Goal: Information Seeking & Learning: Learn about a topic

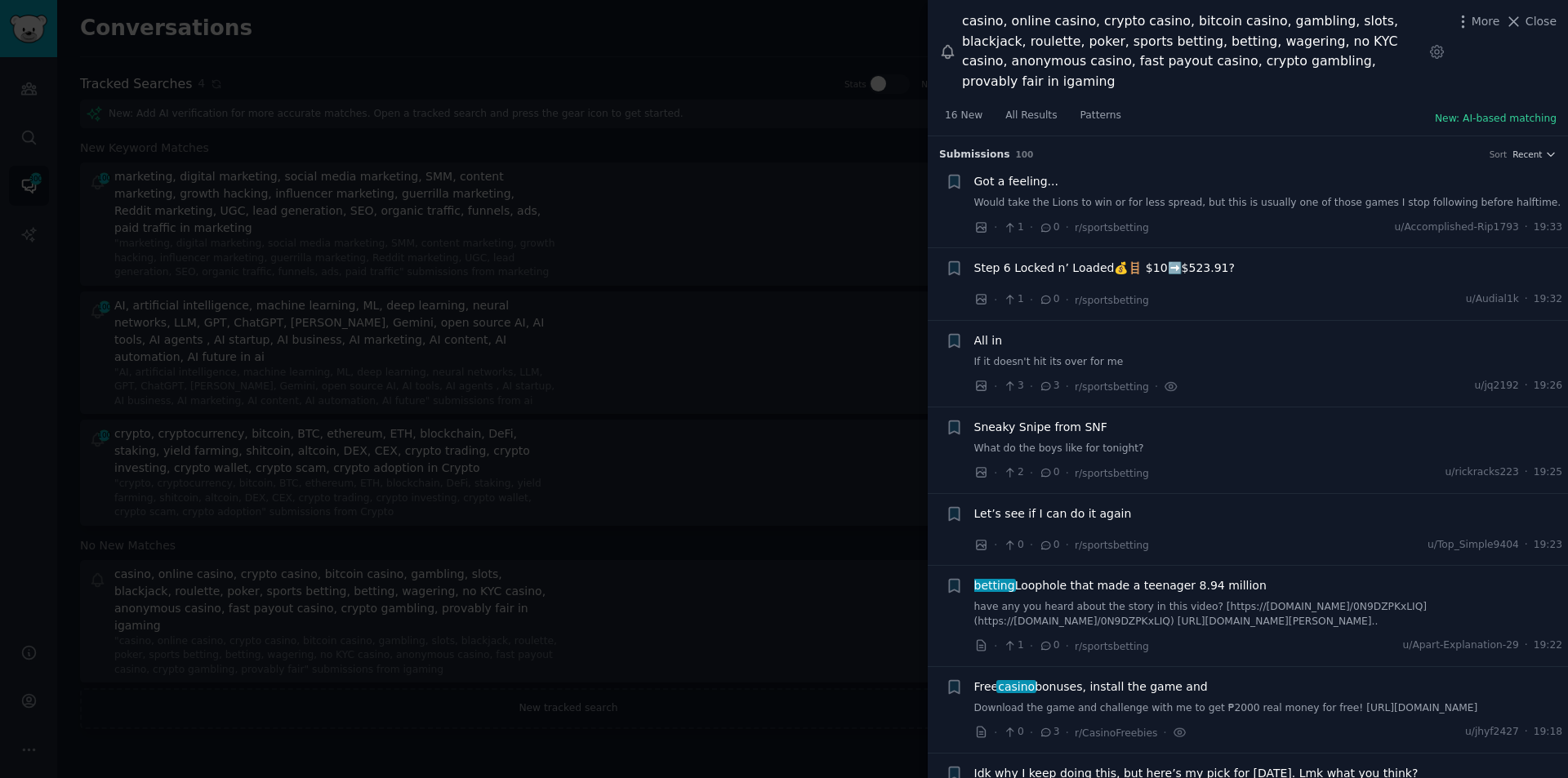
click at [848, 55] on div at bounding box center [784, 389] width 1568 height 778
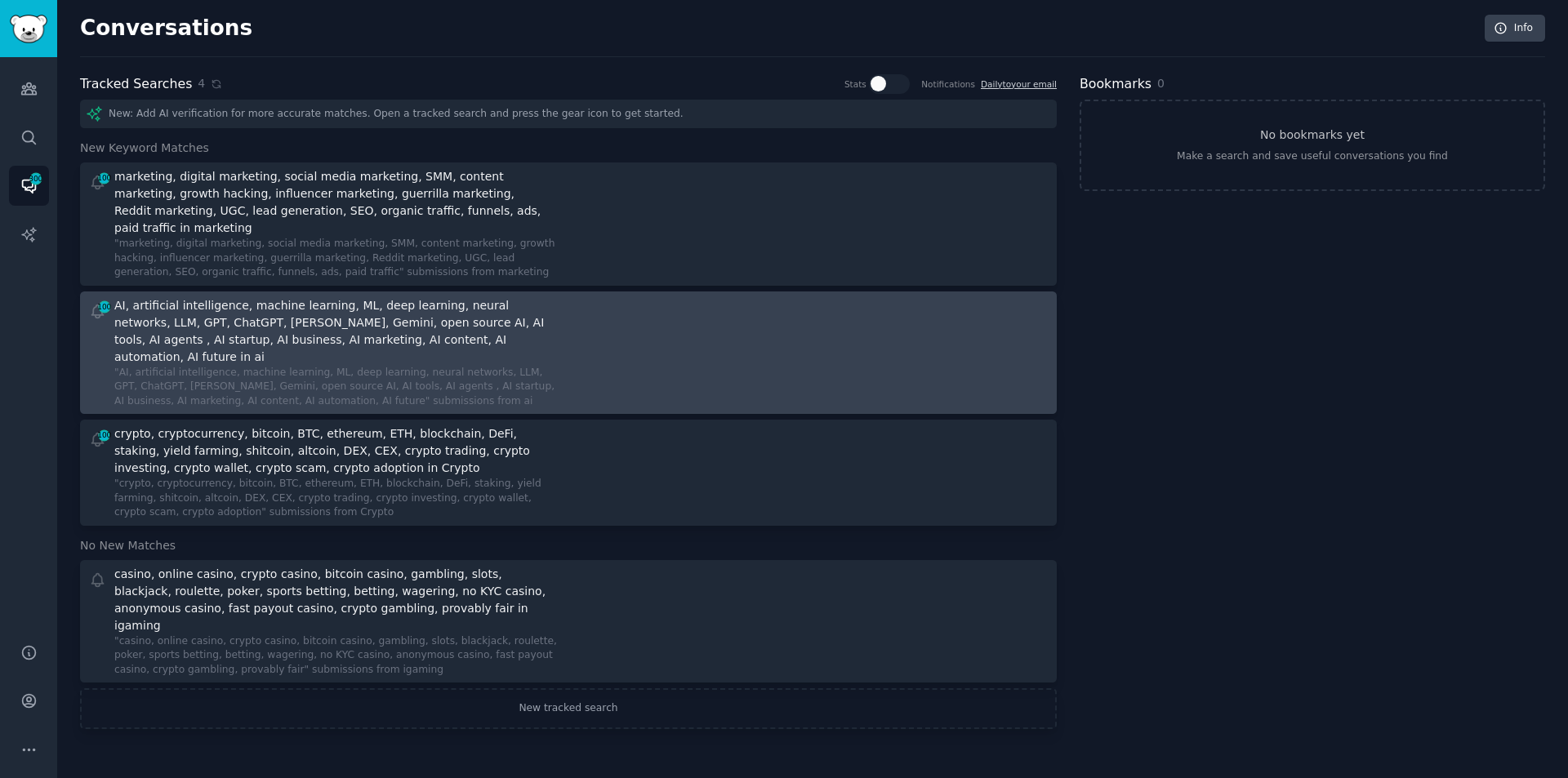
click at [193, 322] on div "AI, artificial intelligence, machine learning, ML, deep learning, neural networ…" at bounding box center [334, 331] width 440 height 68
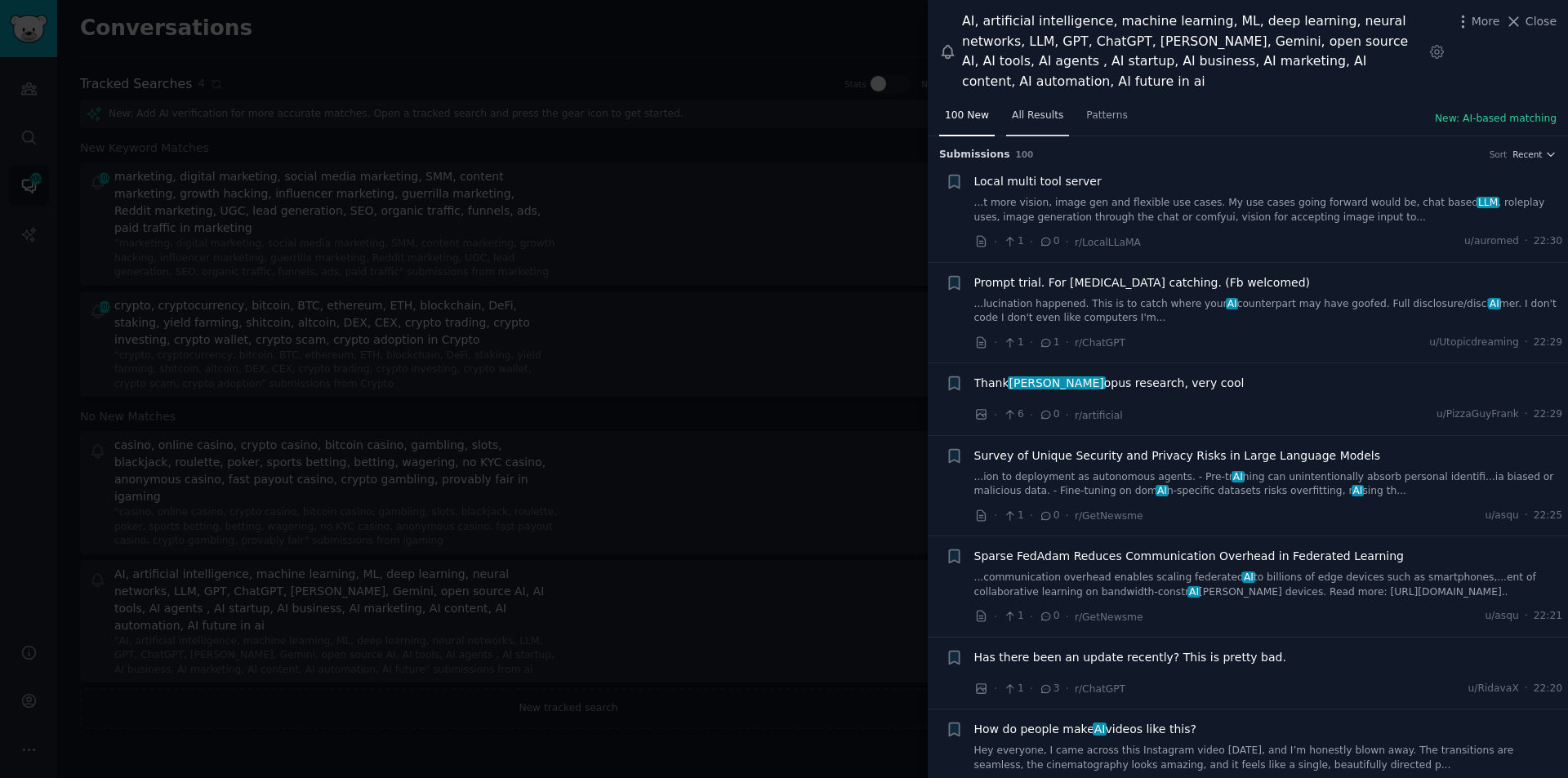
click at [1031, 109] on span "All Results" at bounding box center [1038, 116] width 52 height 15
click at [1050, 174] on span "Local multi tool server" at bounding box center [1038, 182] width 127 height 18
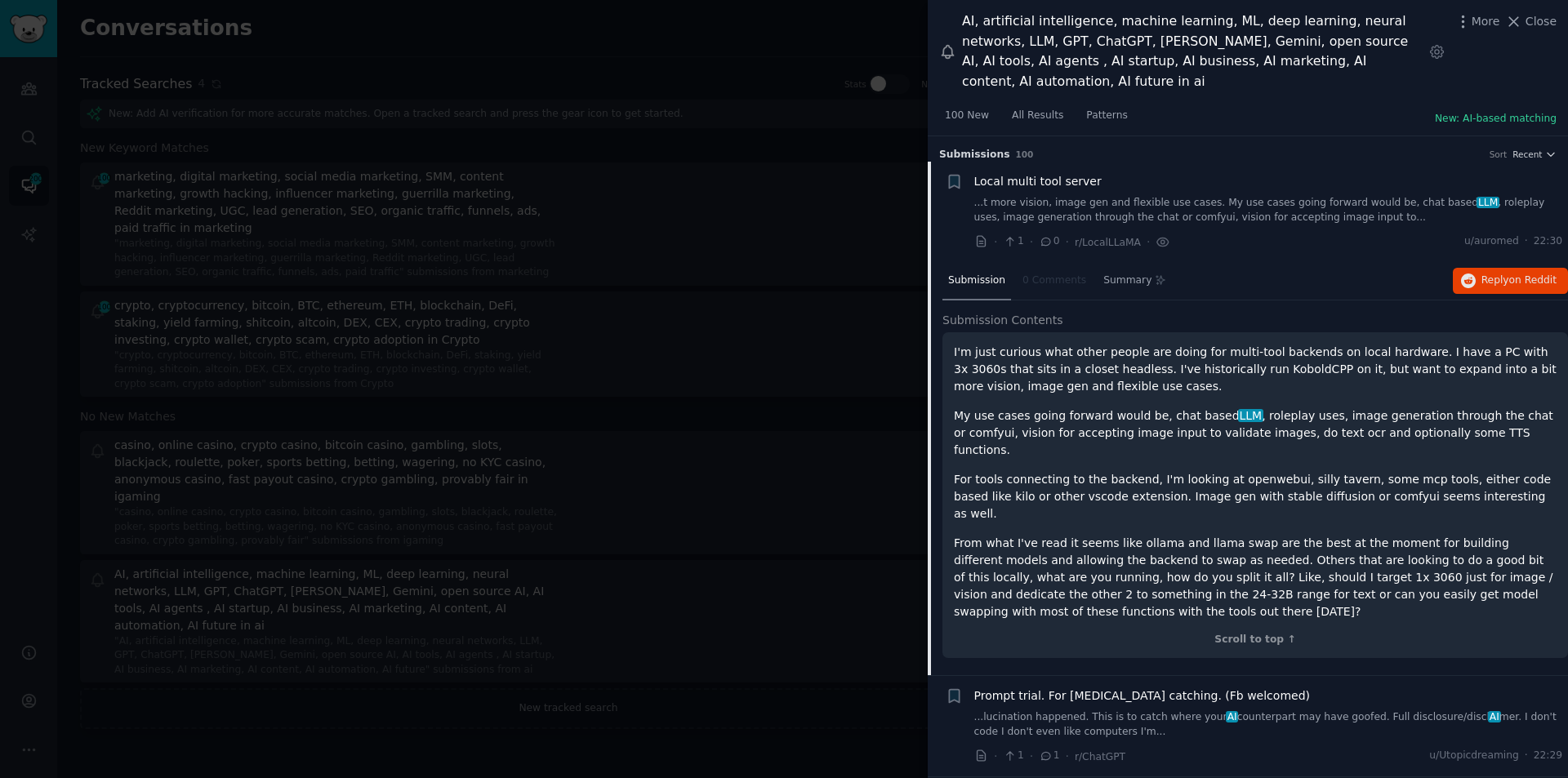
scroll to position [26, 0]
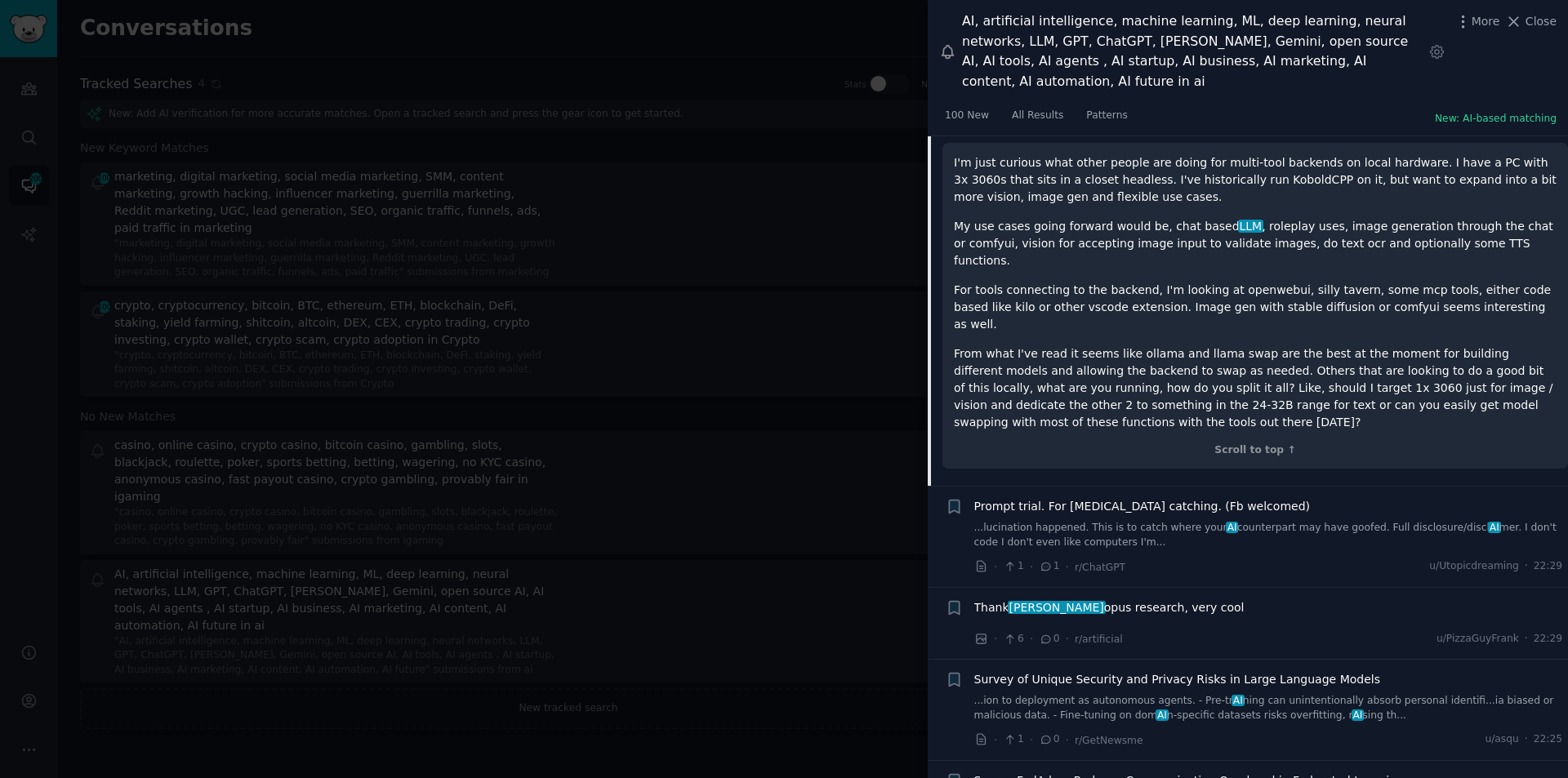
click at [1226, 498] on span "Prompt trial. For [MEDICAL_DATA] catching. (Fb welcomed)" at bounding box center [1142, 507] width 336 height 18
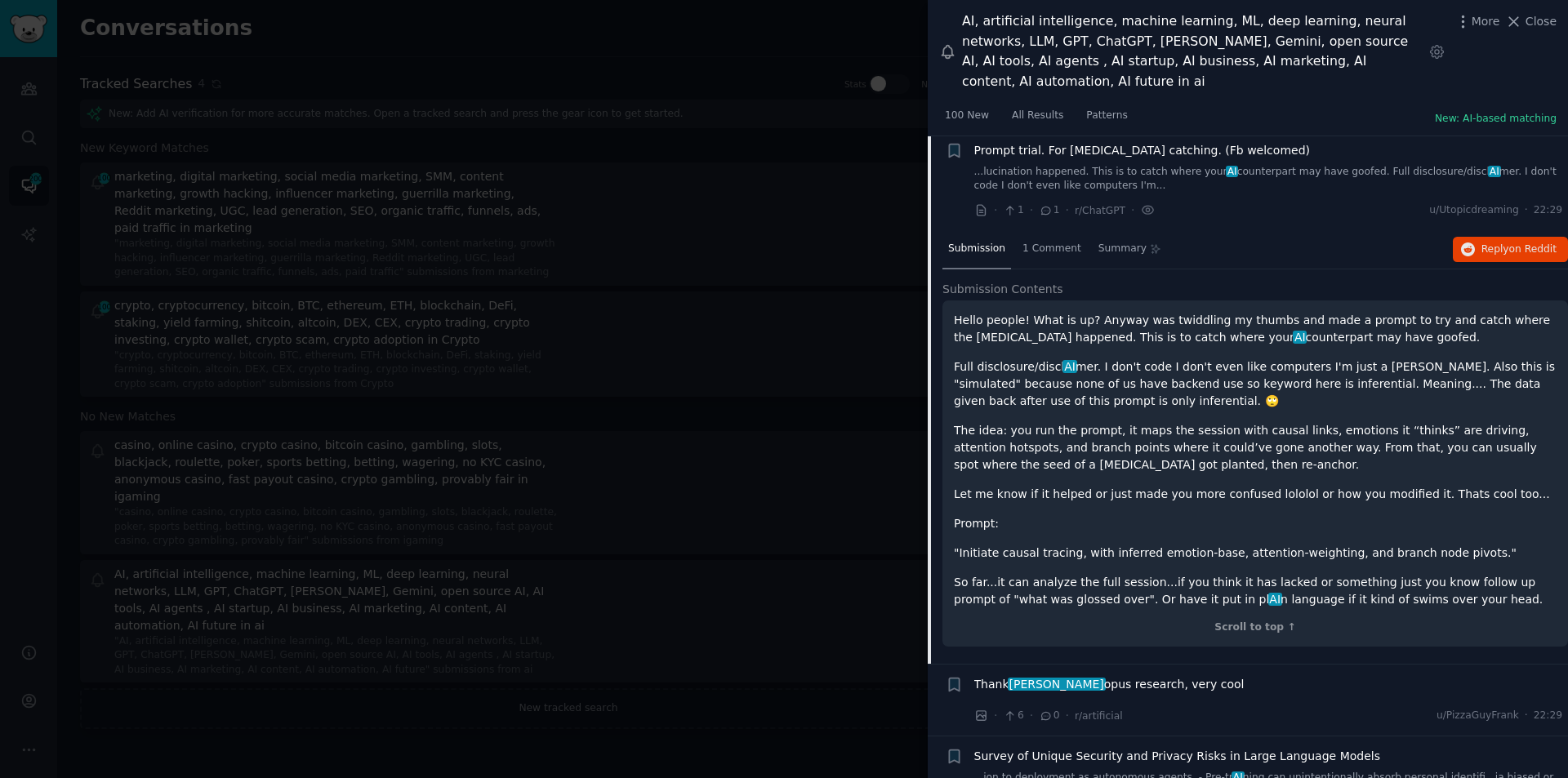
scroll to position [126, 0]
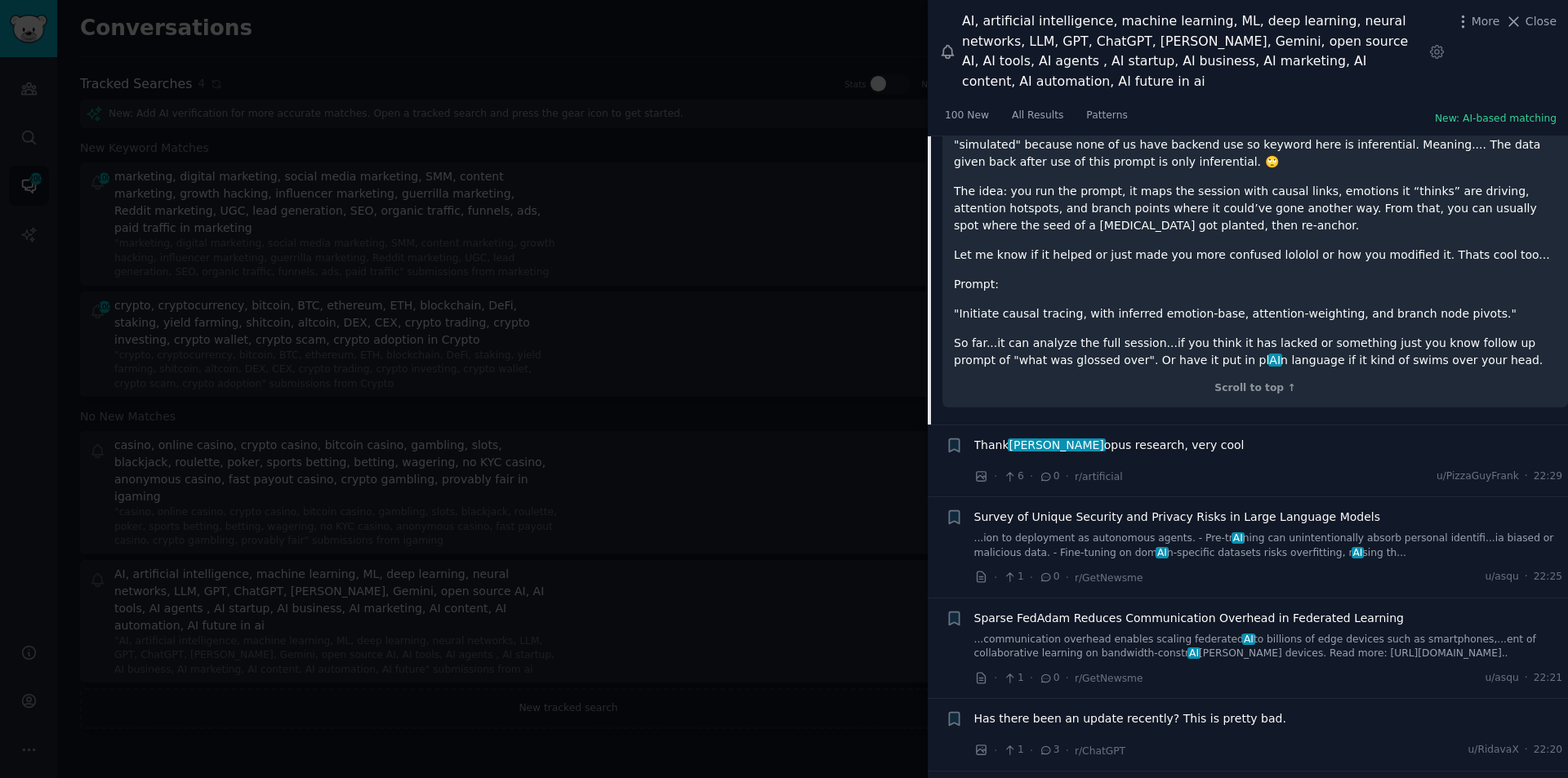
click at [1094, 437] on span "Thank [PERSON_NAME] opus research, very cool" at bounding box center [1109, 445] width 271 height 18
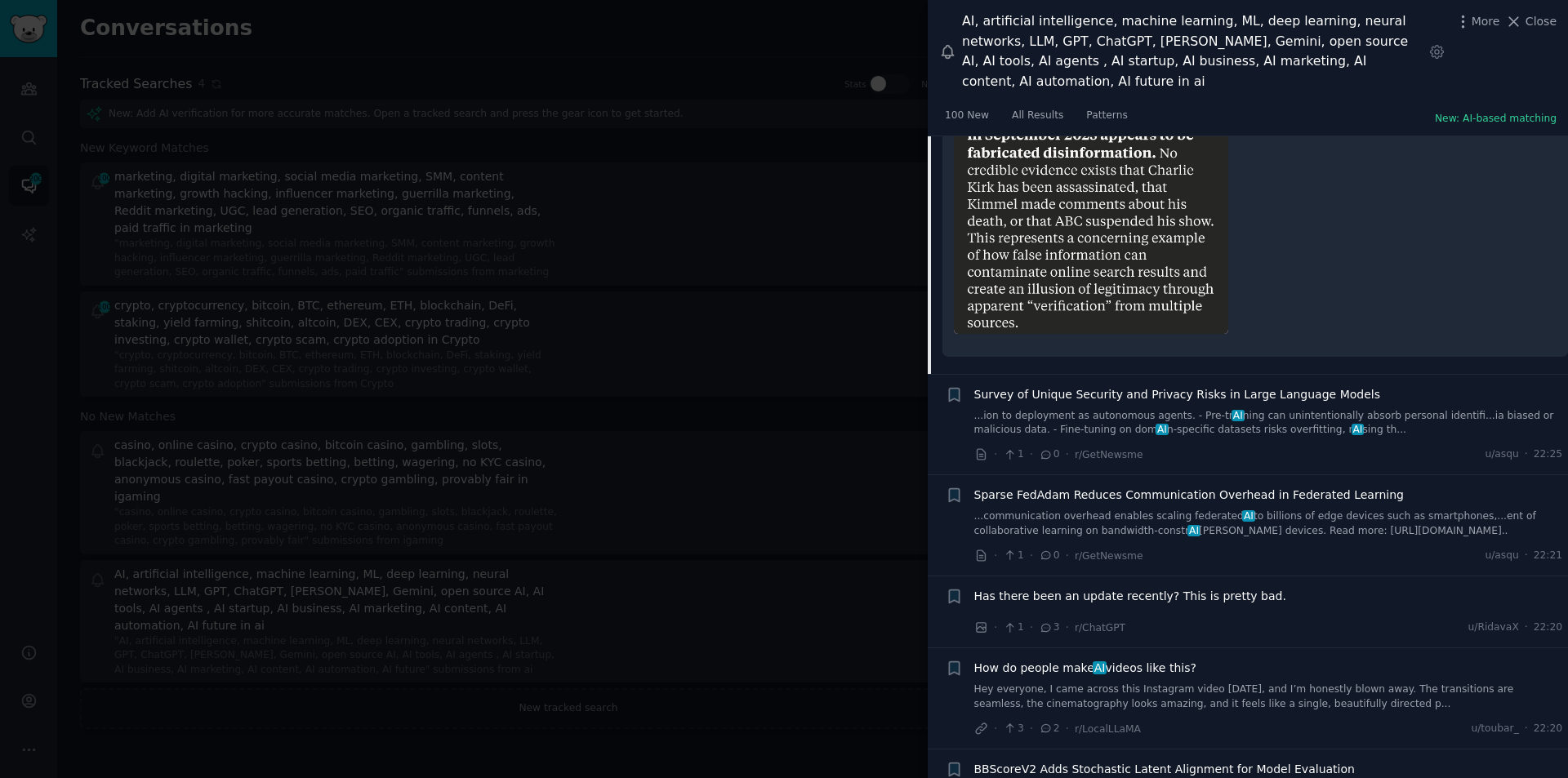
click at [1071, 386] on span "Survey of Unique Security and Privacy Risks in Large Language Models" at bounding box center [1177, 394] width 406 height 18
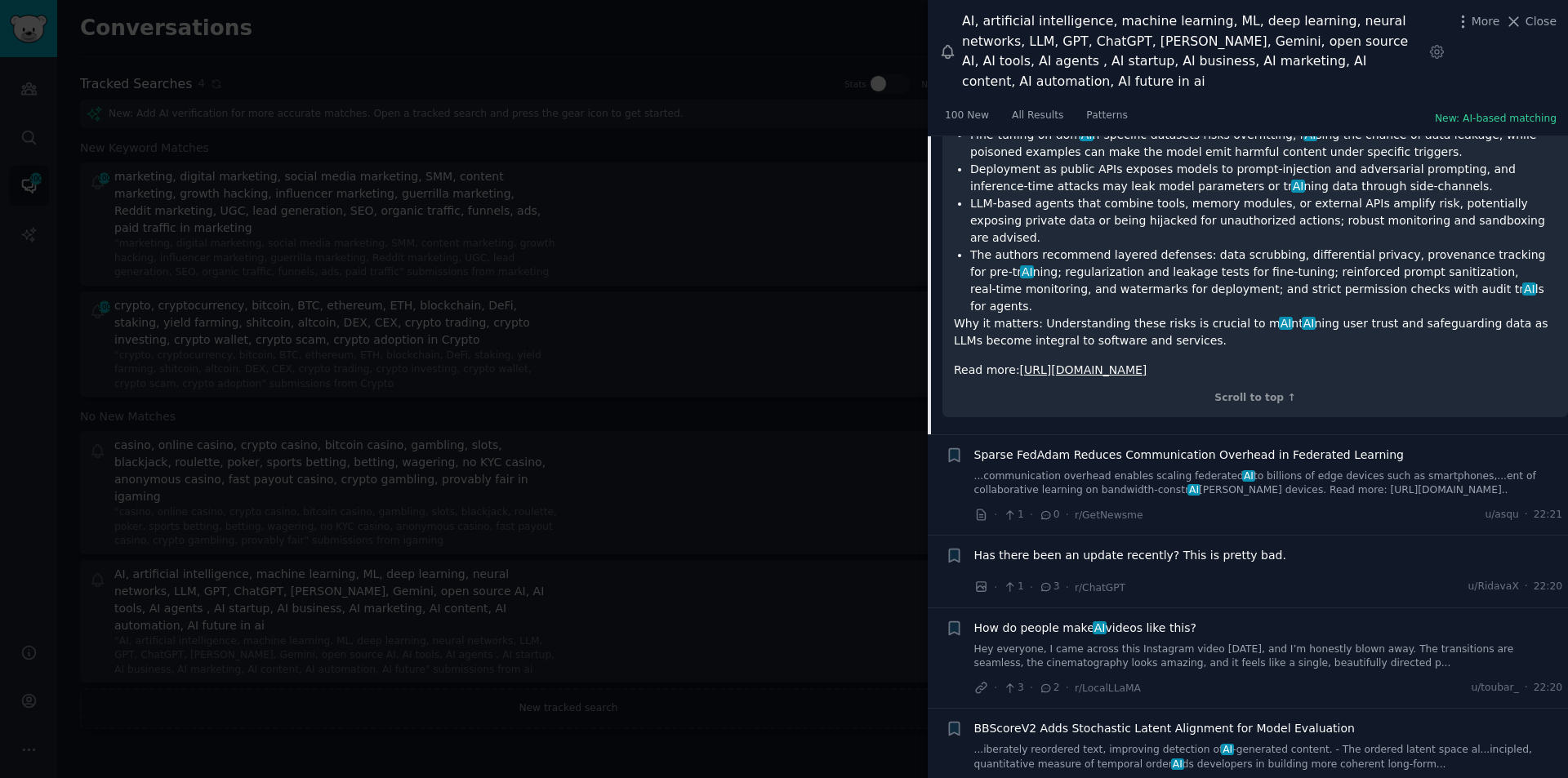
scroll to position [627, 0]
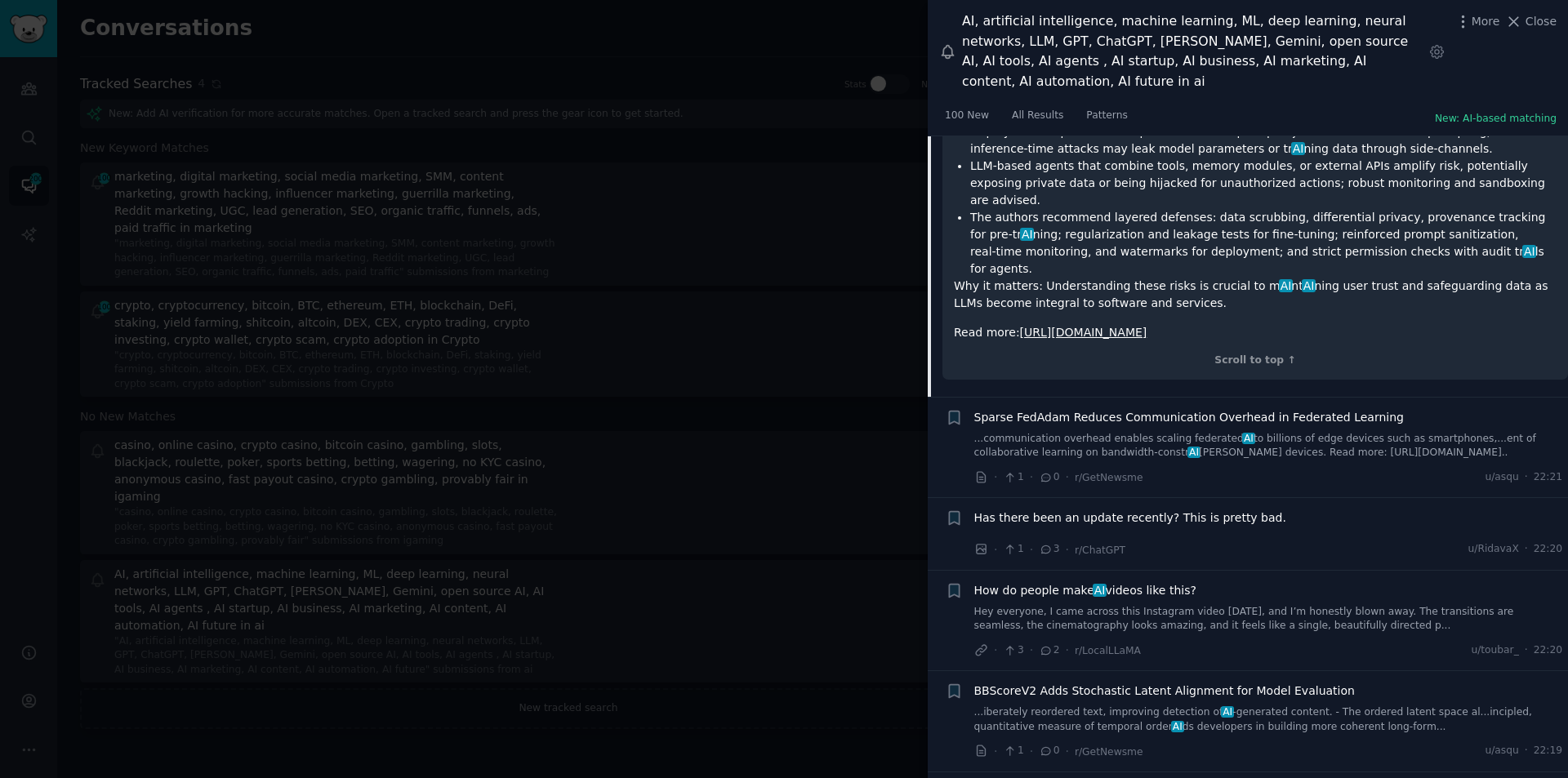
click at [1044, 409] on span "Sparse FedAdam Reduces Communication Overhead in Federated Learning" at bounding box center [1188, 417] width 429 height 18
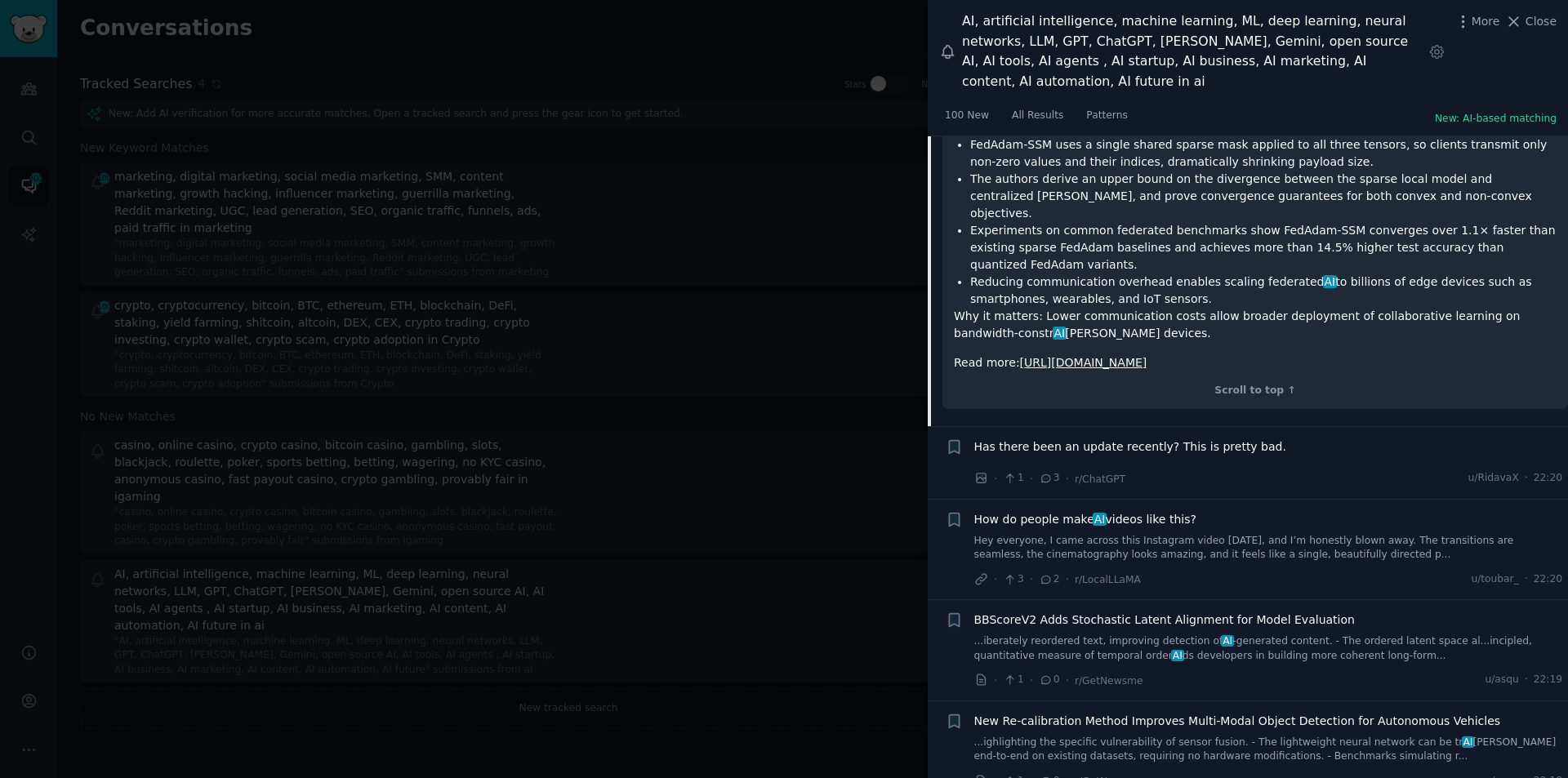
scroll to position [727, 0]
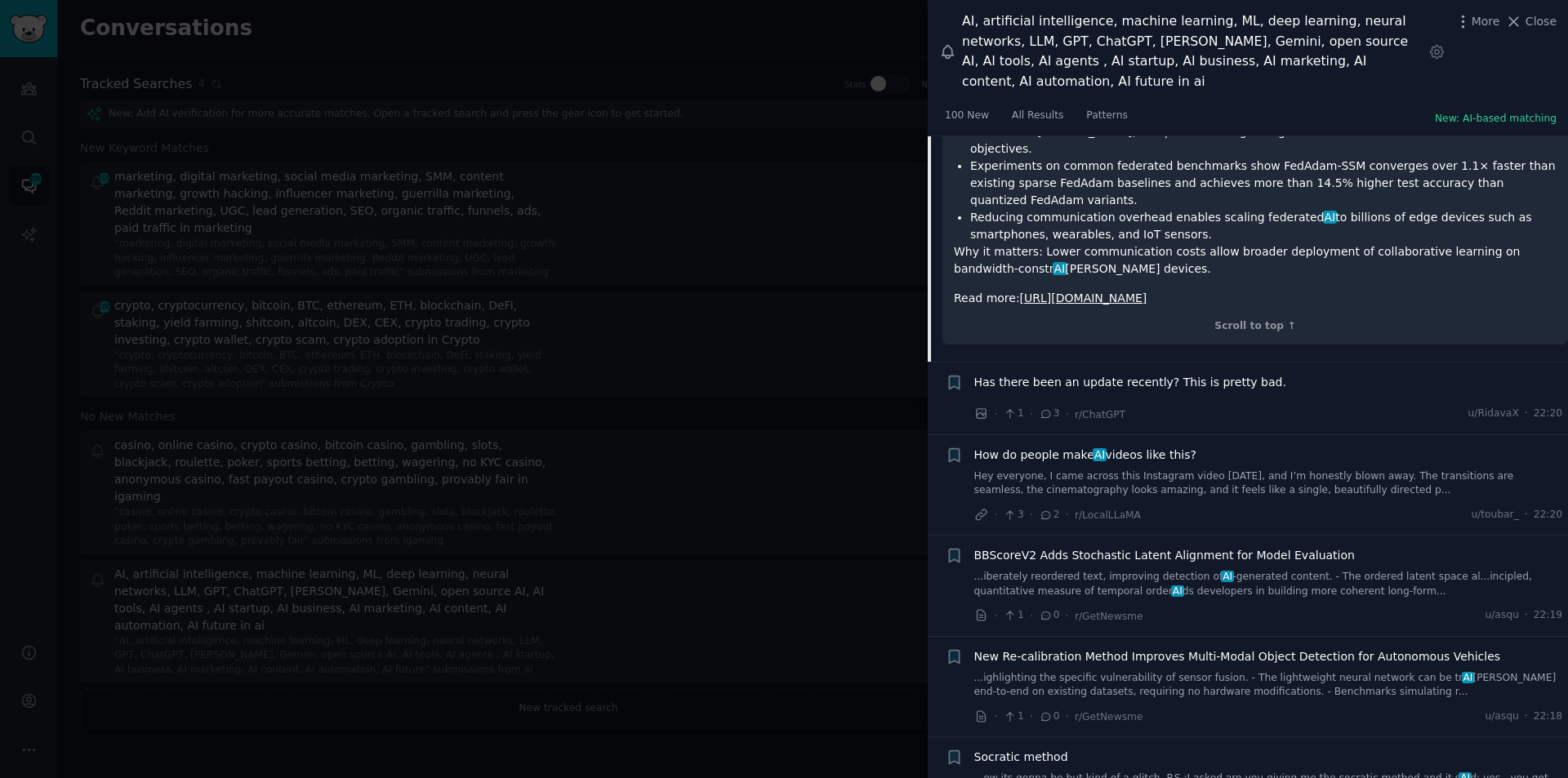
click at [1044, 447] on span "How do people make AI videos like this?" at bounding box center [1085, 455] width 223 height 18
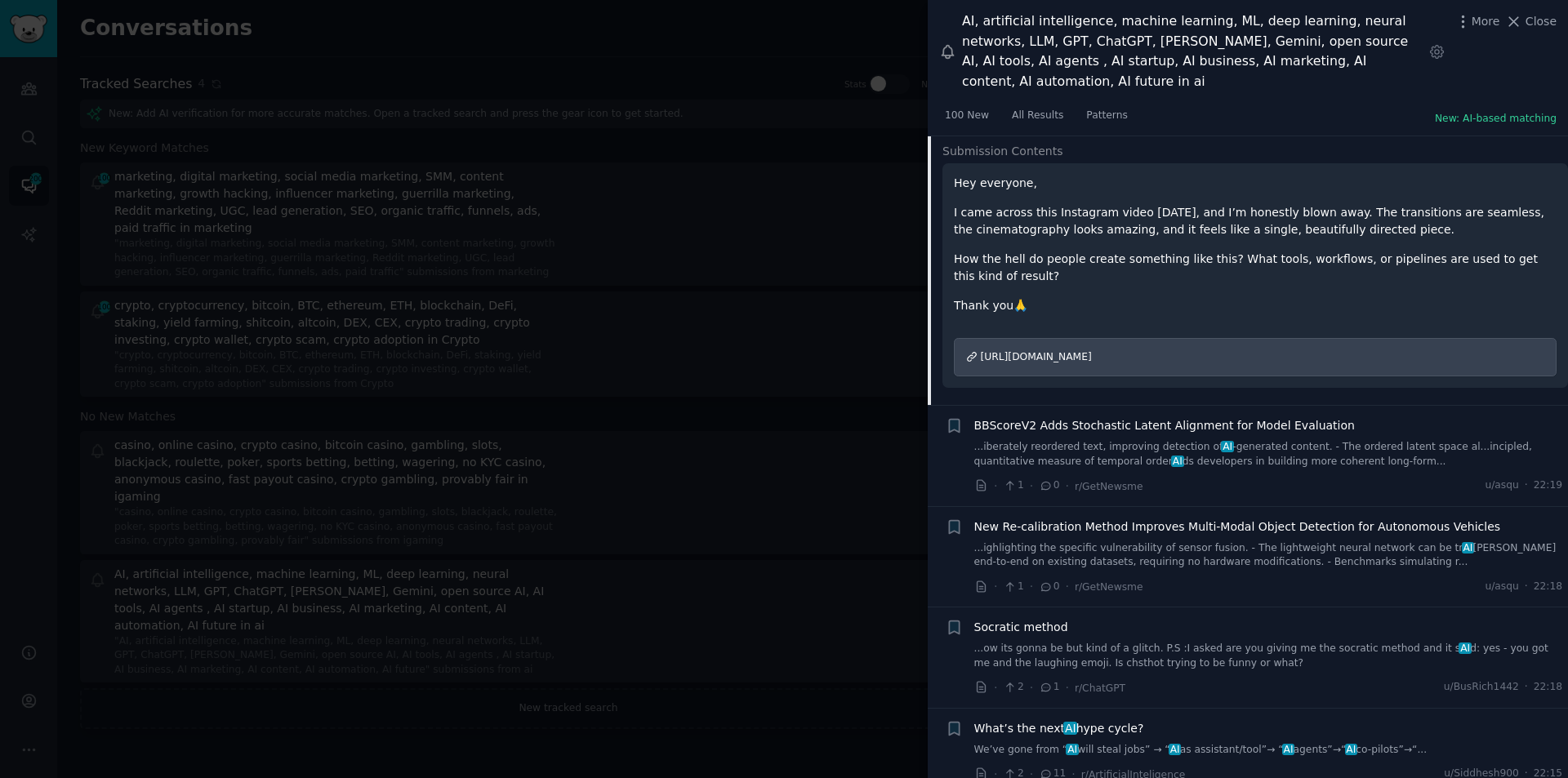
scroll to position [737, 0]
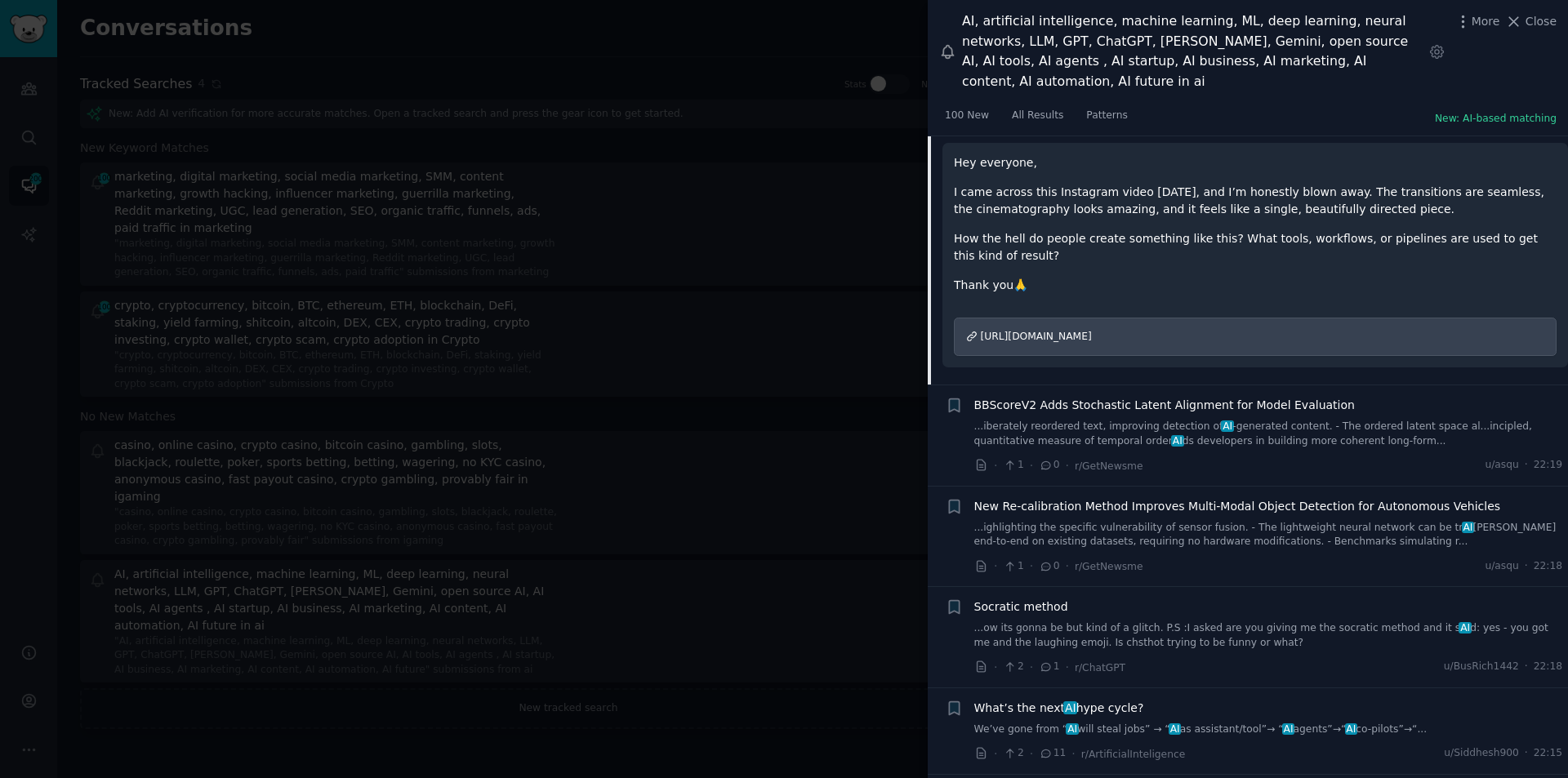
click at [1111, 397] on span "BBScoreV2 Adds Stochastic Latent Alignment for Model Evaluation" at bounding box center [1164, 405] width 380 height 18
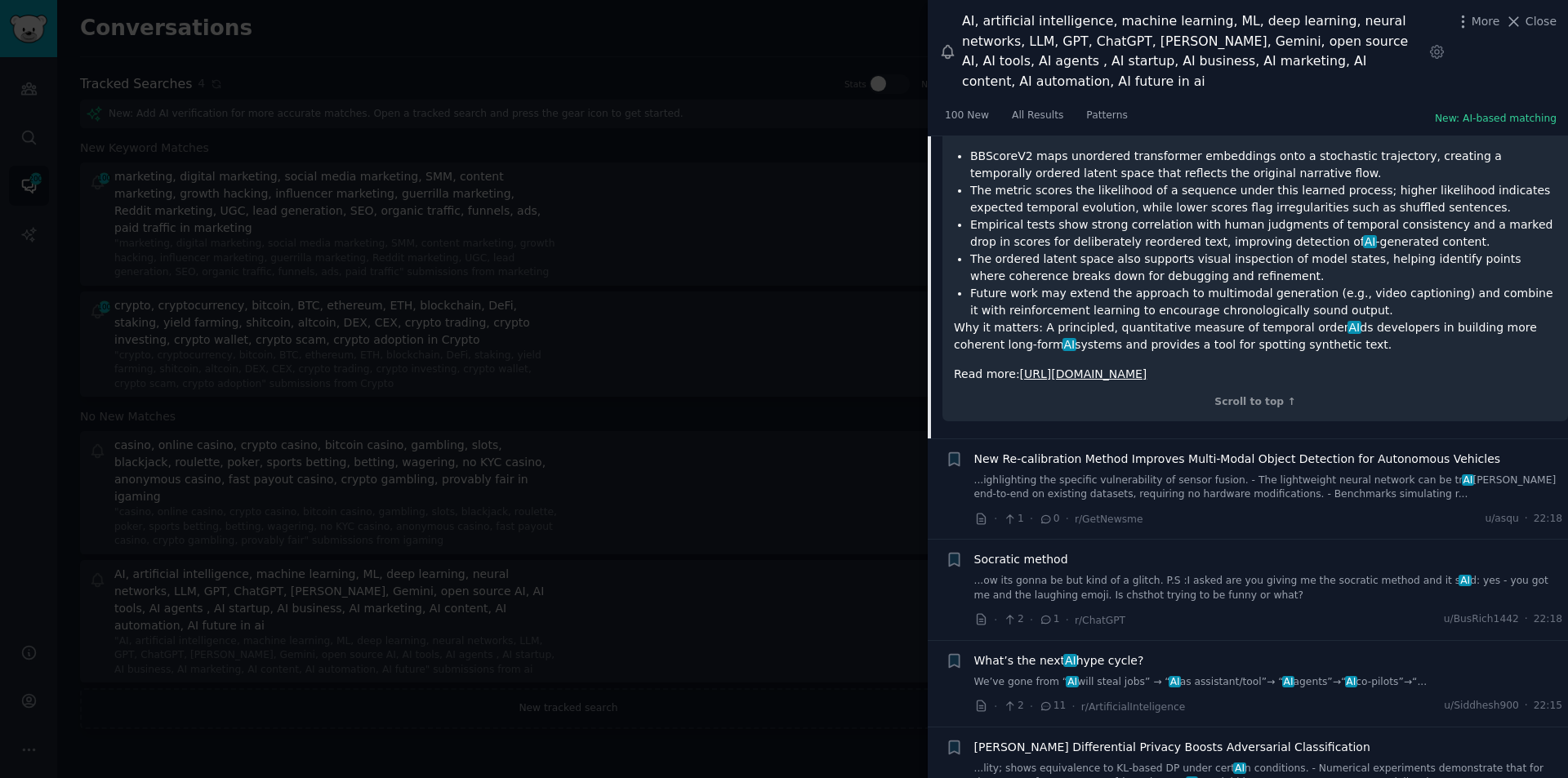
scroll to position [919, 0]
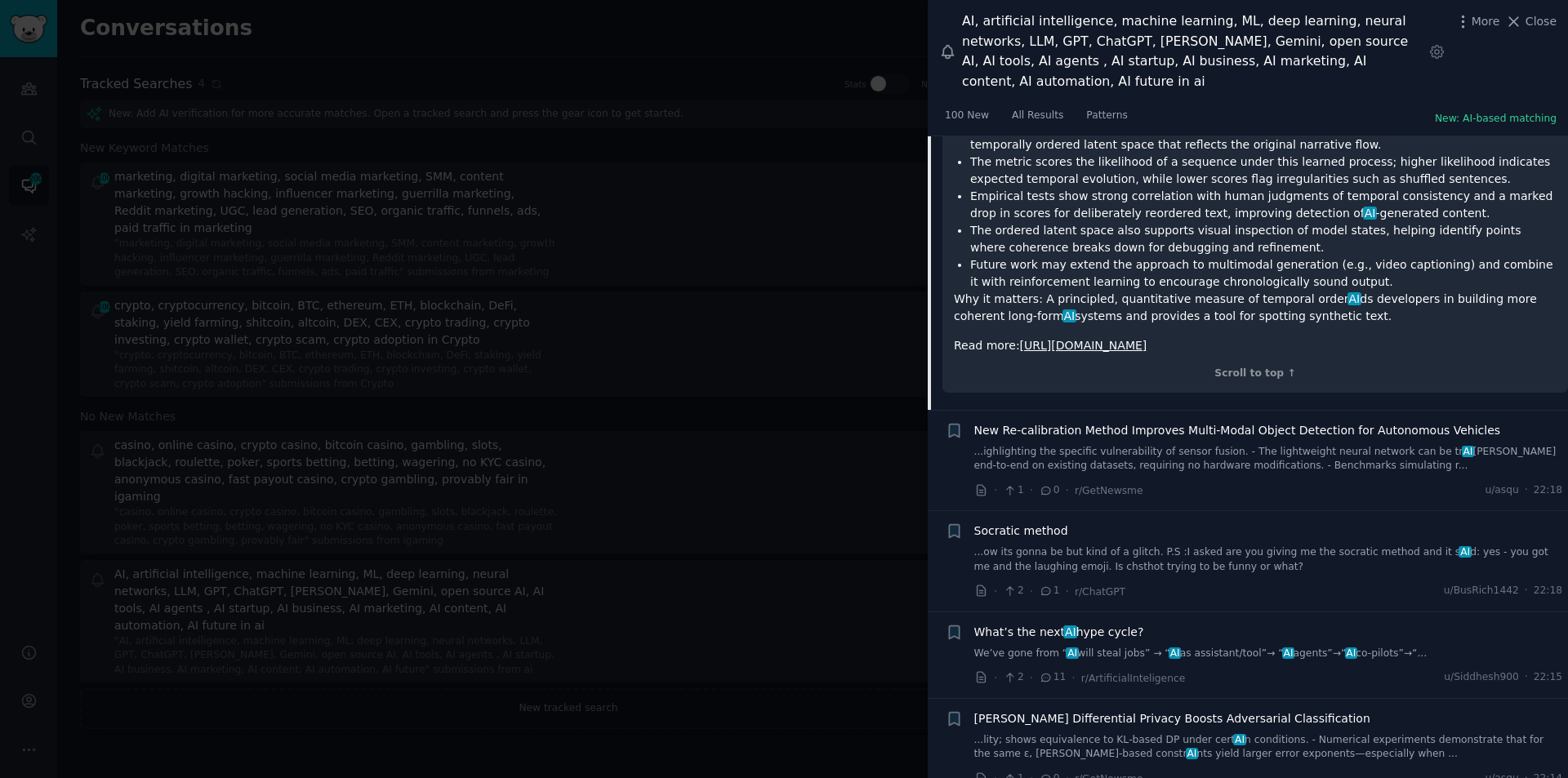
click at [1182, 422] on div "New Re‑calibration Method Improves Multi‑Modal Object Detection for Autonomous …" at bounding box center [1269, 448] width 589 height 52
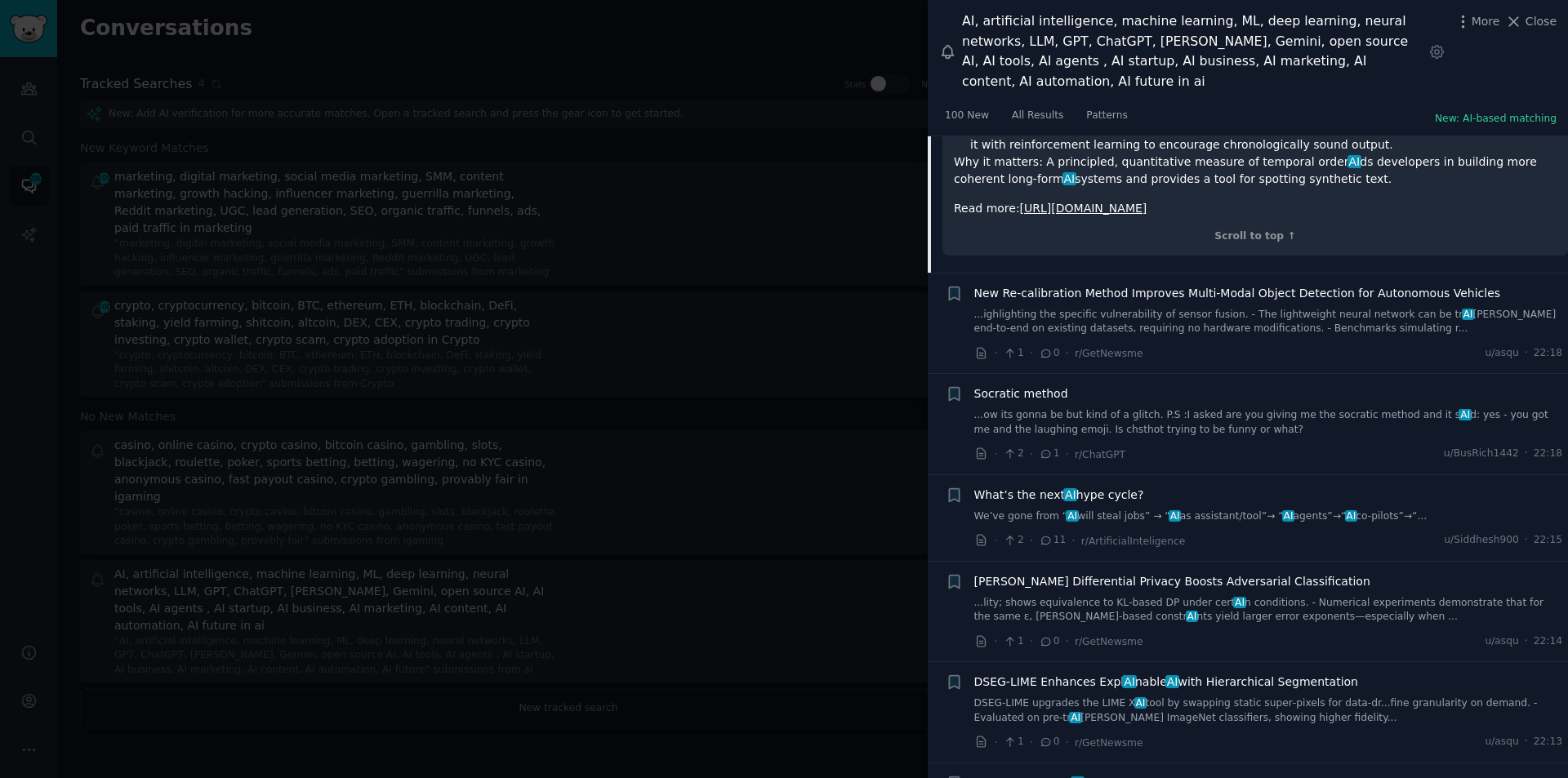
scroll to position [1083, 0]
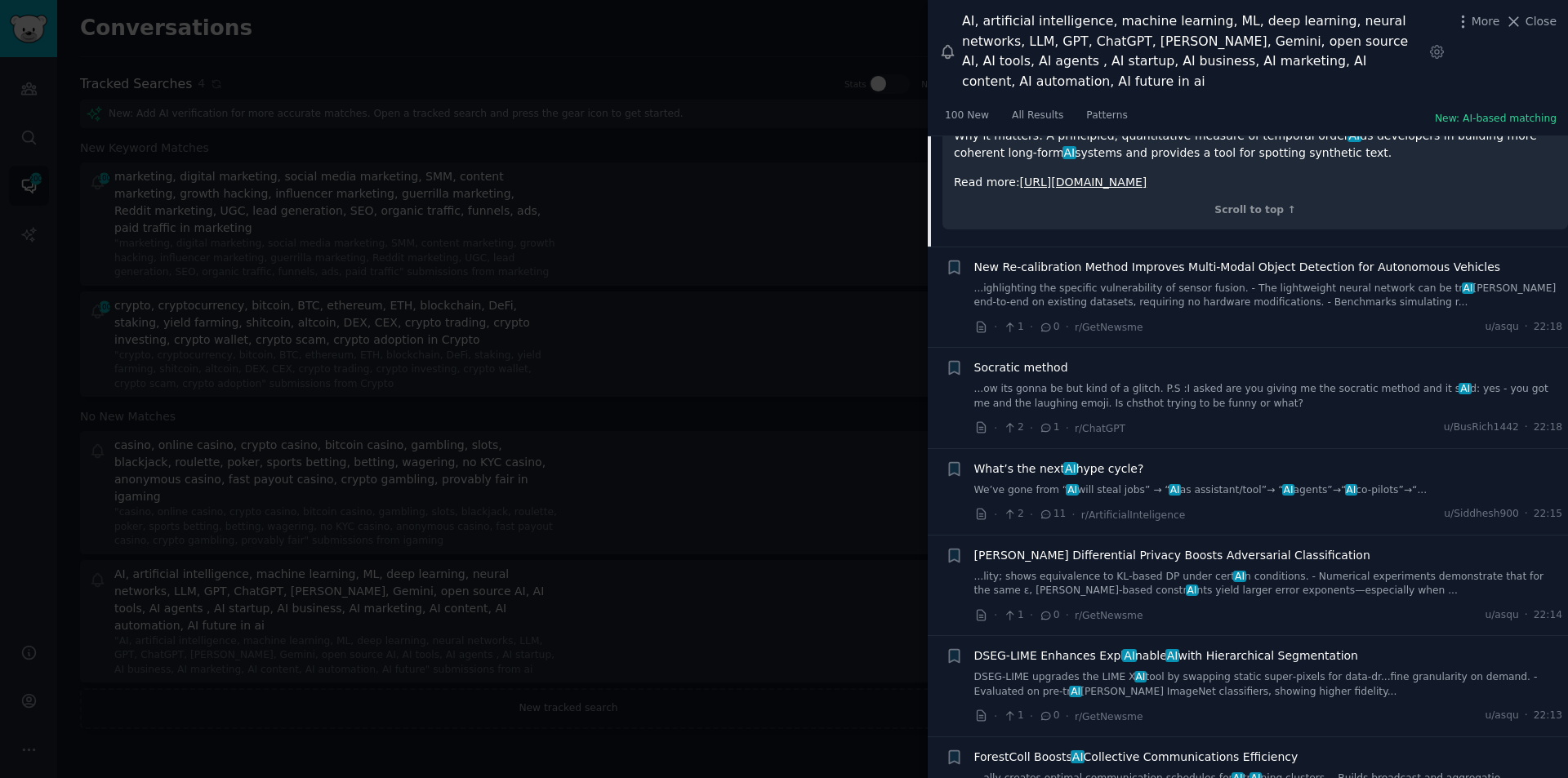
click at [1043, 461] on span "What’s the next AI hype cycle?" at bounding box center [1059, 469] width 170 height 18
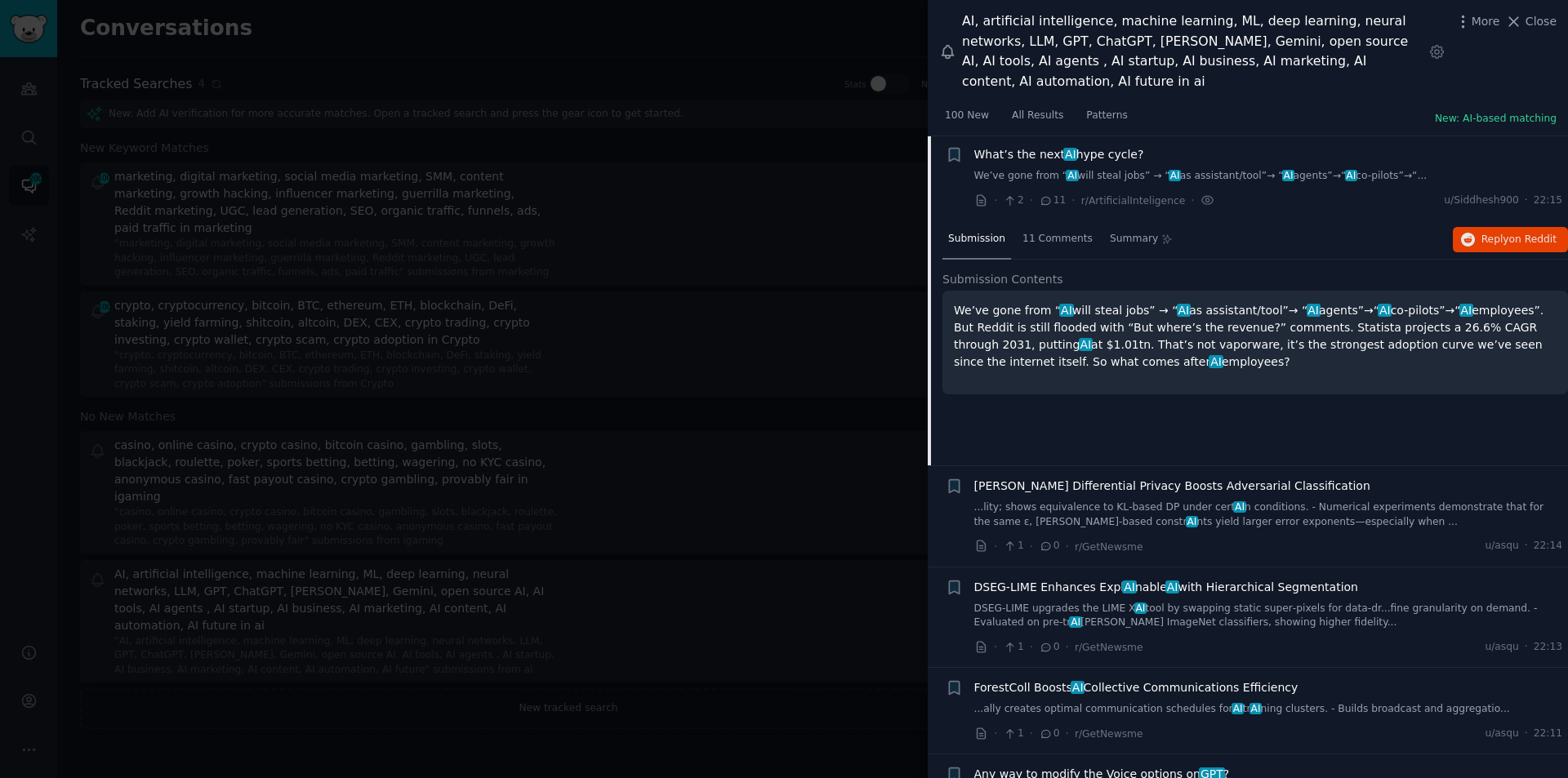
scroll to position [977, 0]
click at [1178, 478] on span "[PERSON_NAME] Differential Privacy Boosts Adversarial Classification" at bounding box center [1172, 486] width 396 height 18
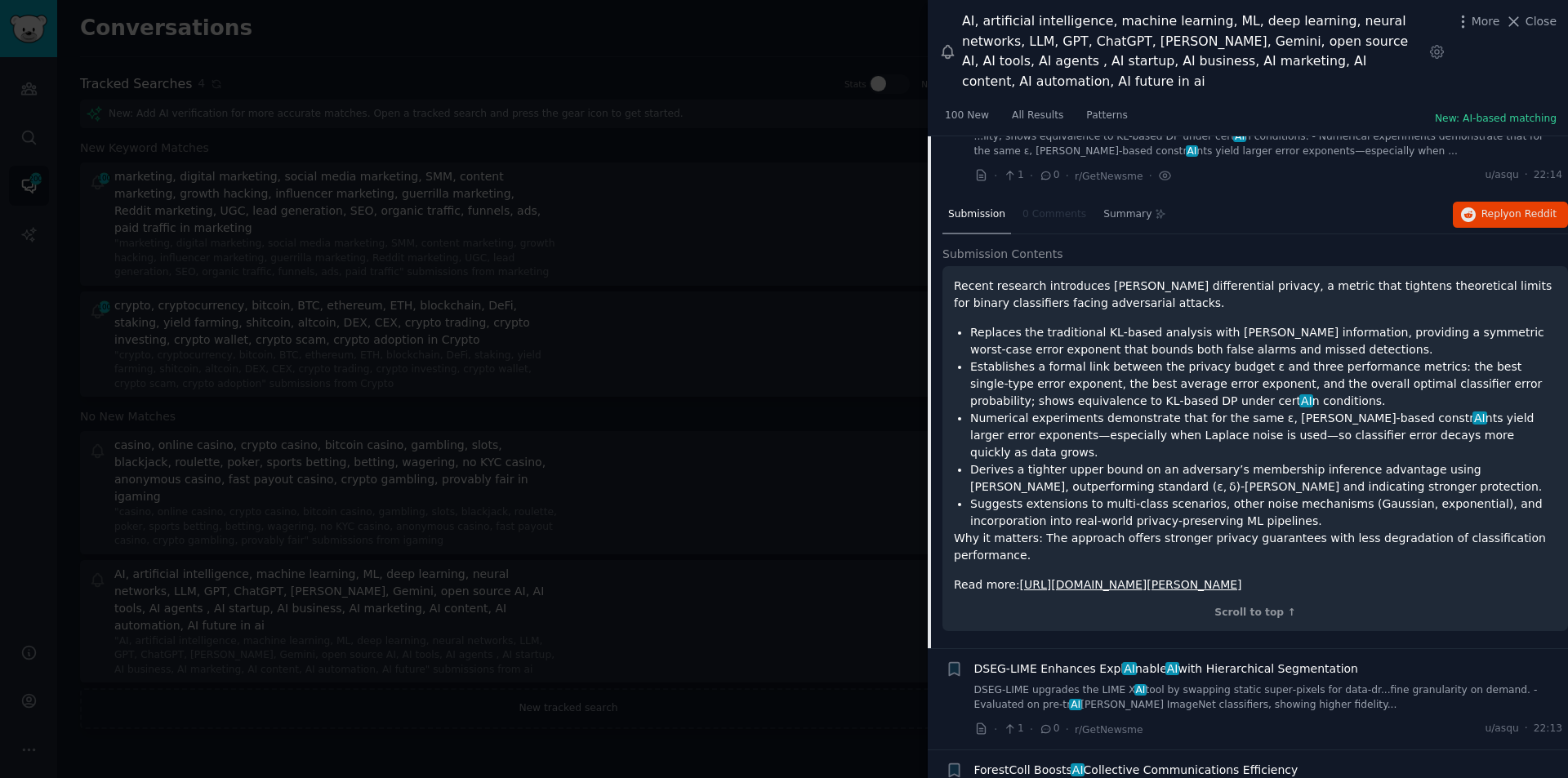
scroll to position [1309, 0]
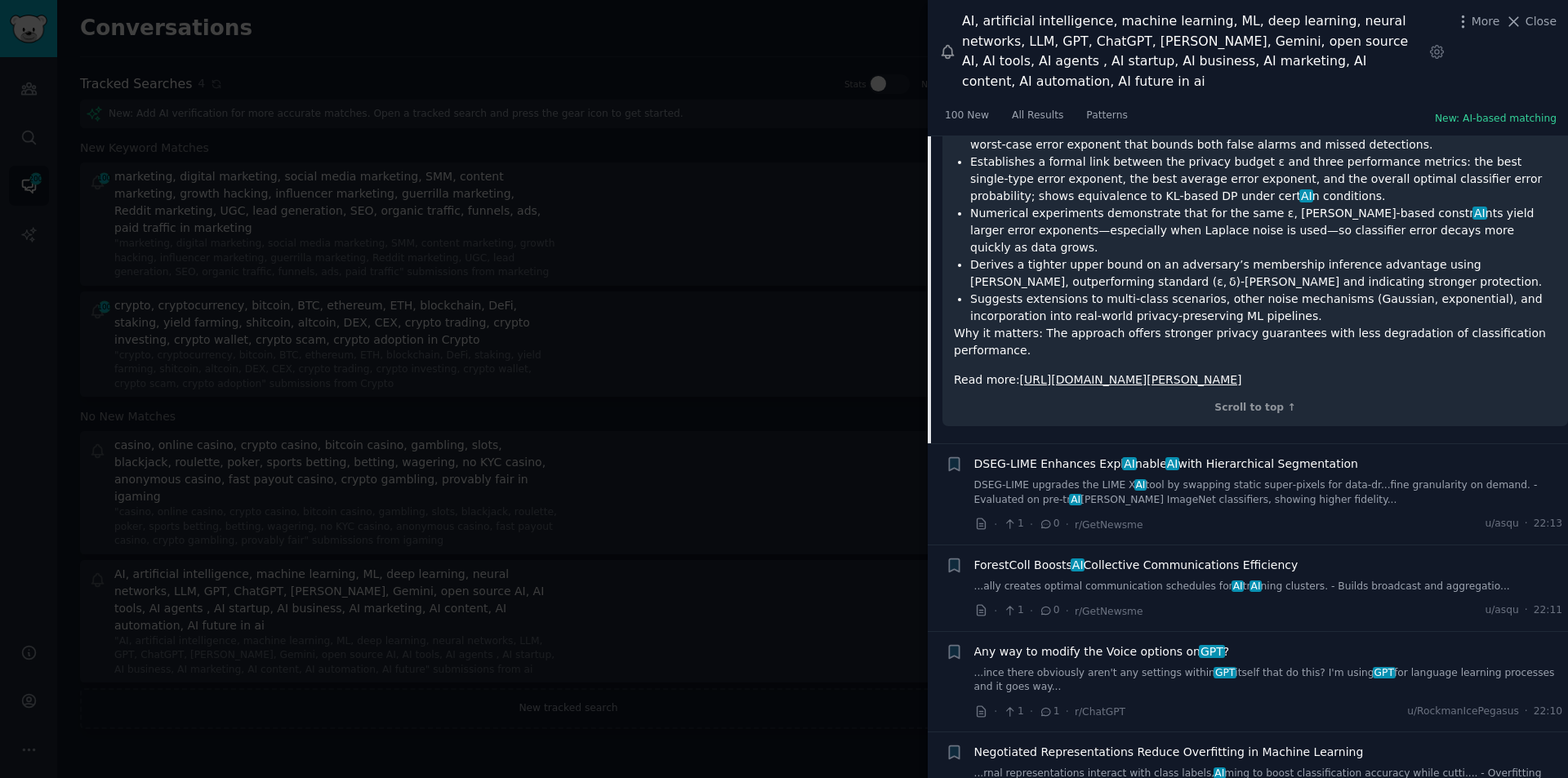
click at [1165, 457] on span "AI" at bounding box center [1172, 463] width 14 height 13
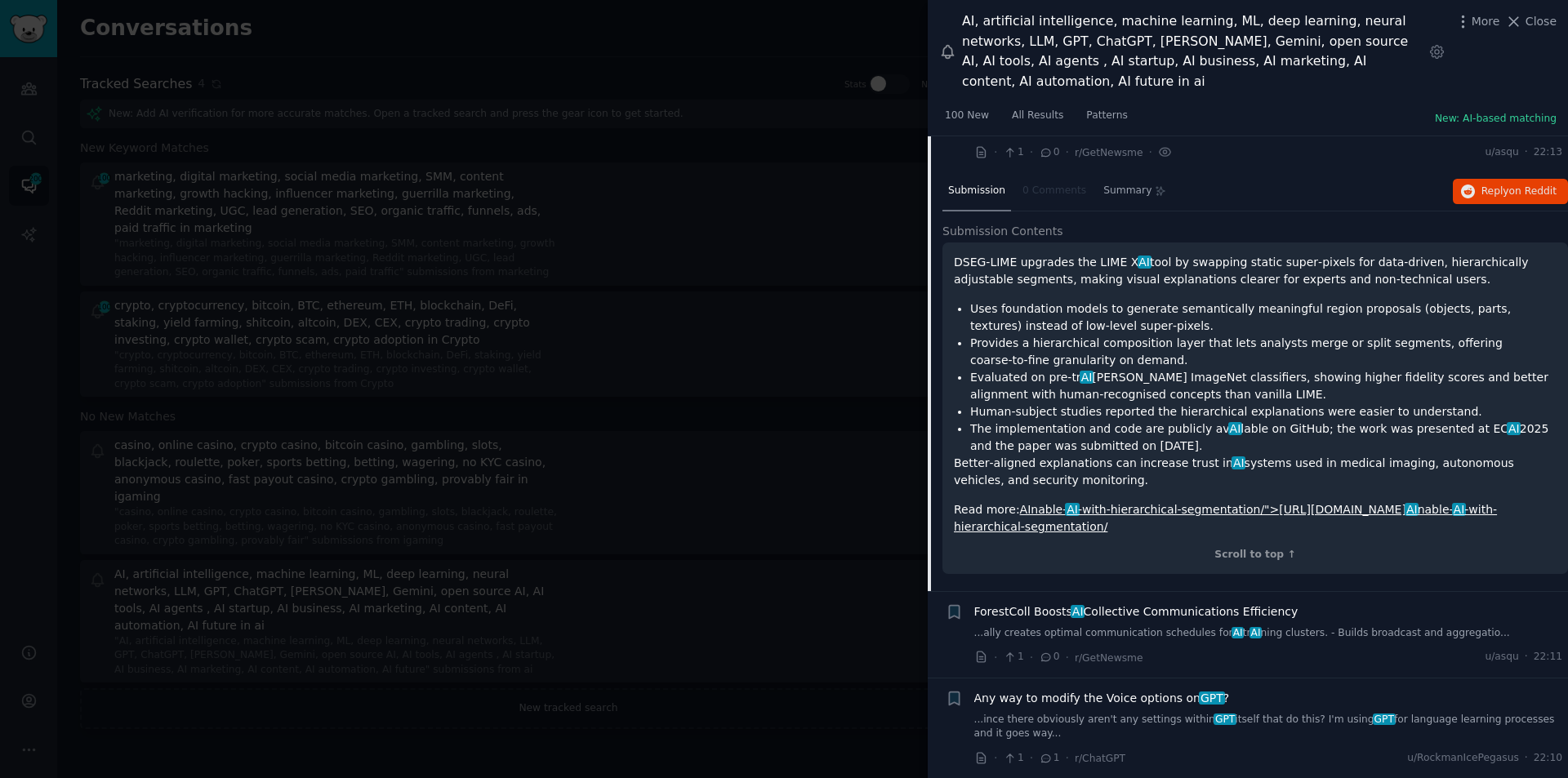
scroll to position [1490, 0]
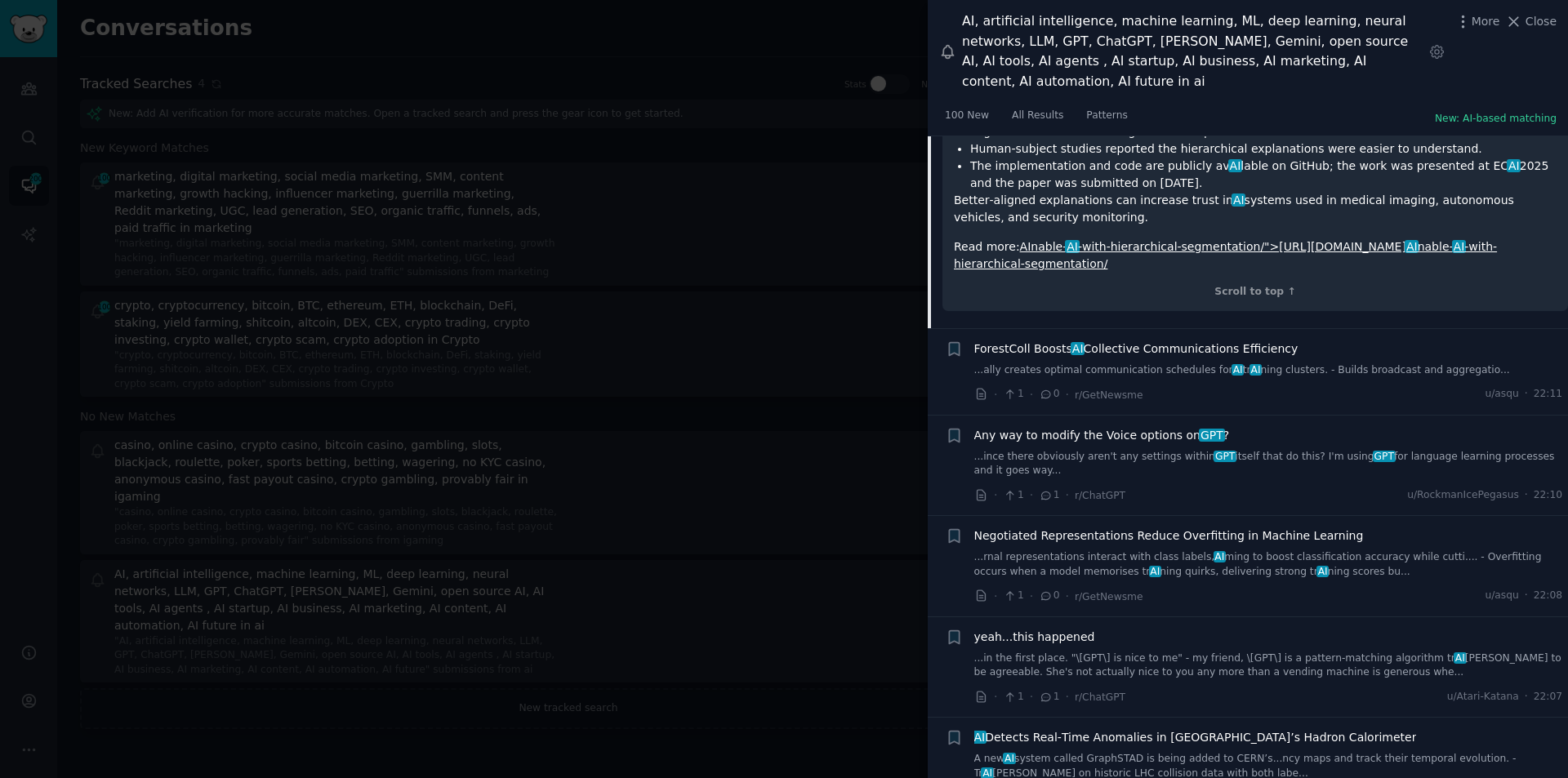
click at [1150, 341] on span "ForestColl Boosts AI Collective Communications Efficiency" at bounding box center [1136, 349] width 324 height 18
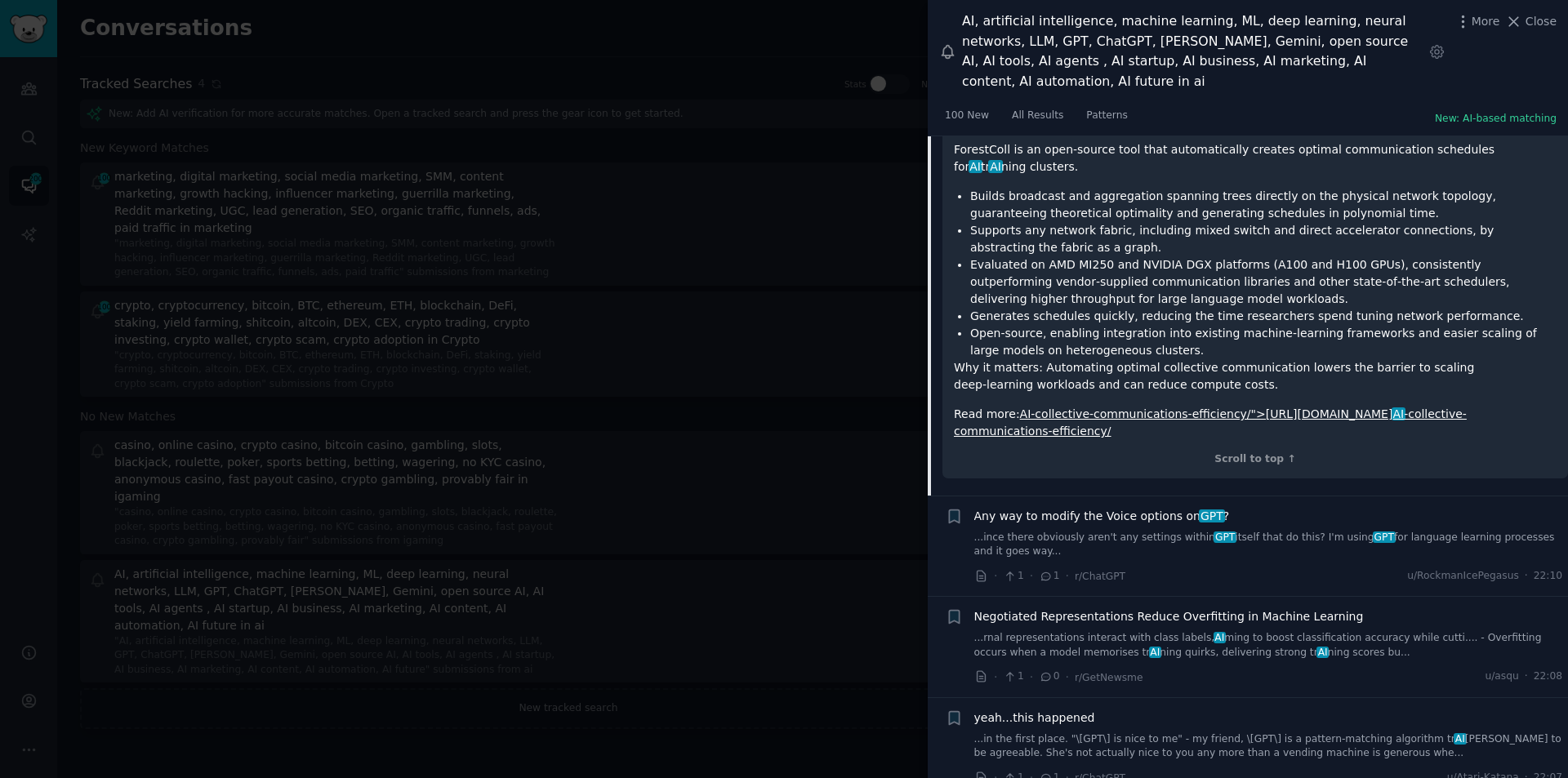
scroll to position [1429, 0]
click at [1120, 506] on span "Any way to modify the Voice options on GPT ?" at bounding box center [1102, 514] width 256 height 18
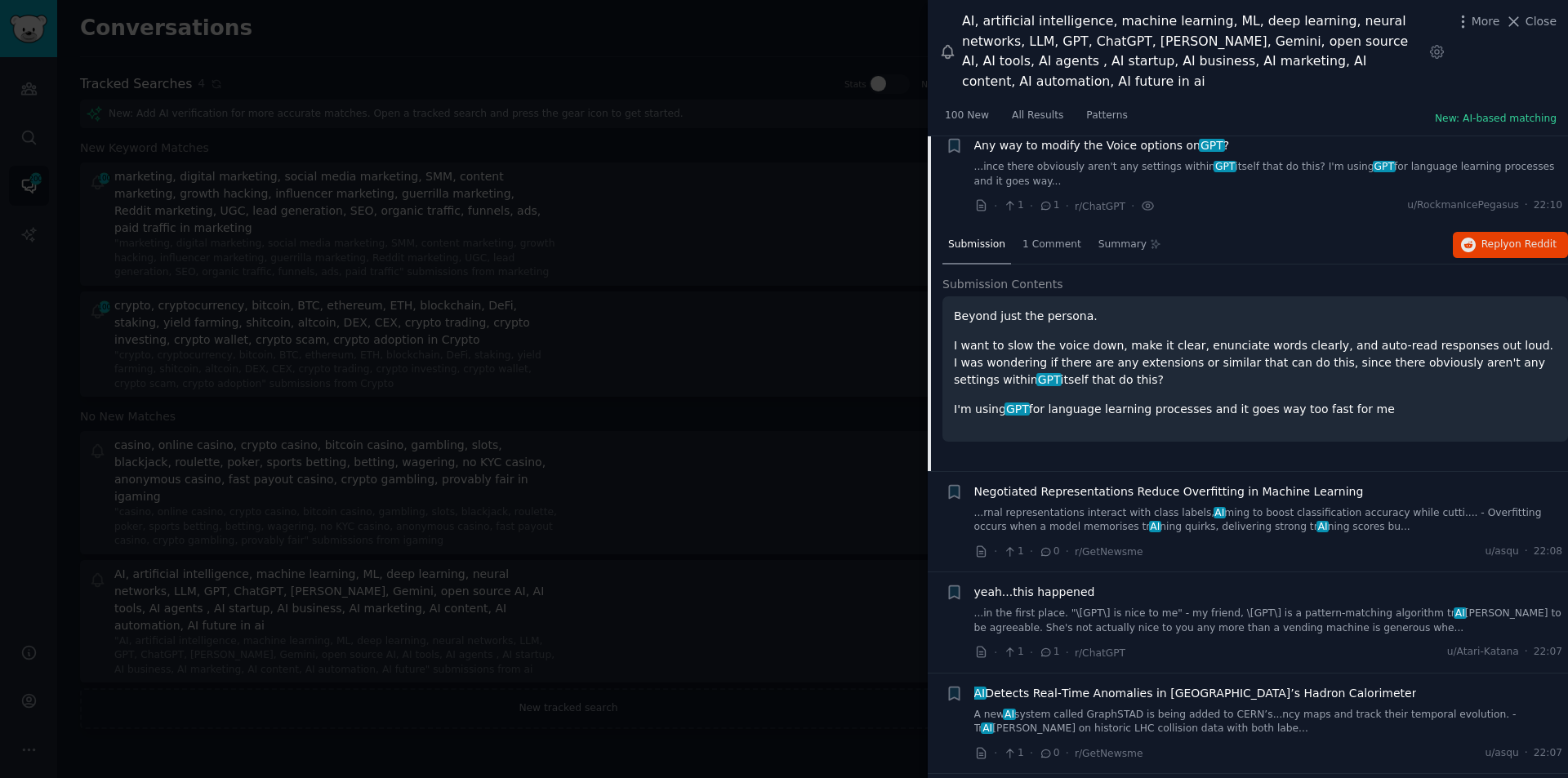
scroll to position [1352, 0]
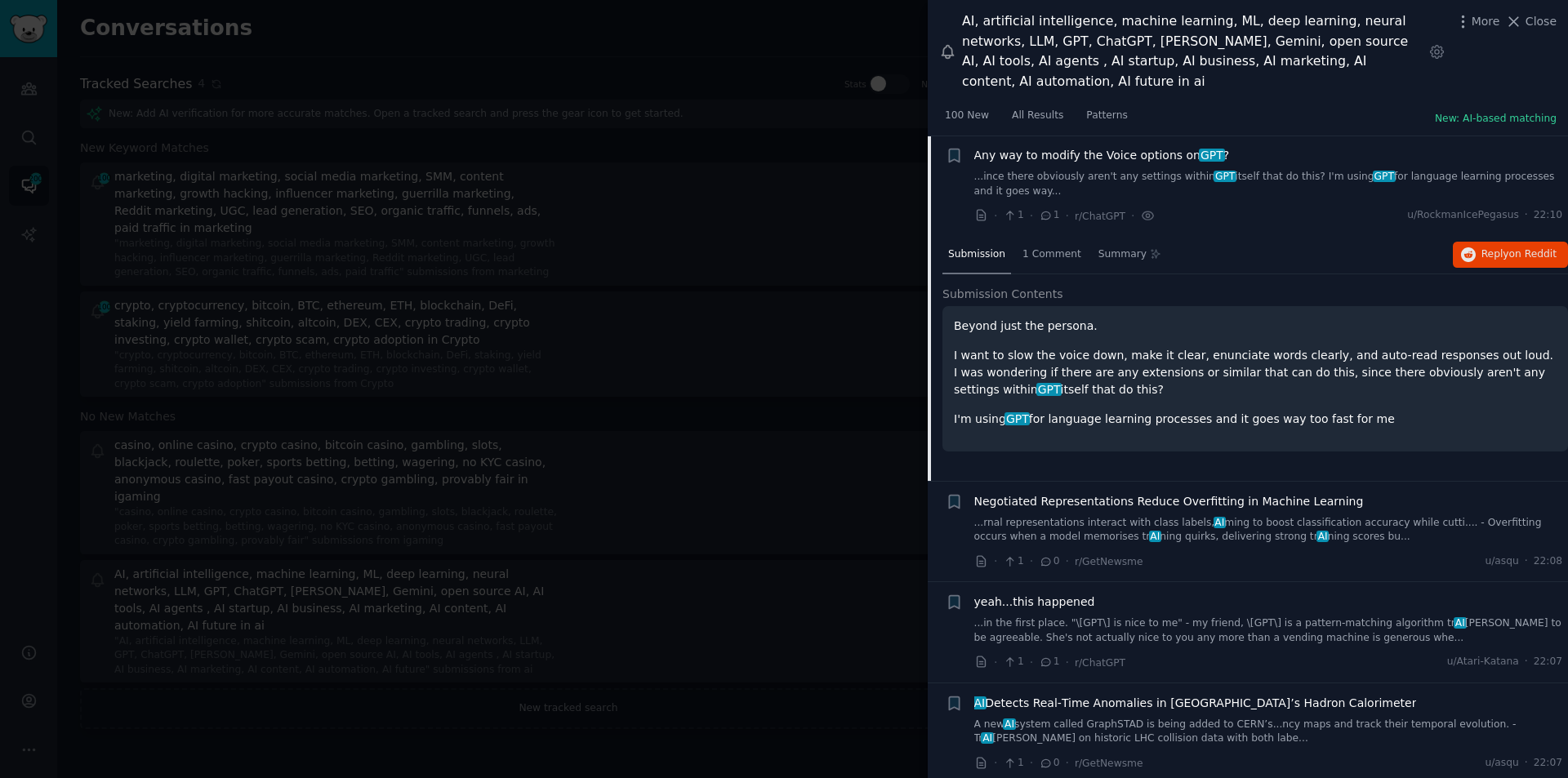
drag, startPoint x: 947, startPoint y: 305, endPoint x: 1409, endPoint y: 396, distance: 470.9
click at [1409, 396] on div "Beyond just the persona. I want to slow the voice down, make it clear, enunciat…" at bounding box center [1256, 378] width 626 height 145
copy div "Beyond just the persona. I want to slow the voice down, make it clear, enunciat…"
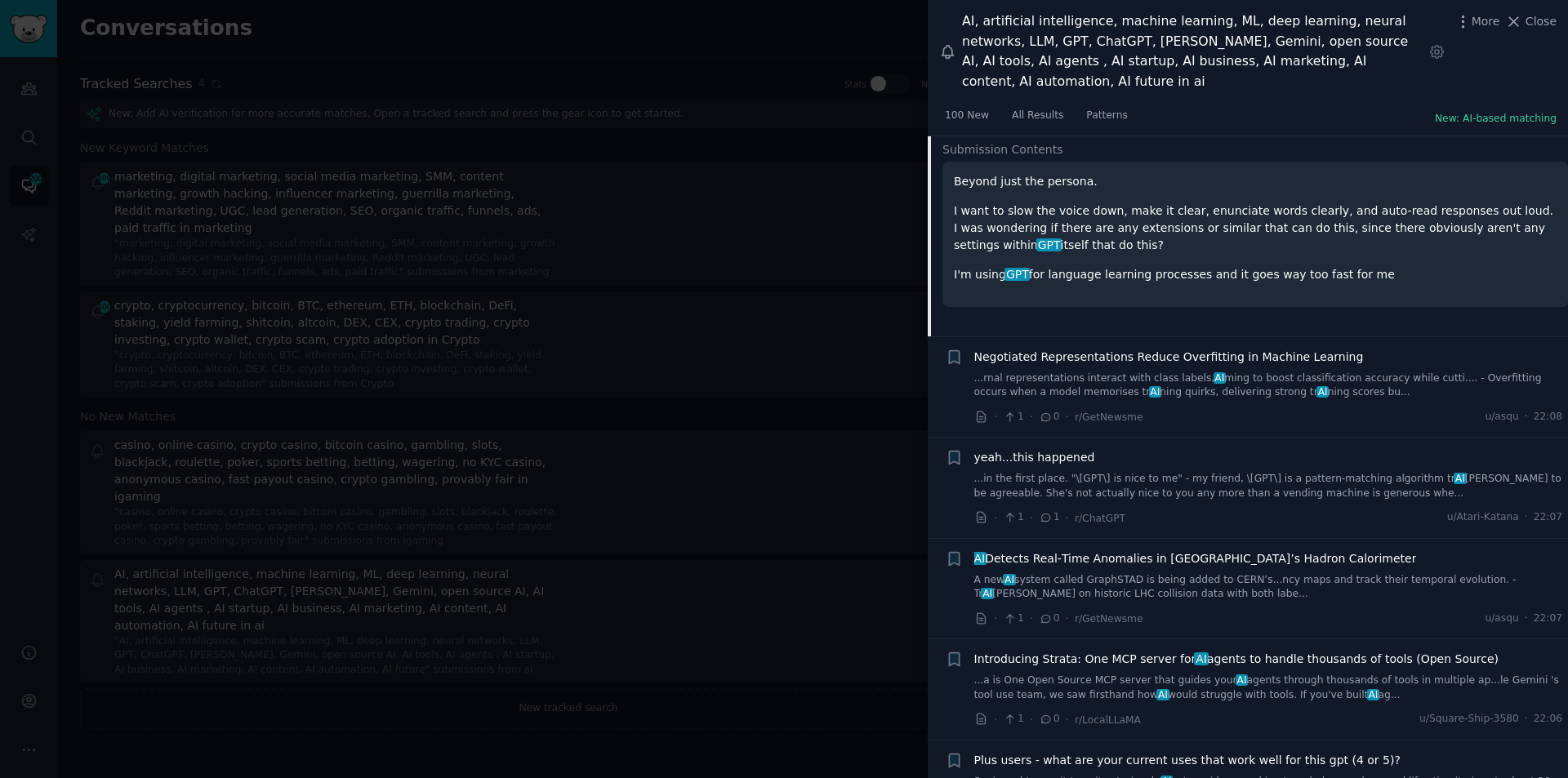
scroll to position [1515, 0]
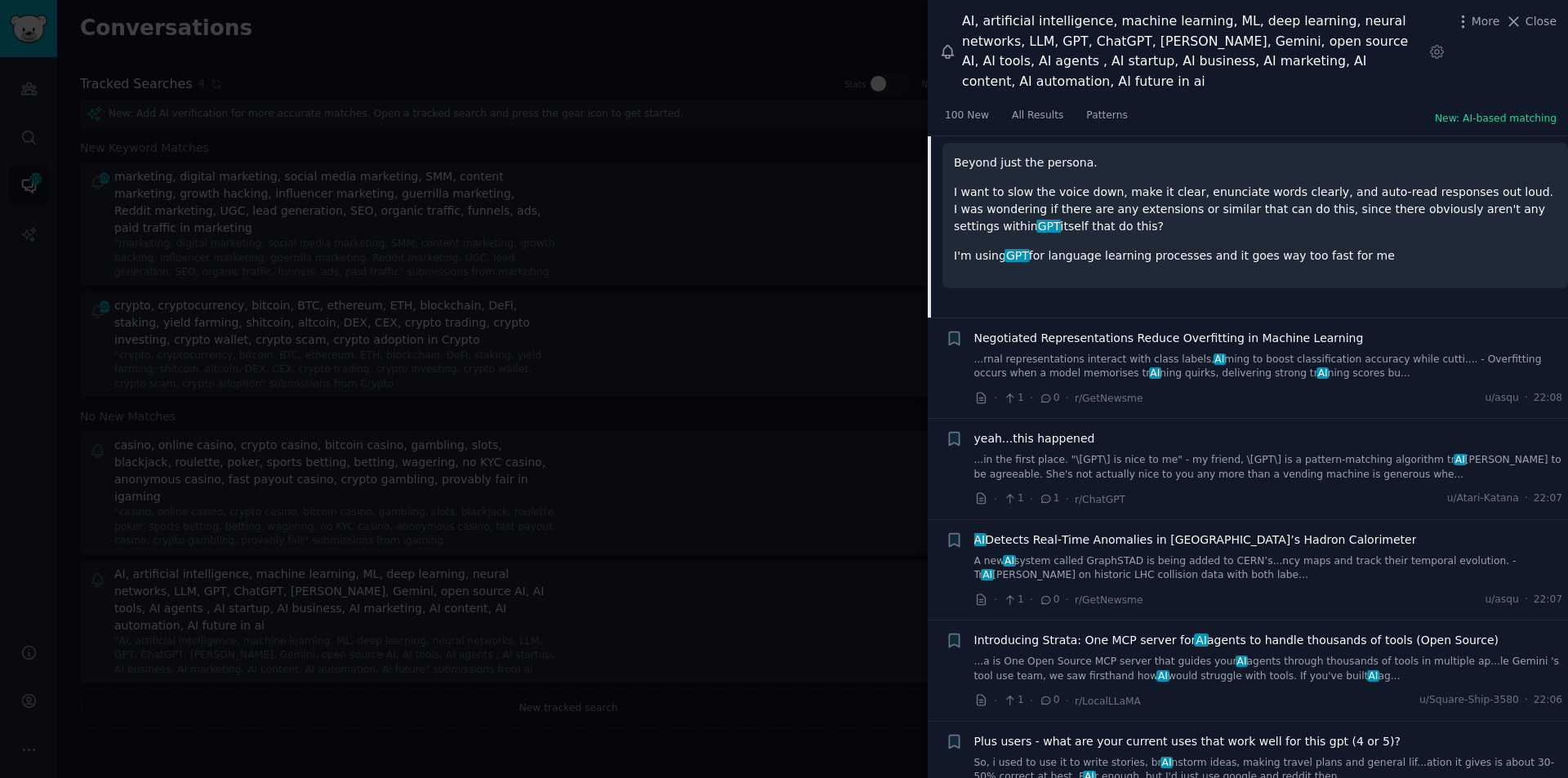
click at [1052, 532] on span "AI Detects Real‑Time Anomalies in [GEOGRAPHIC_DATA]’s Hadron Calorimeter" at bounding box center [1195, 540] width 442 height 18
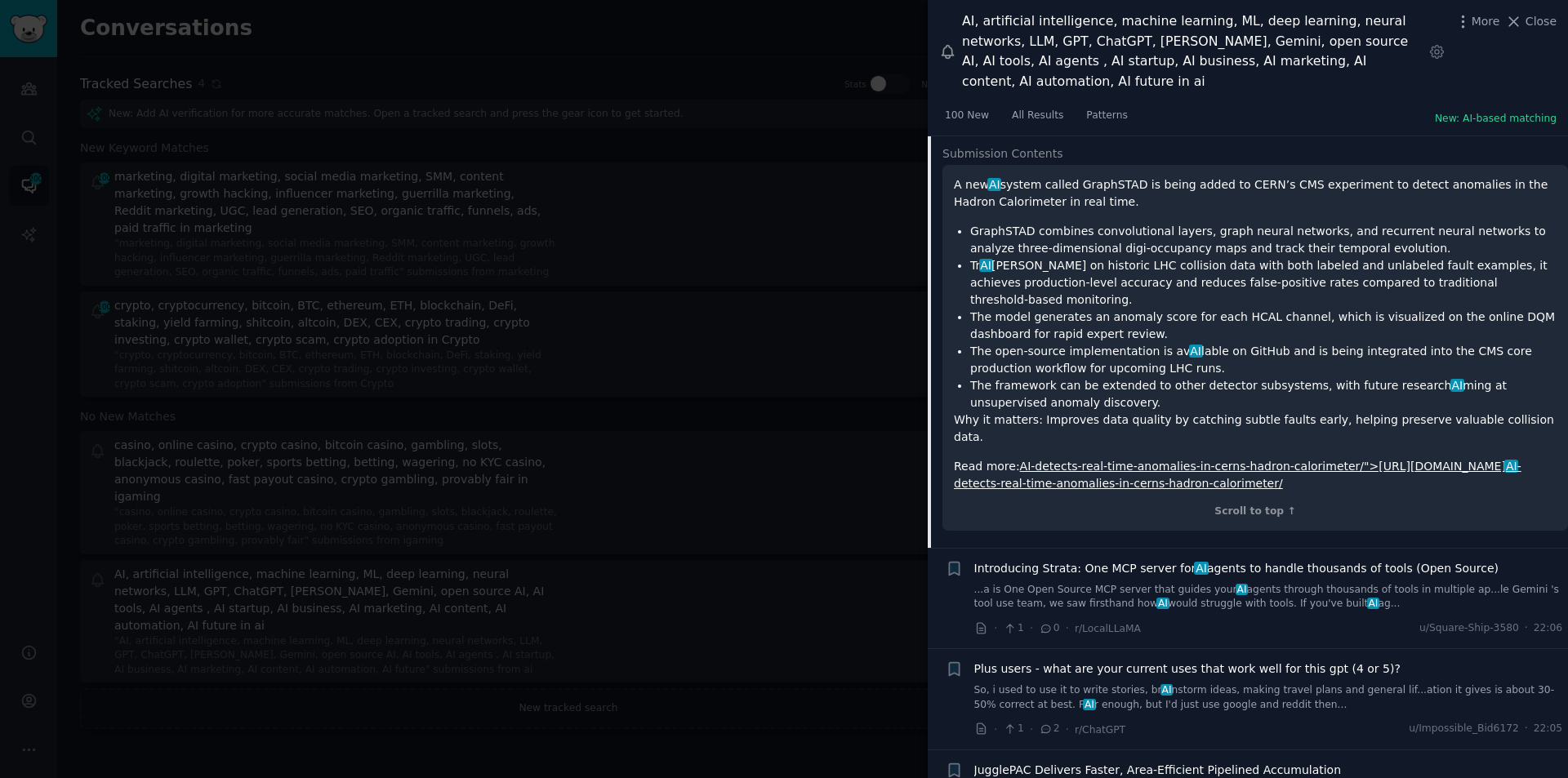
scroll to position [1817, 0]
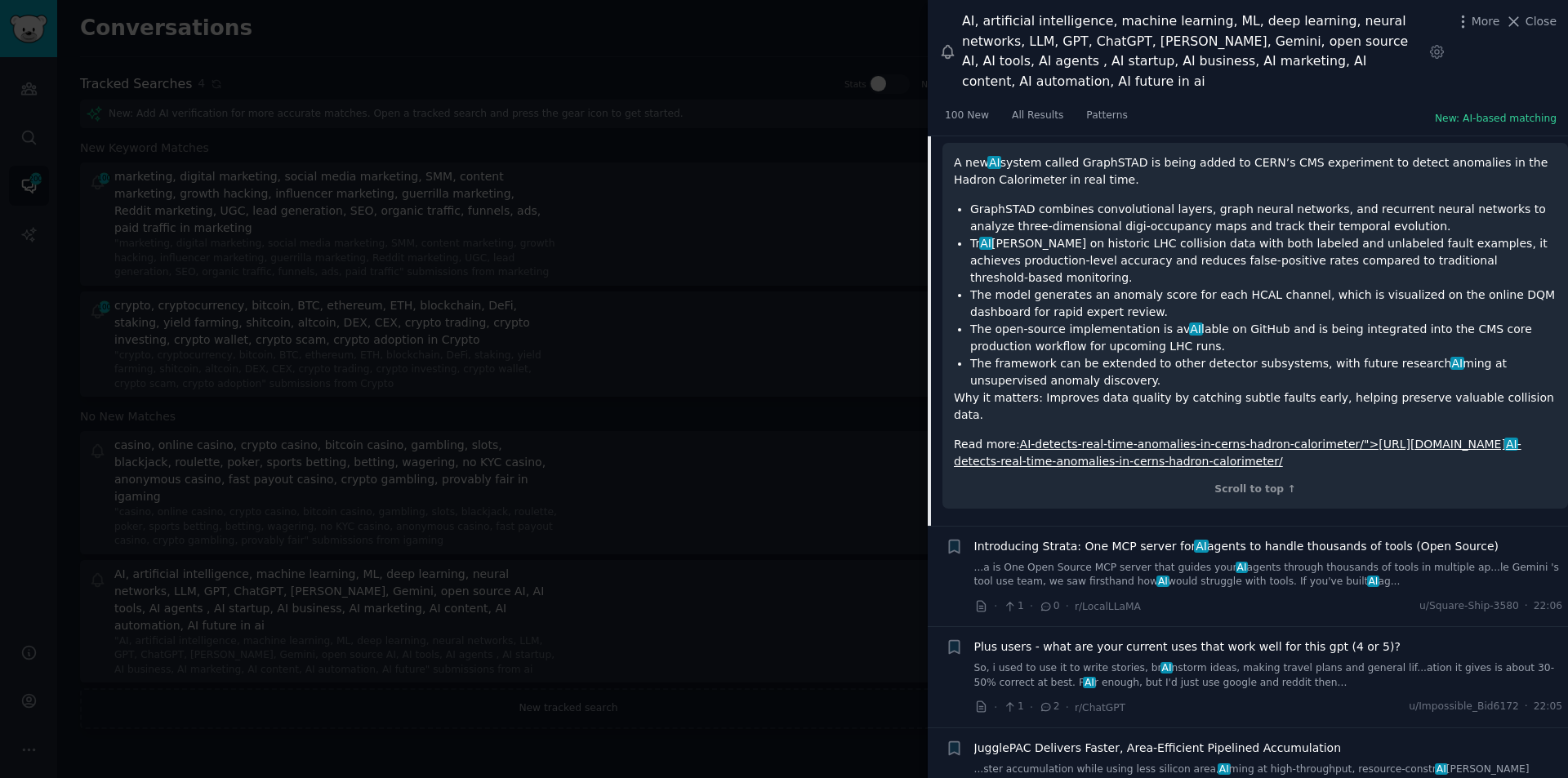
click at [1113, 538] on span "Introducing Strata: One MCP server for AI agents to handle thousands of tools (…" at bounding box center [1236, 546] width 525 height 18
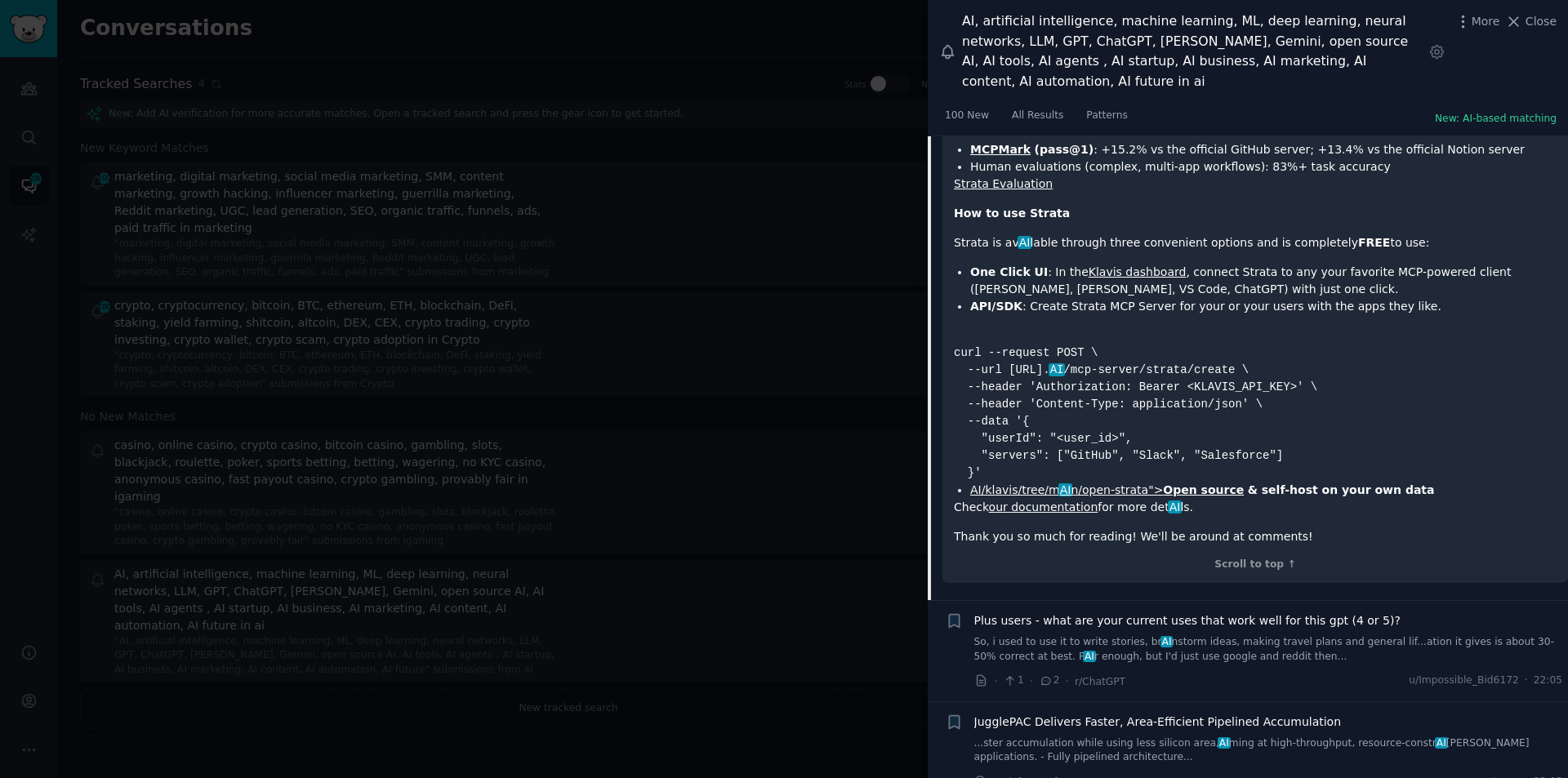
scroll to position [2898, 0]
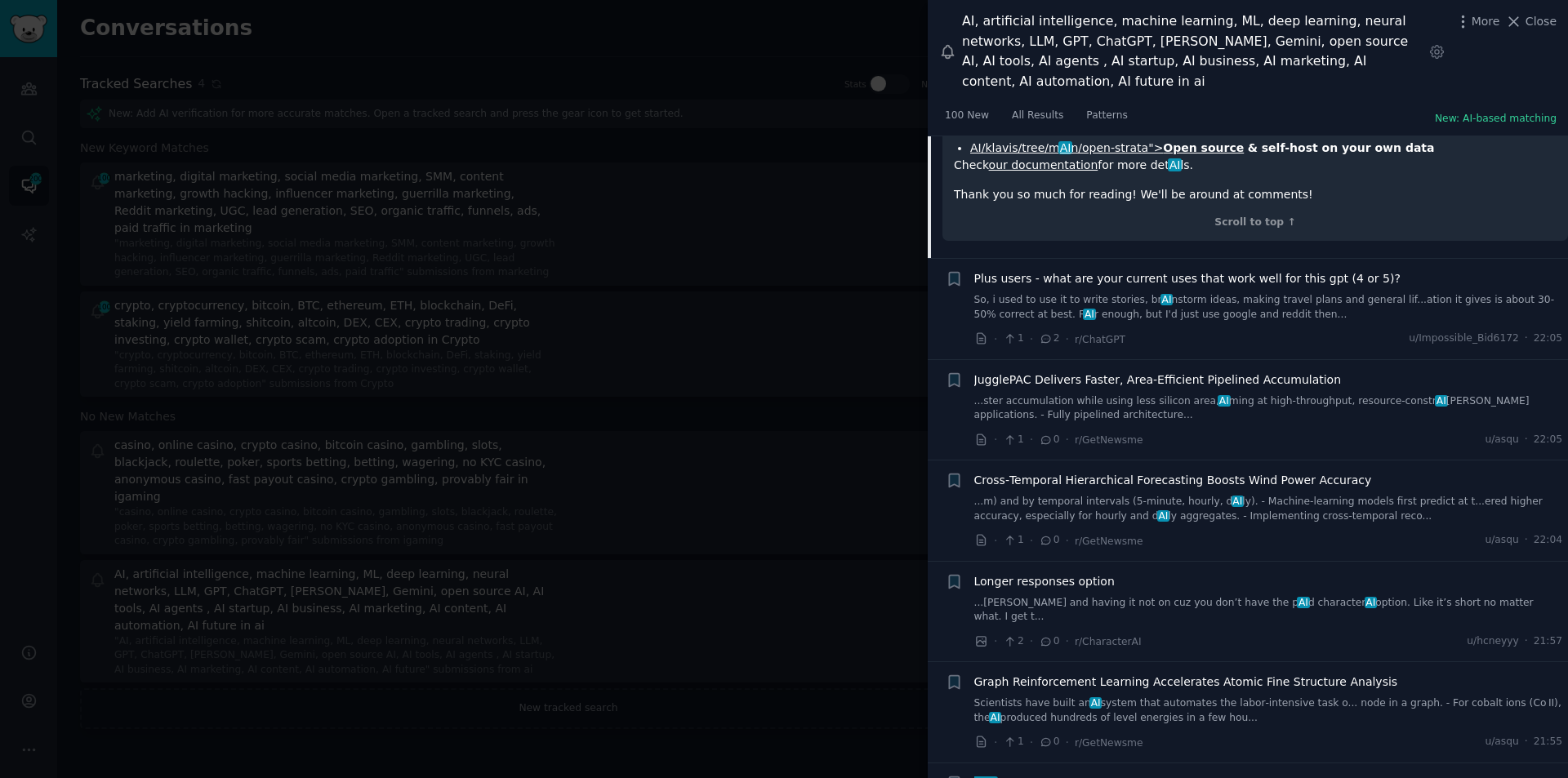
click at [1075, 270] on span "Plus users - what are your current uses that work well for this gpt (4 or 5)?" at bounding box center [1188, 279] width 427 height 18
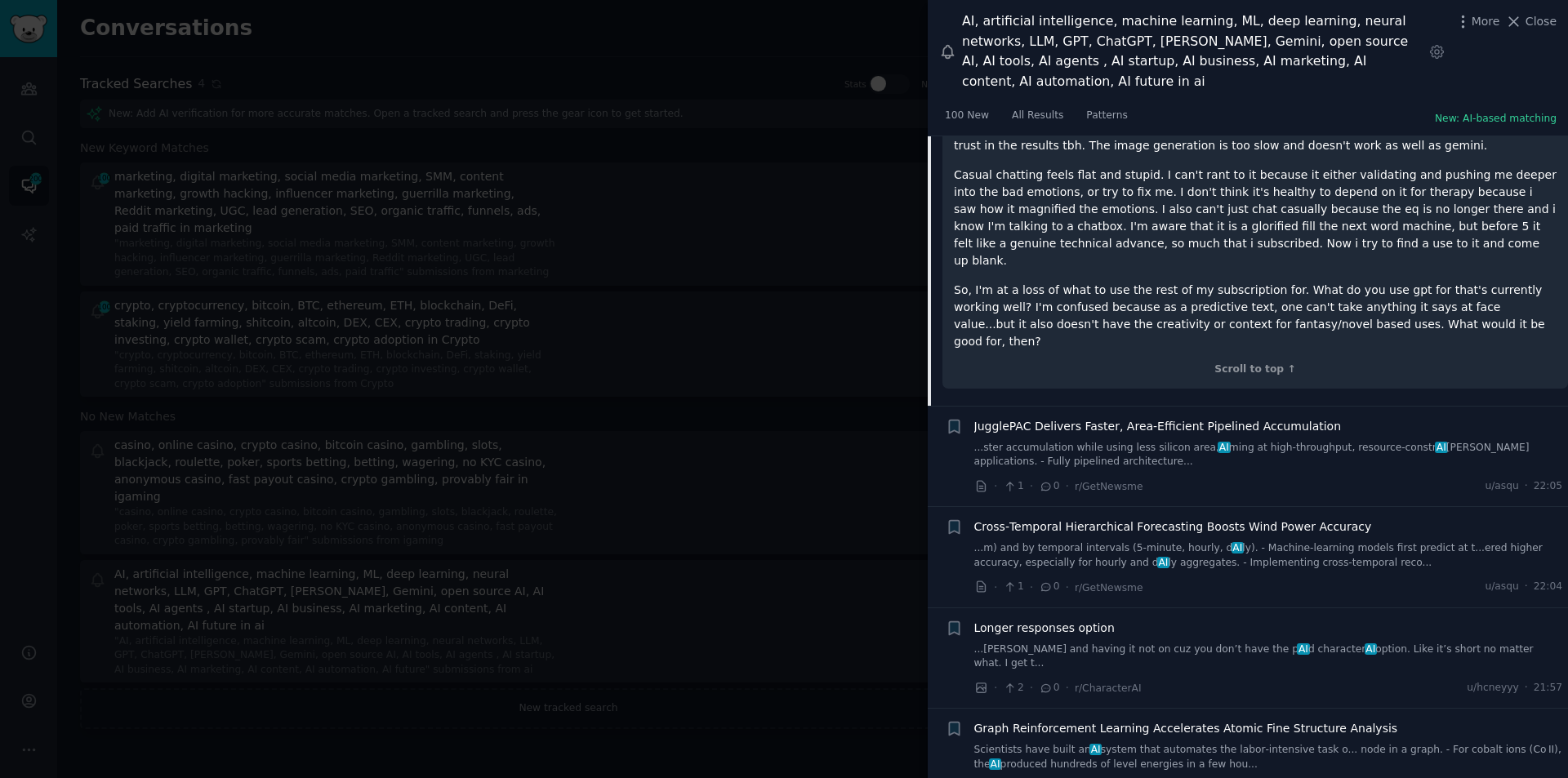
scroll to position [2427, 0]
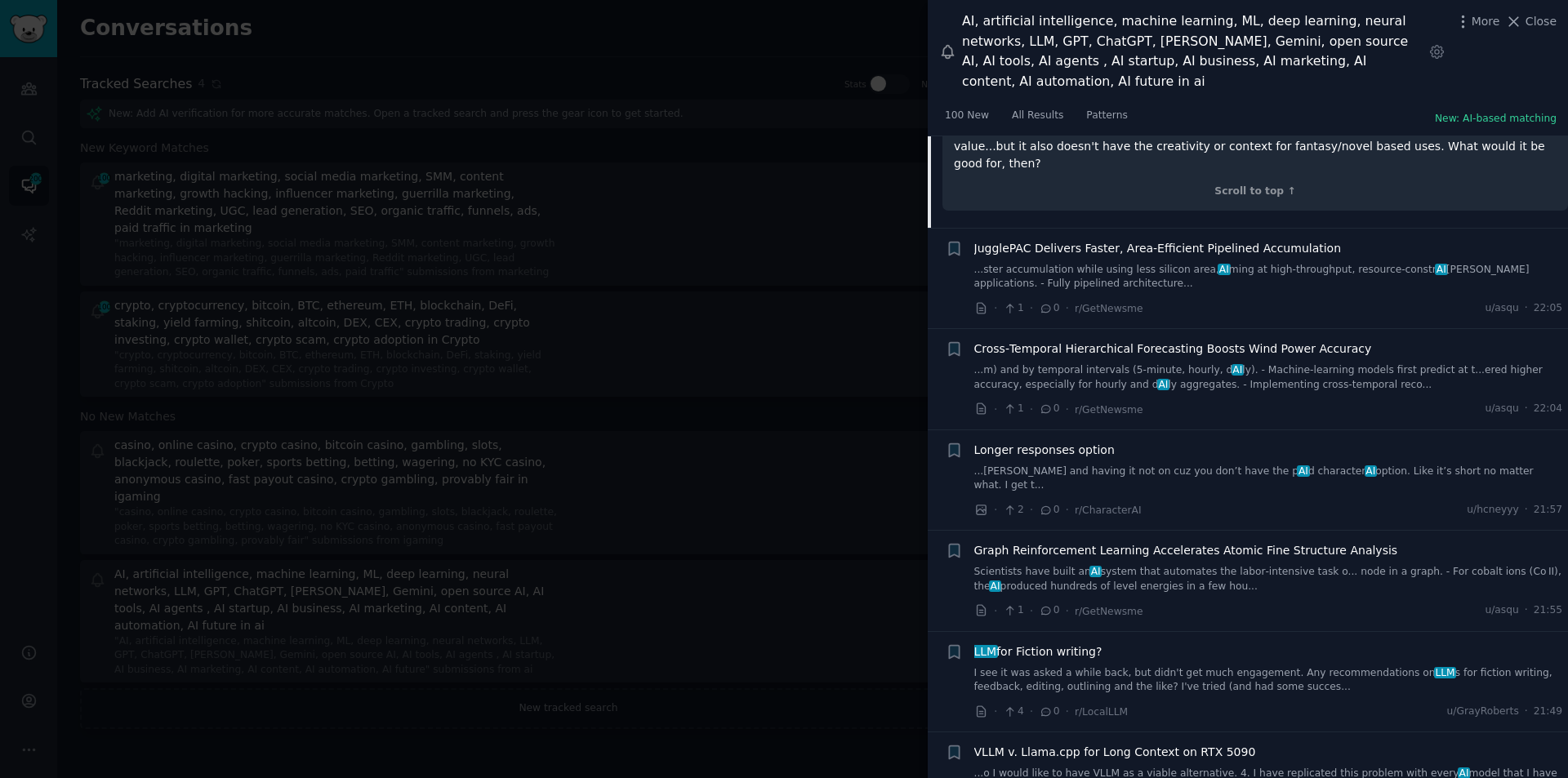
click at [1116, 542] on span "Graph Reinforcement Learning Accelerates Atomic Fine Structure Analysis" at bounding box center [1186, 550] width 424 height 18
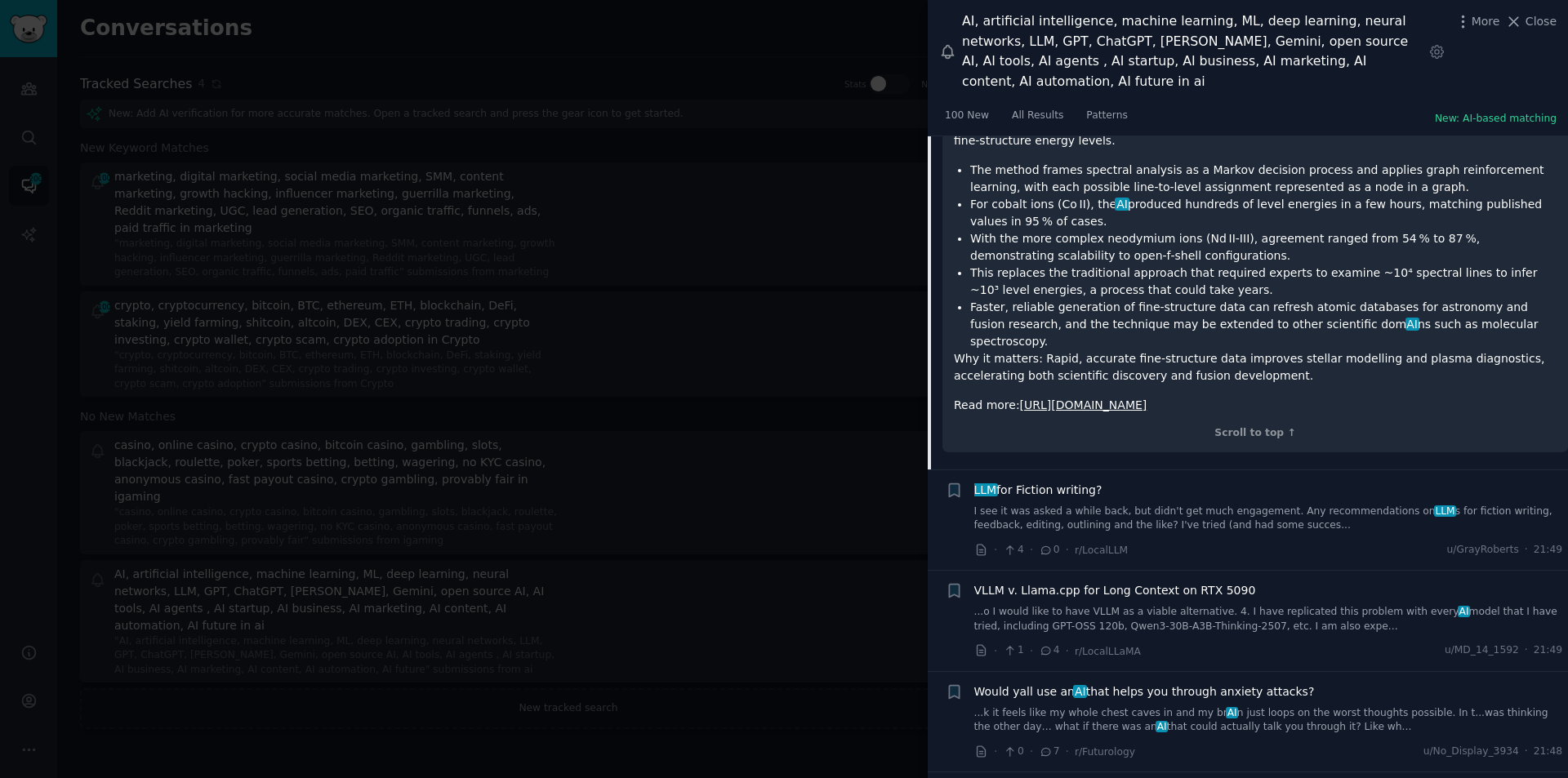
scroll to position [2490, 0]
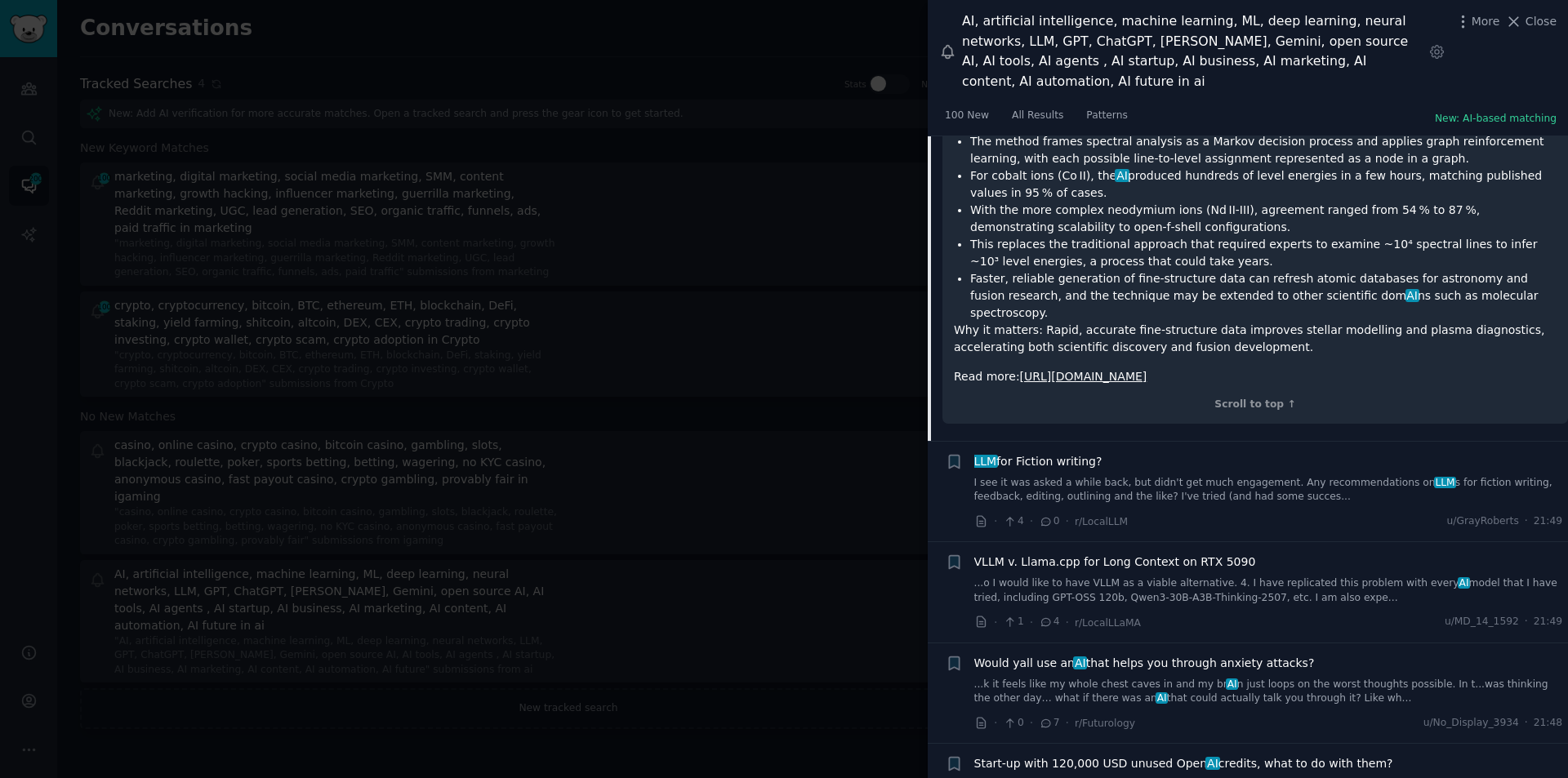
click at [1053, 453] on span "LLM for Fiction writing?" at bounding box center [1038, 461] width 128 height 18
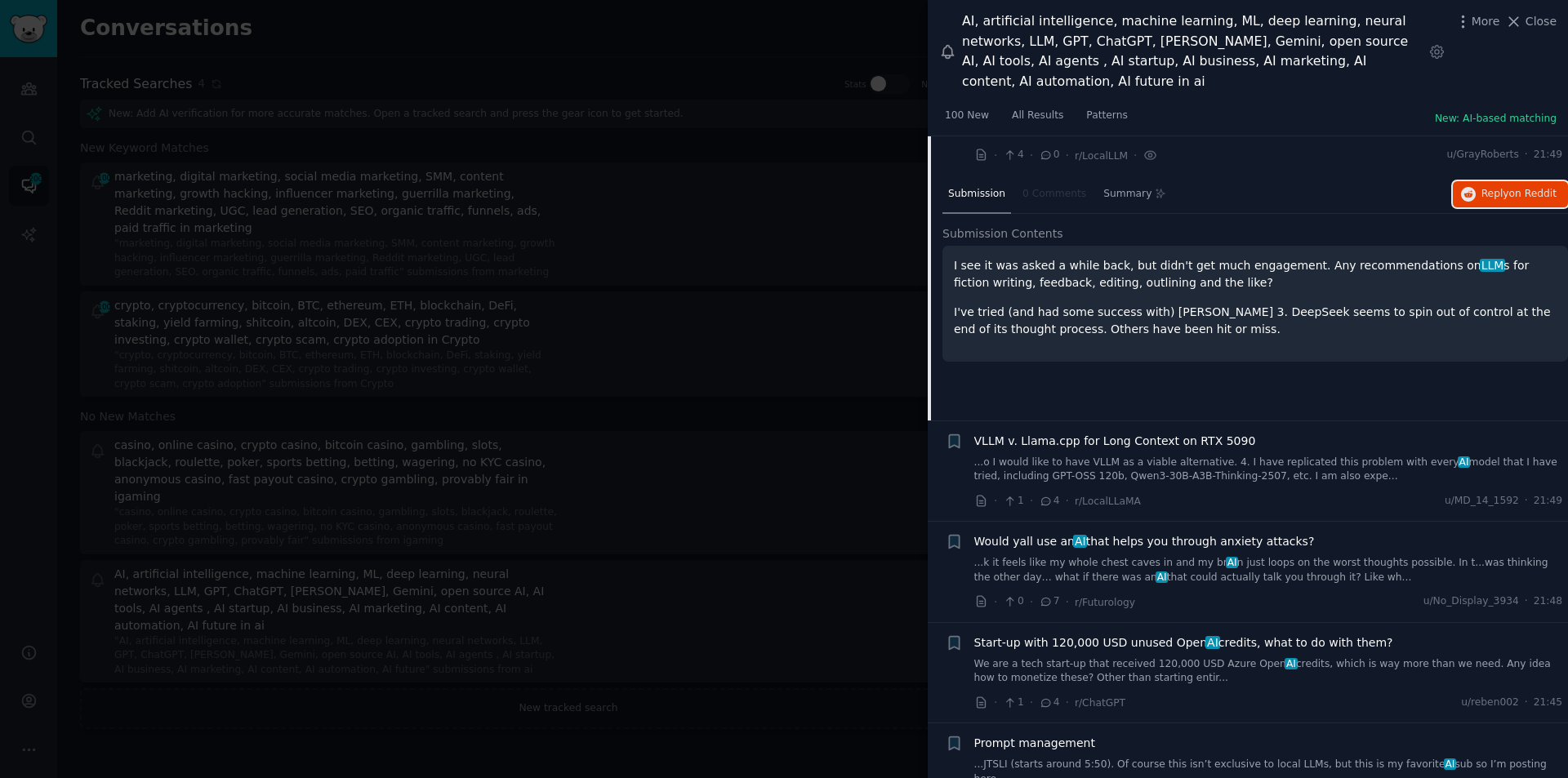
scroll to position [2427, 0]
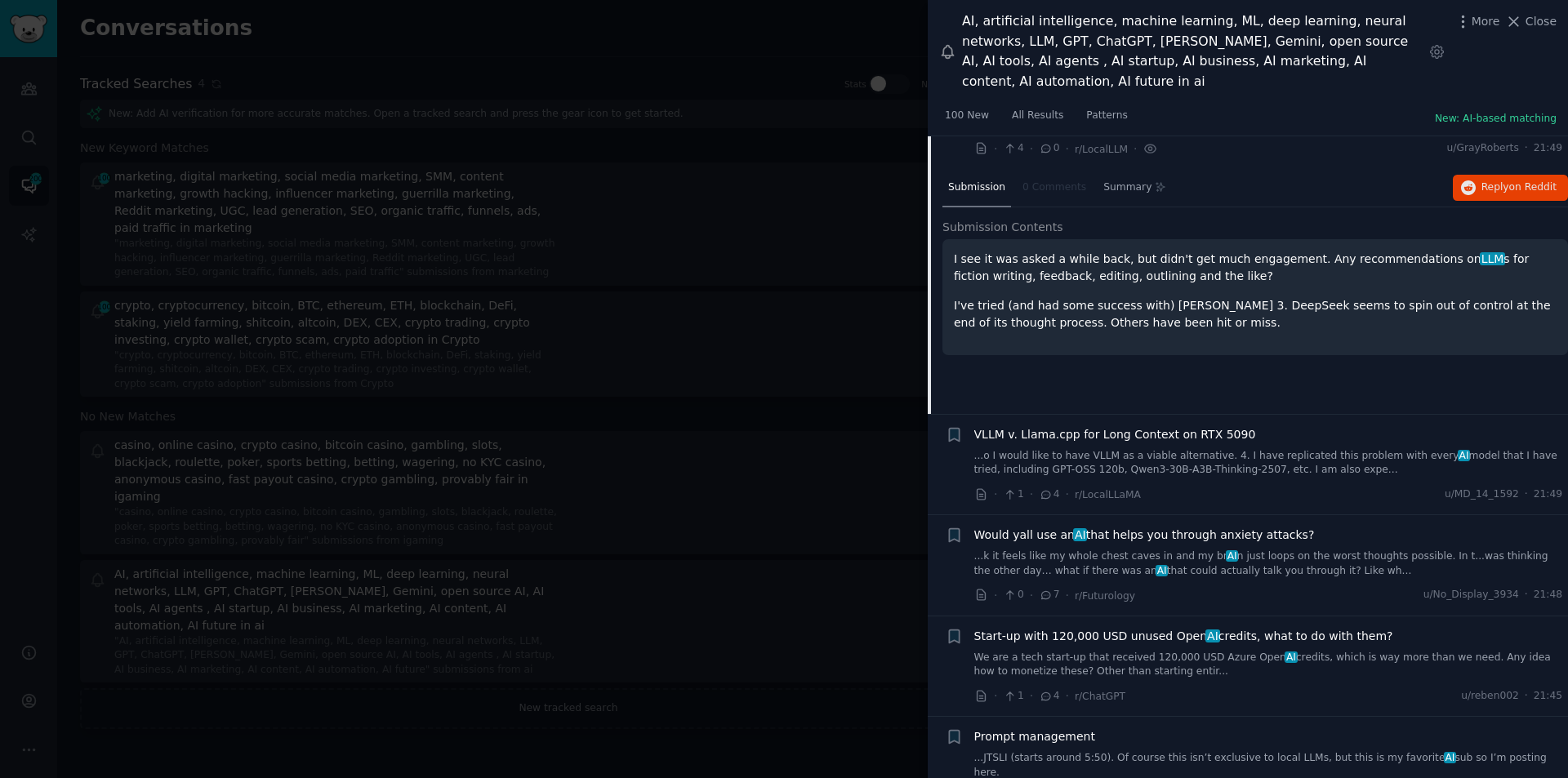
click at [1119, 527] on span "Would yall use an AI that helps you through anxiety attacks?" at bounding box center [1144, 535] width 341 height 18
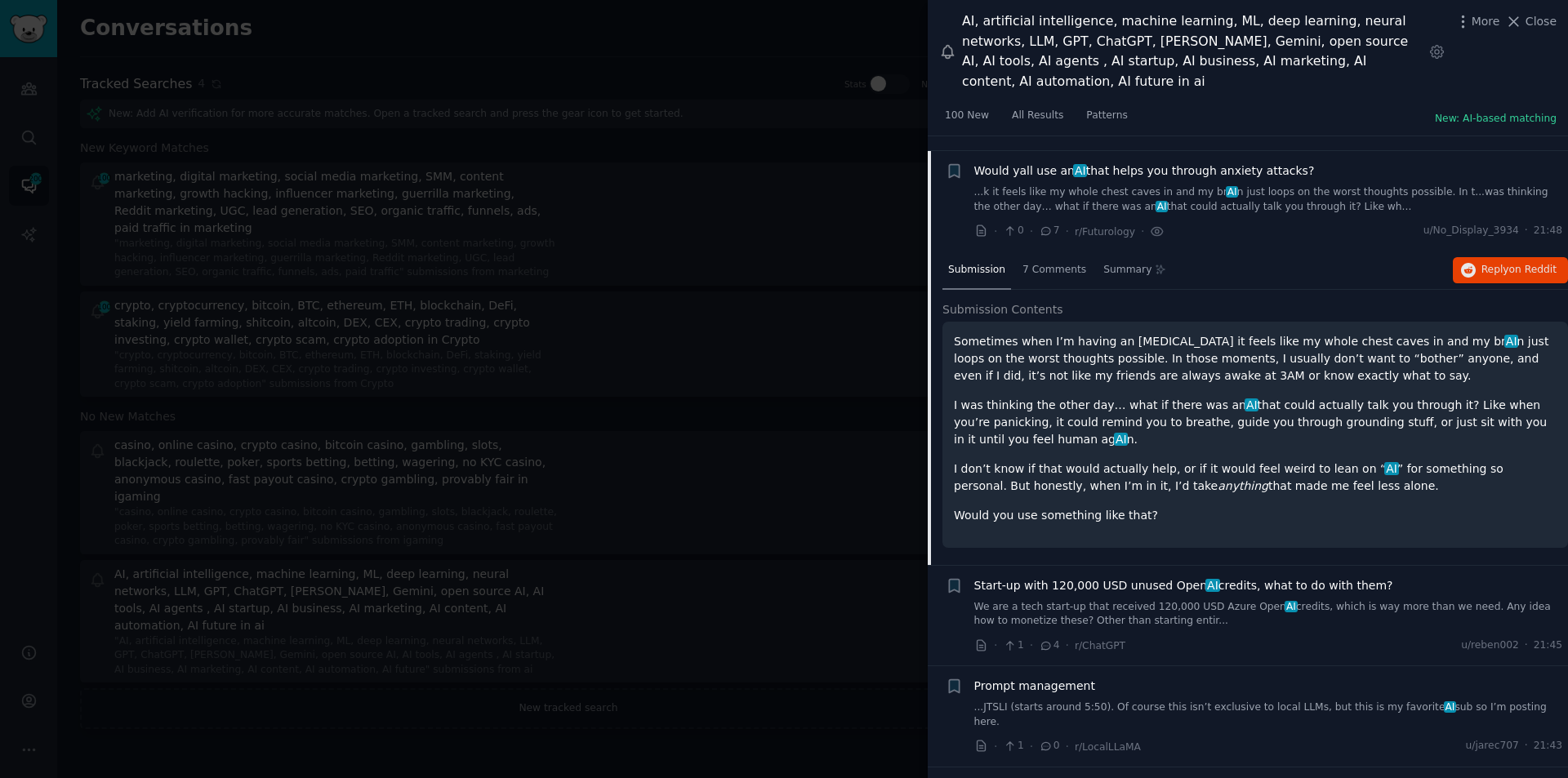
scroll to position [2547, 0]
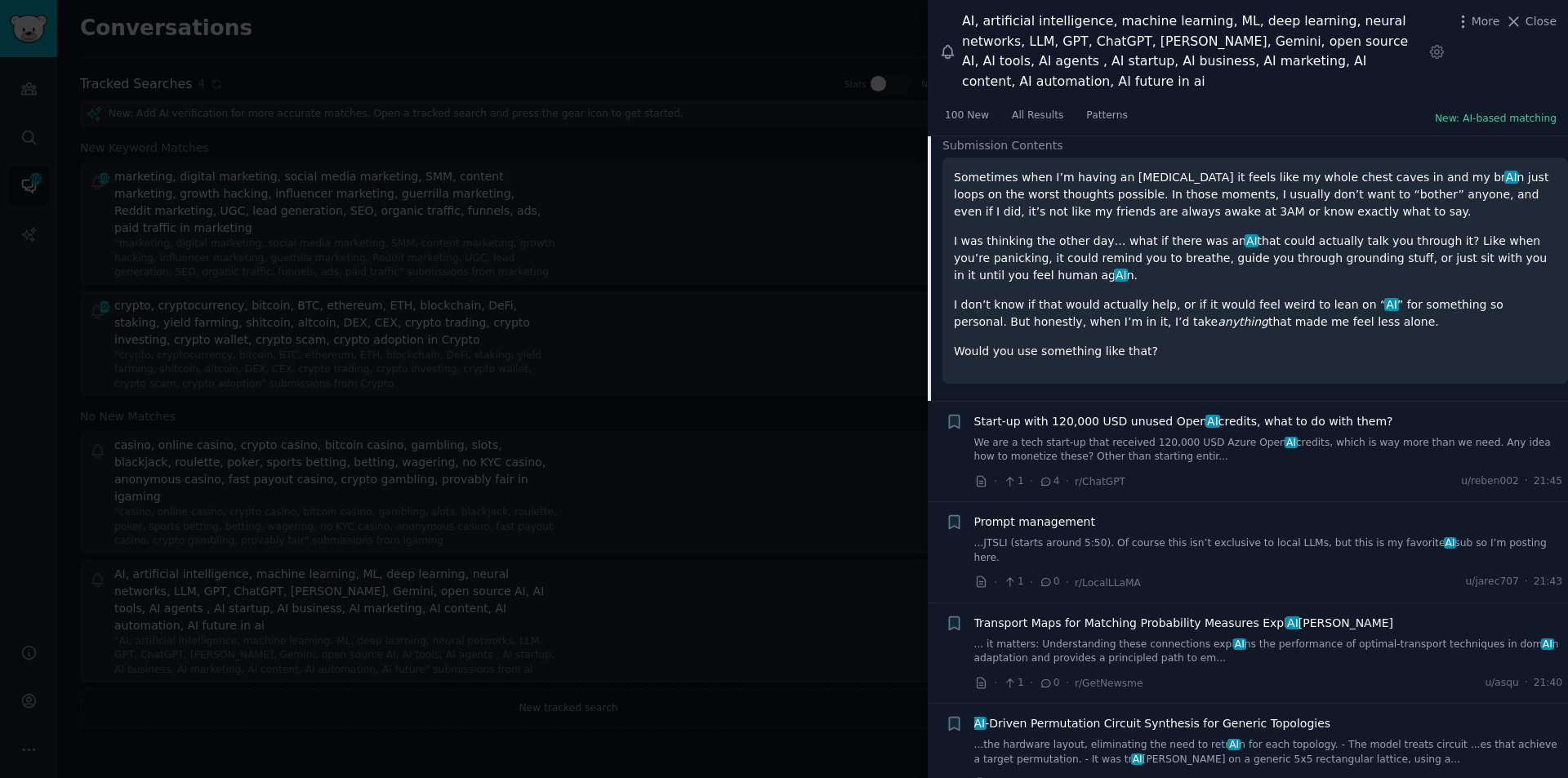
click at [1179, 436] on link "We are a tech start-up that received 120,000 USD Azure Open AI credits, which i…" at bounding box center [1269, 449] width 589 height 29
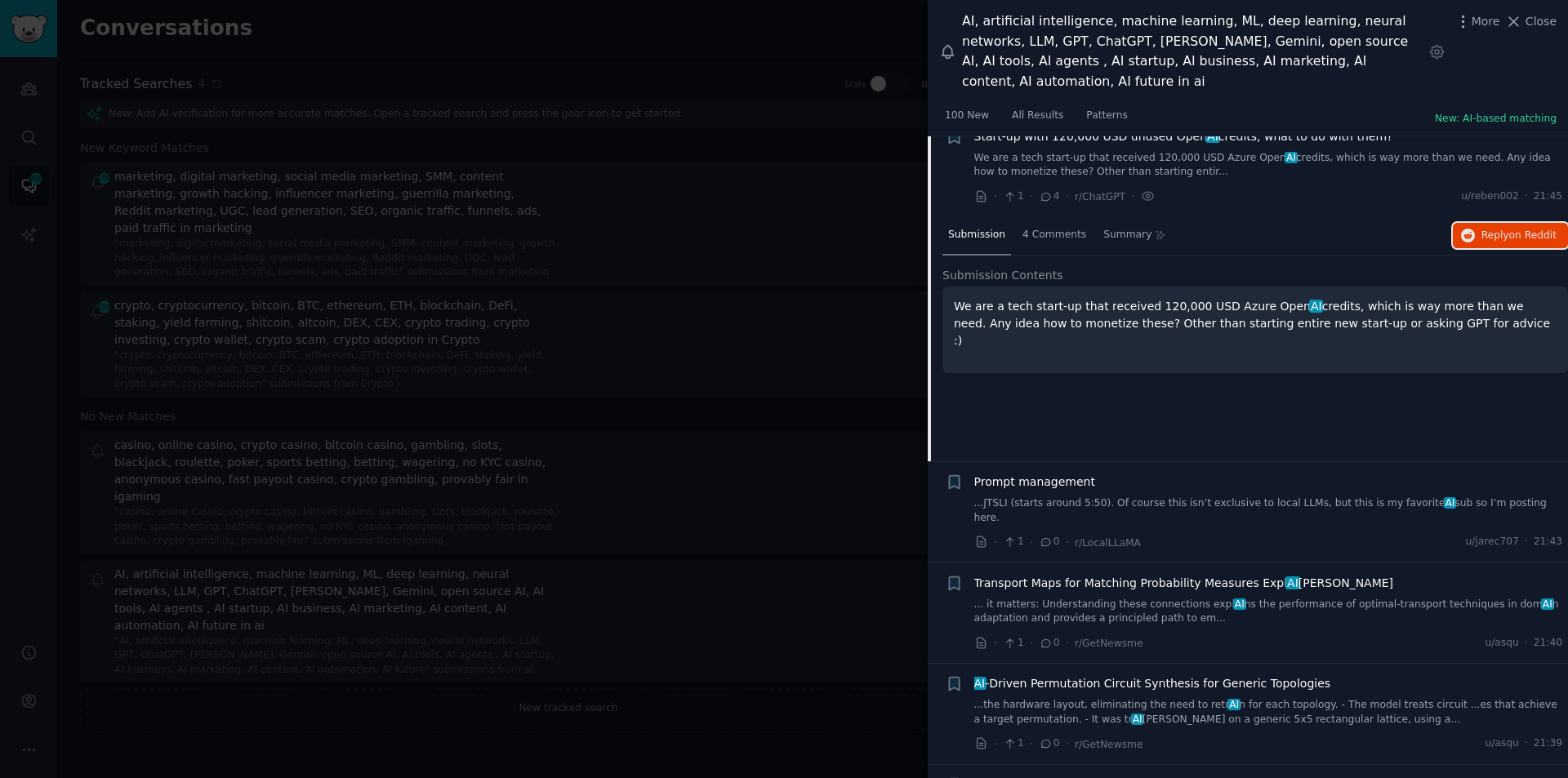
scroll to position [2812, 0]
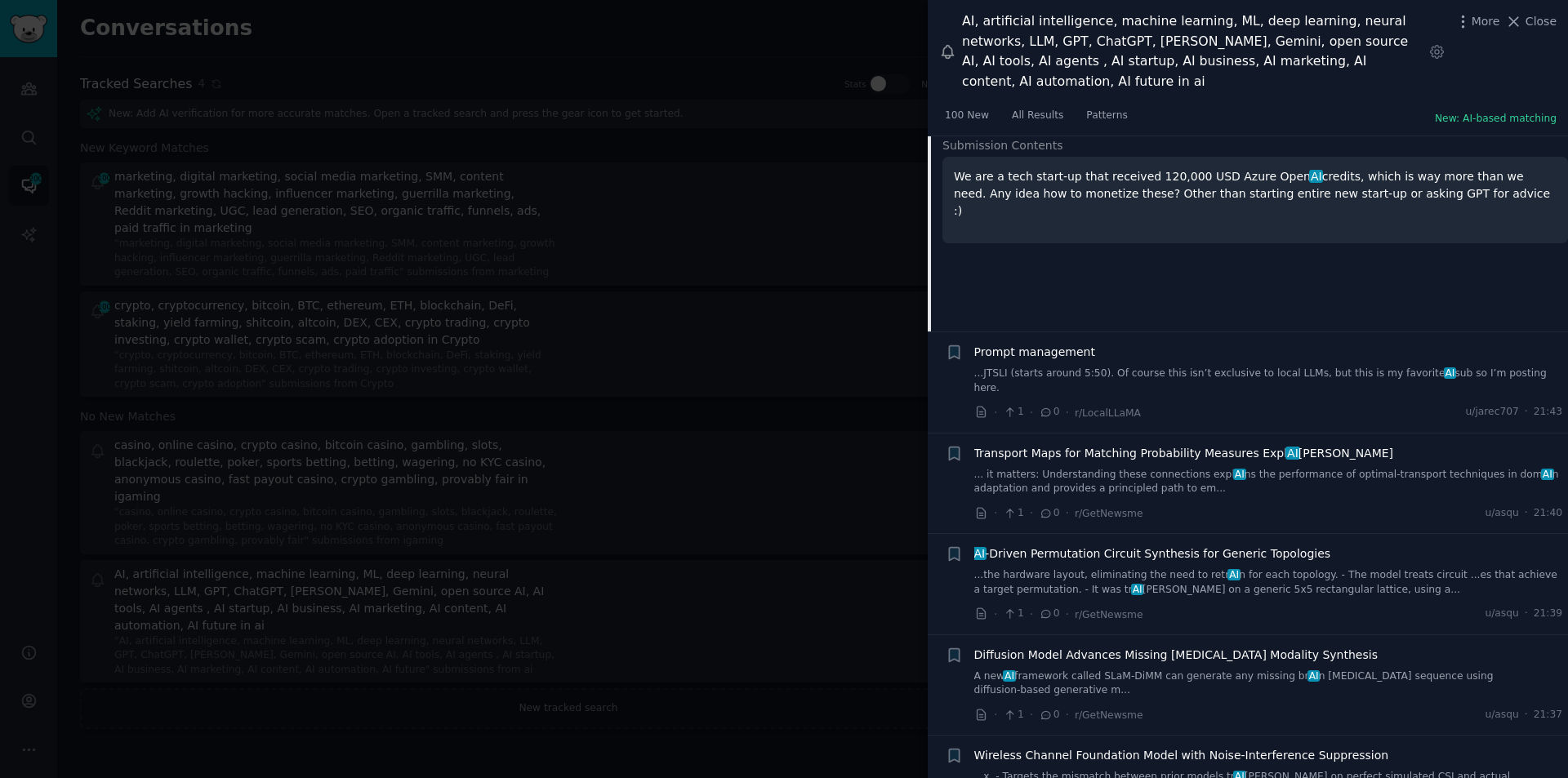
click at [1086, 445] on span "Transport Maps for Matching Probability Measures Expl AI [PERSON_NAME]" at bounding box center [1184, 453] width 420 height 18
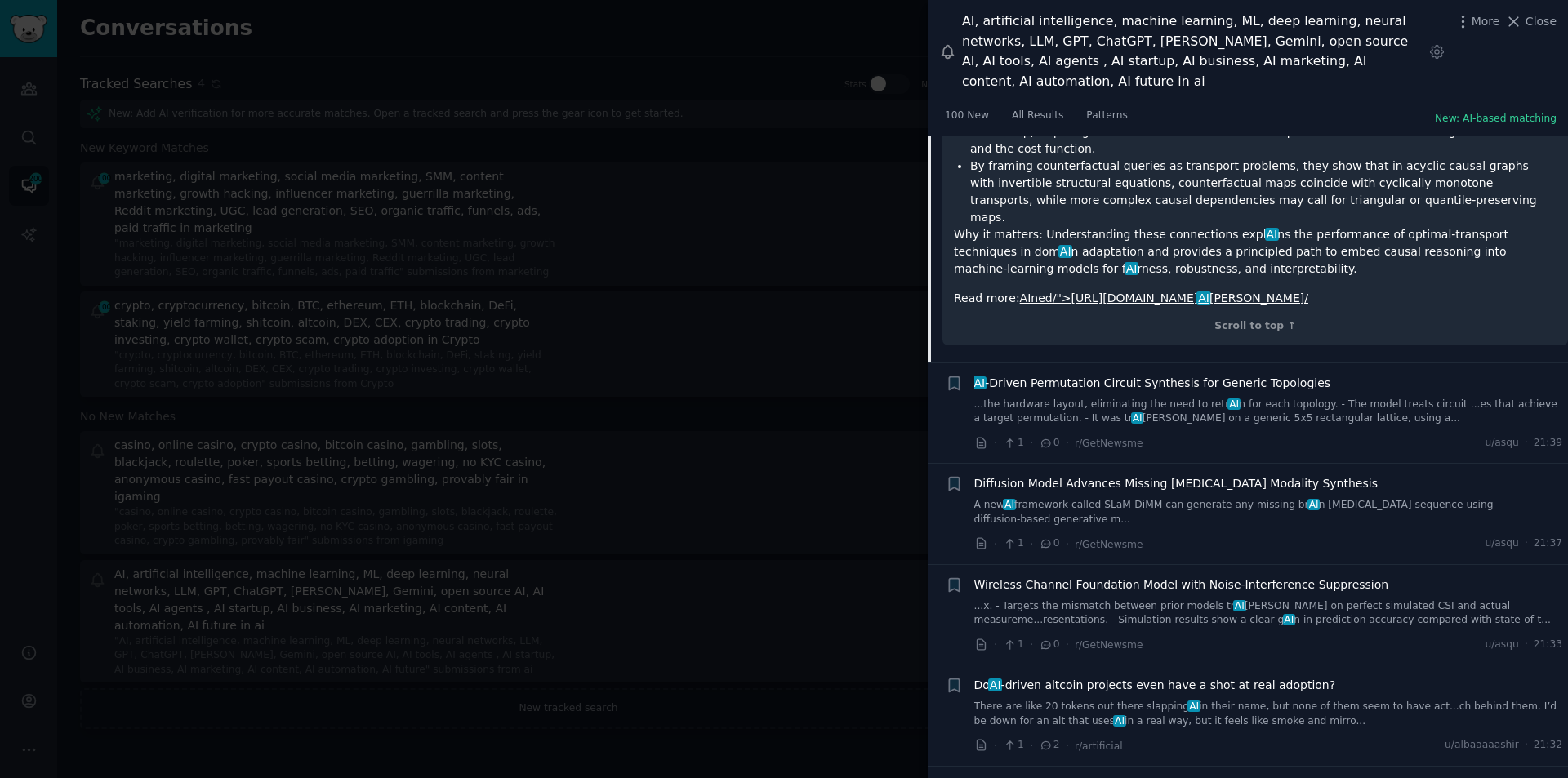
scroll to position [3244, 0]
click at [1095, 473] on span "Diffusion Model Advances Missing [MEDICAL_DATA] Modality Synthesis" at bounding box center [1176, 482] width 404 height 18
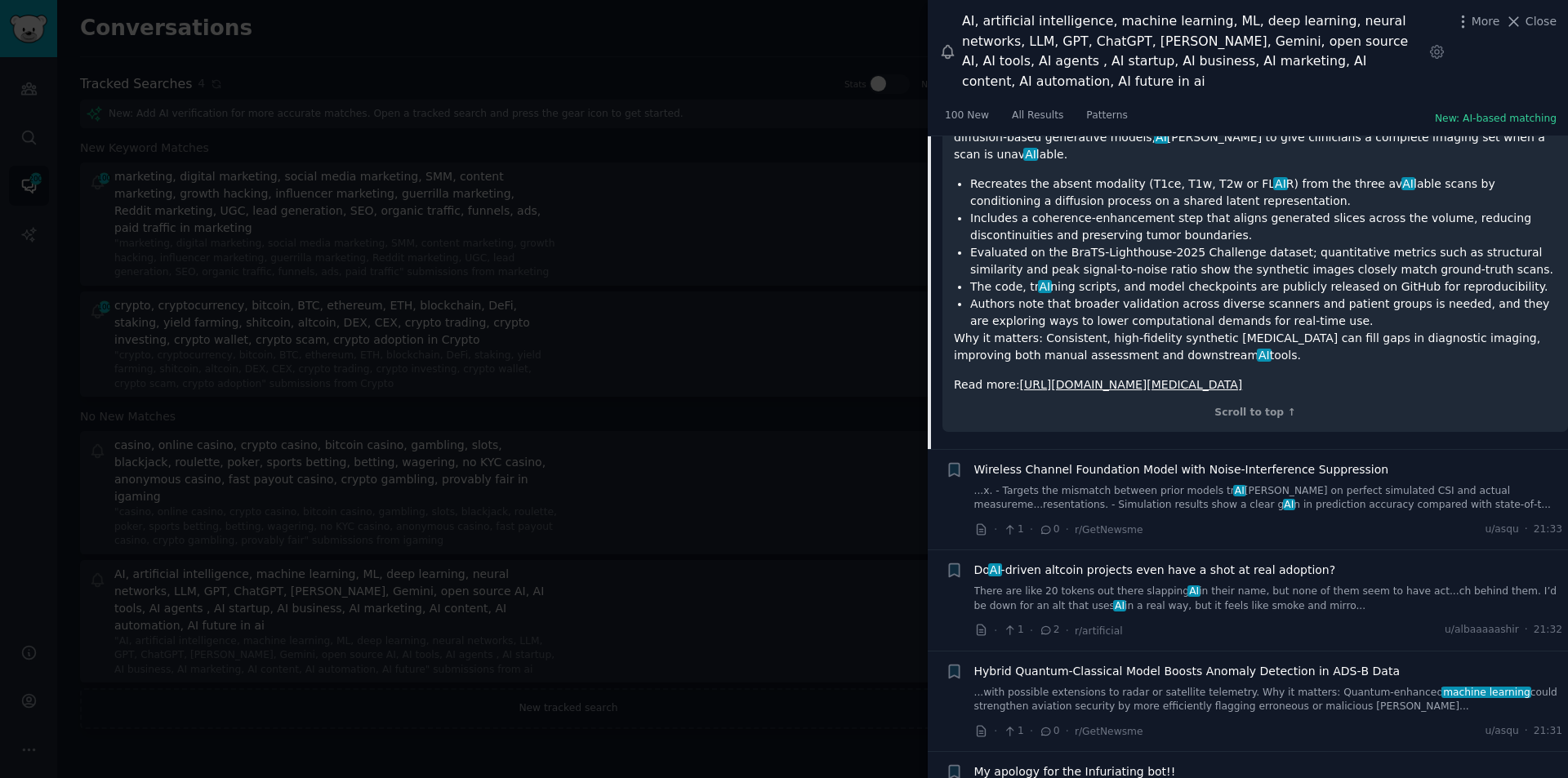
scroll to position [3282, 0]
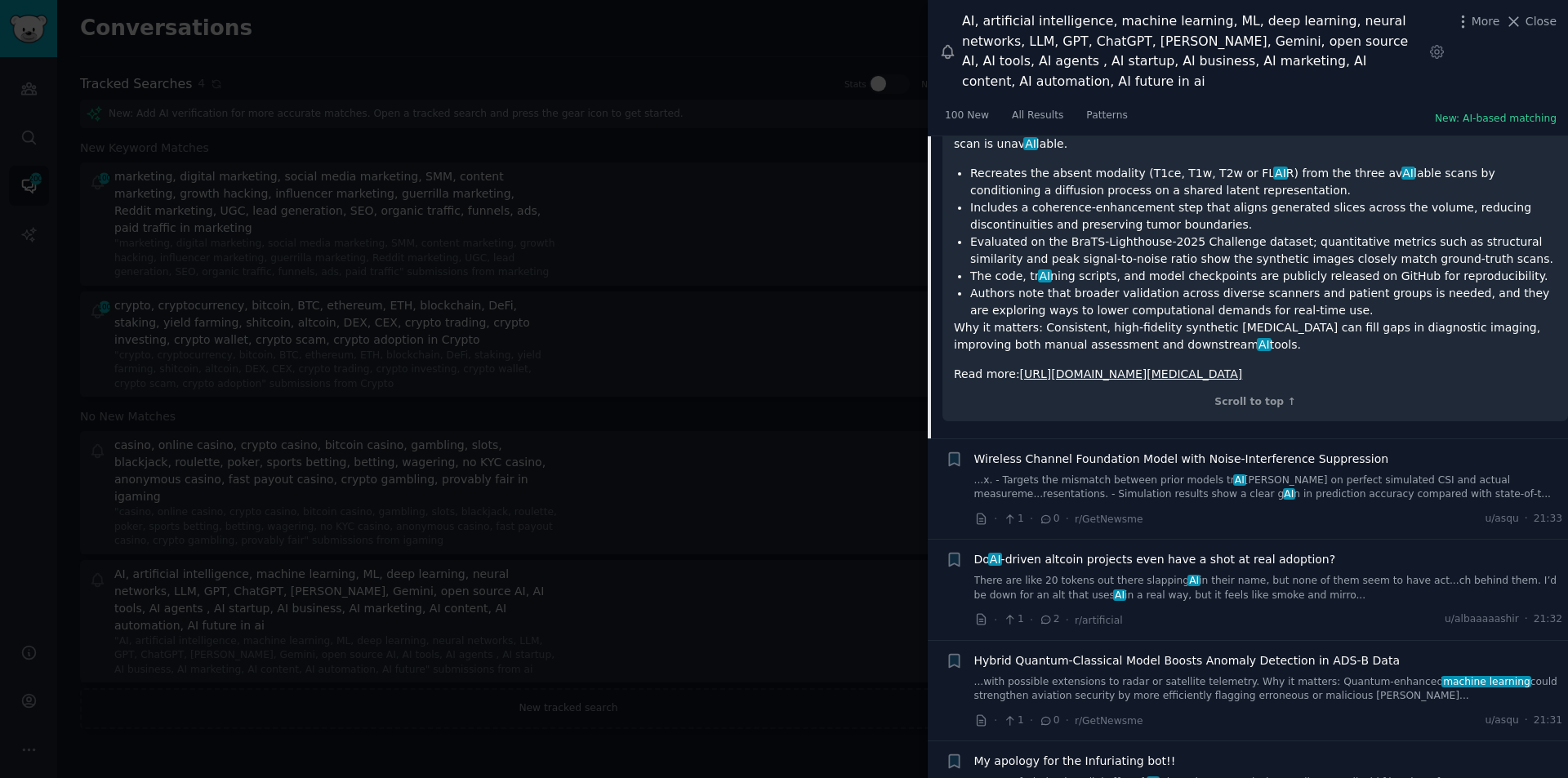
click at [1099, 551] on span "Do AI -driven altcoin projects even have a shot at real adoption?" at bounding box center [1155, 559] width 362 height 18
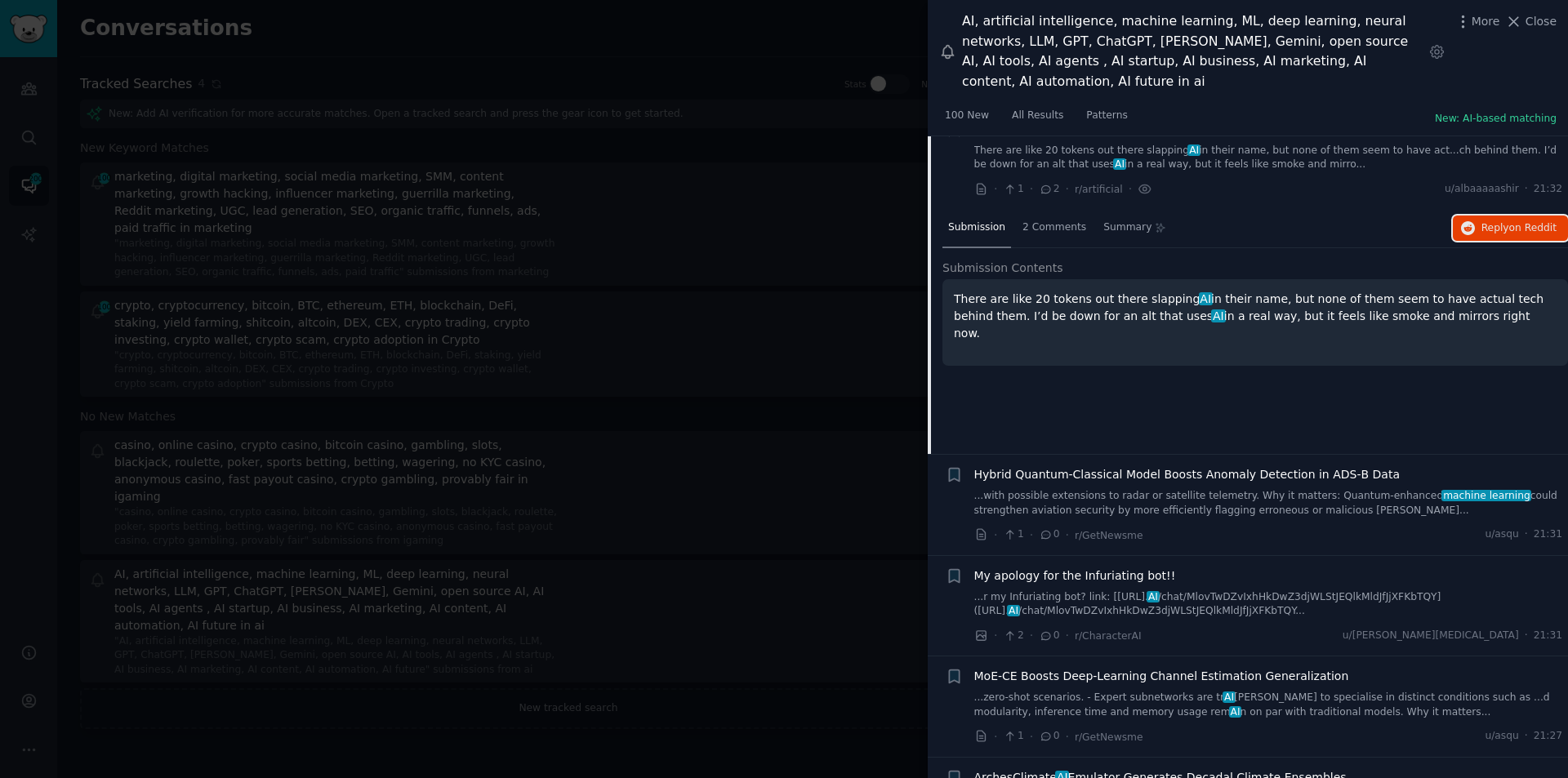
scroll to position [3307, 0]
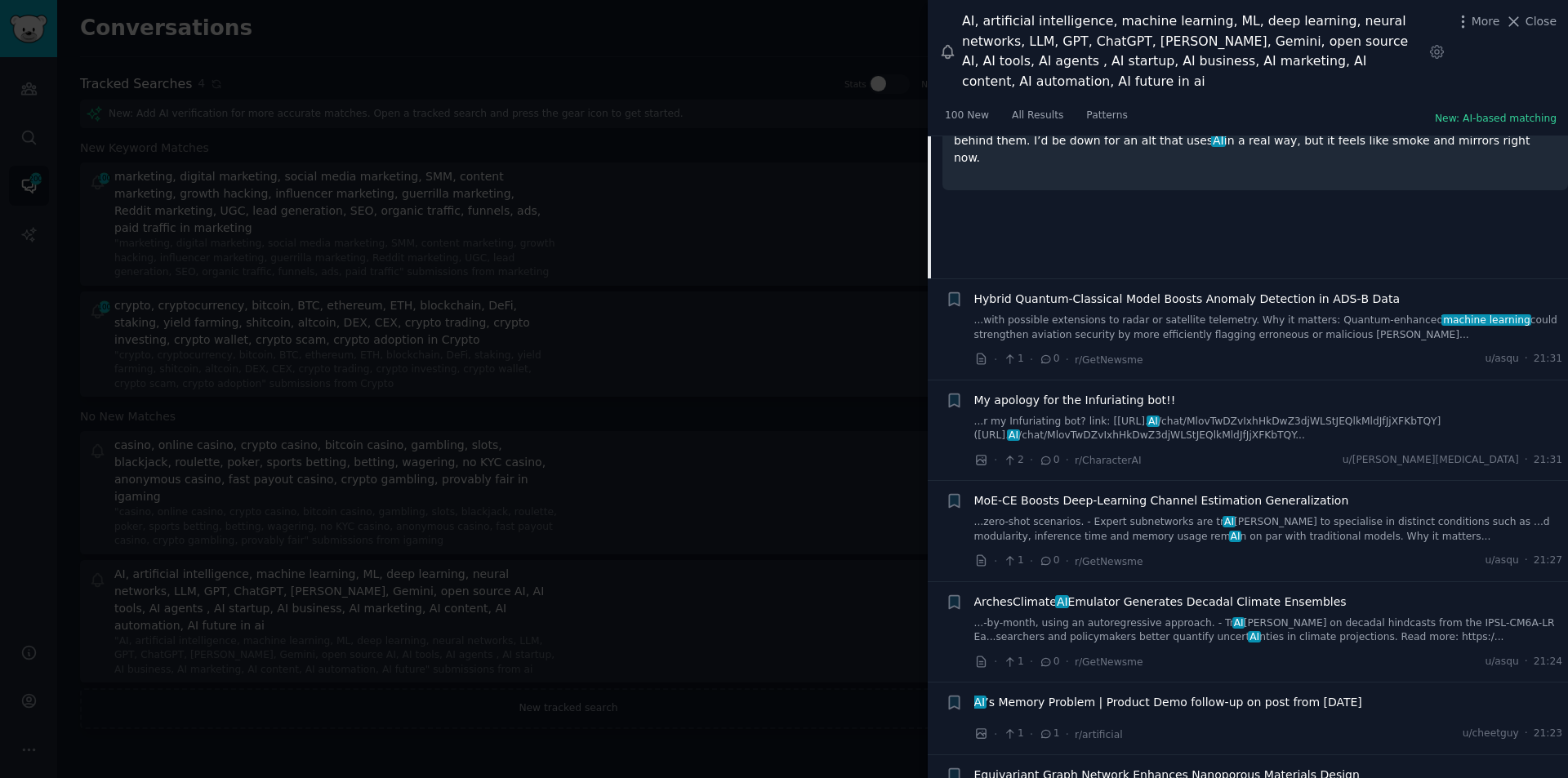
click at [1063, 593] on span "ArchesClimate AI Emulator Generates Decadal Climate Ensembles" at bounding box center [1160, 602] width 372 height 18
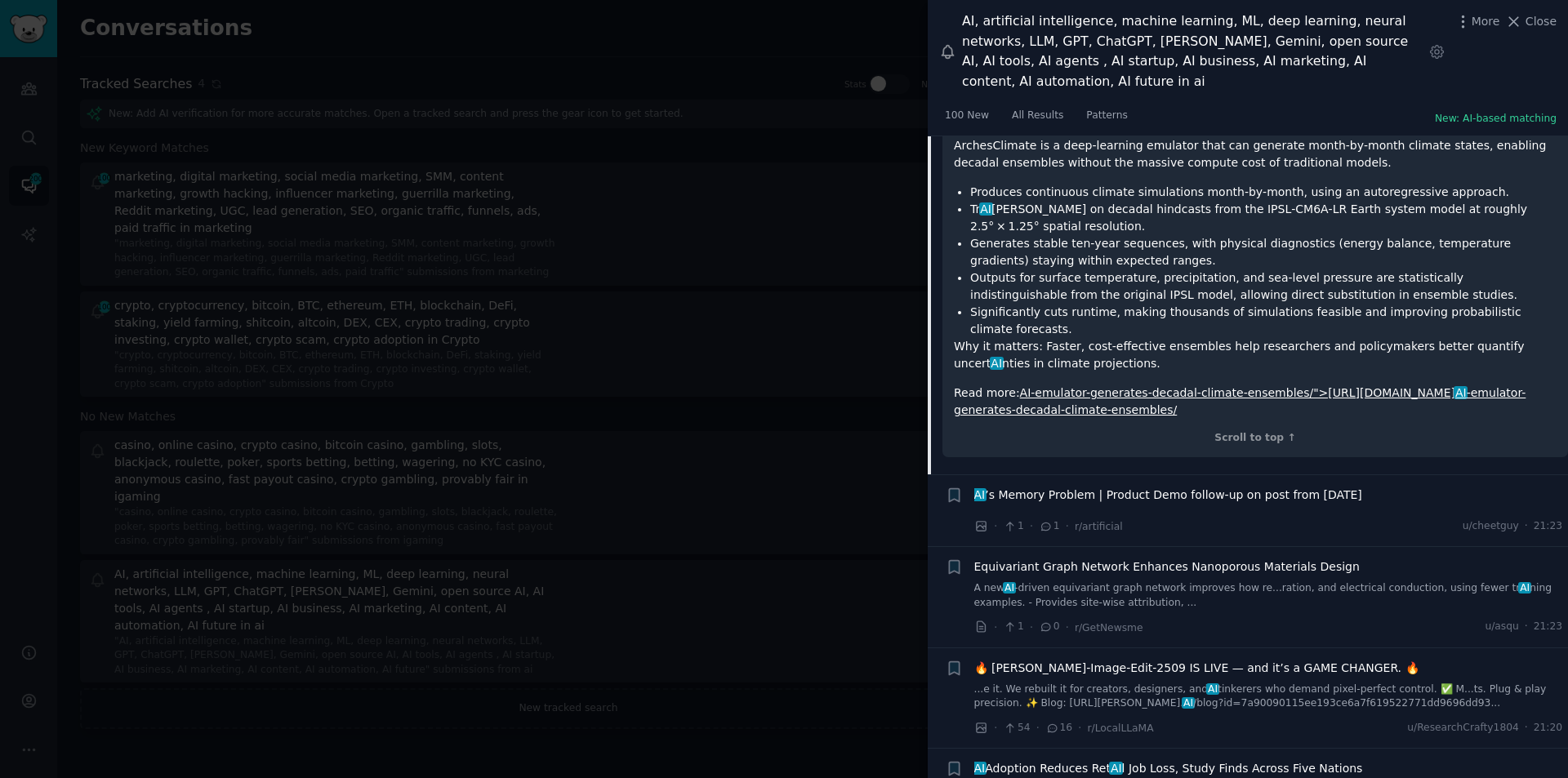
scroll to position [3873, 0]
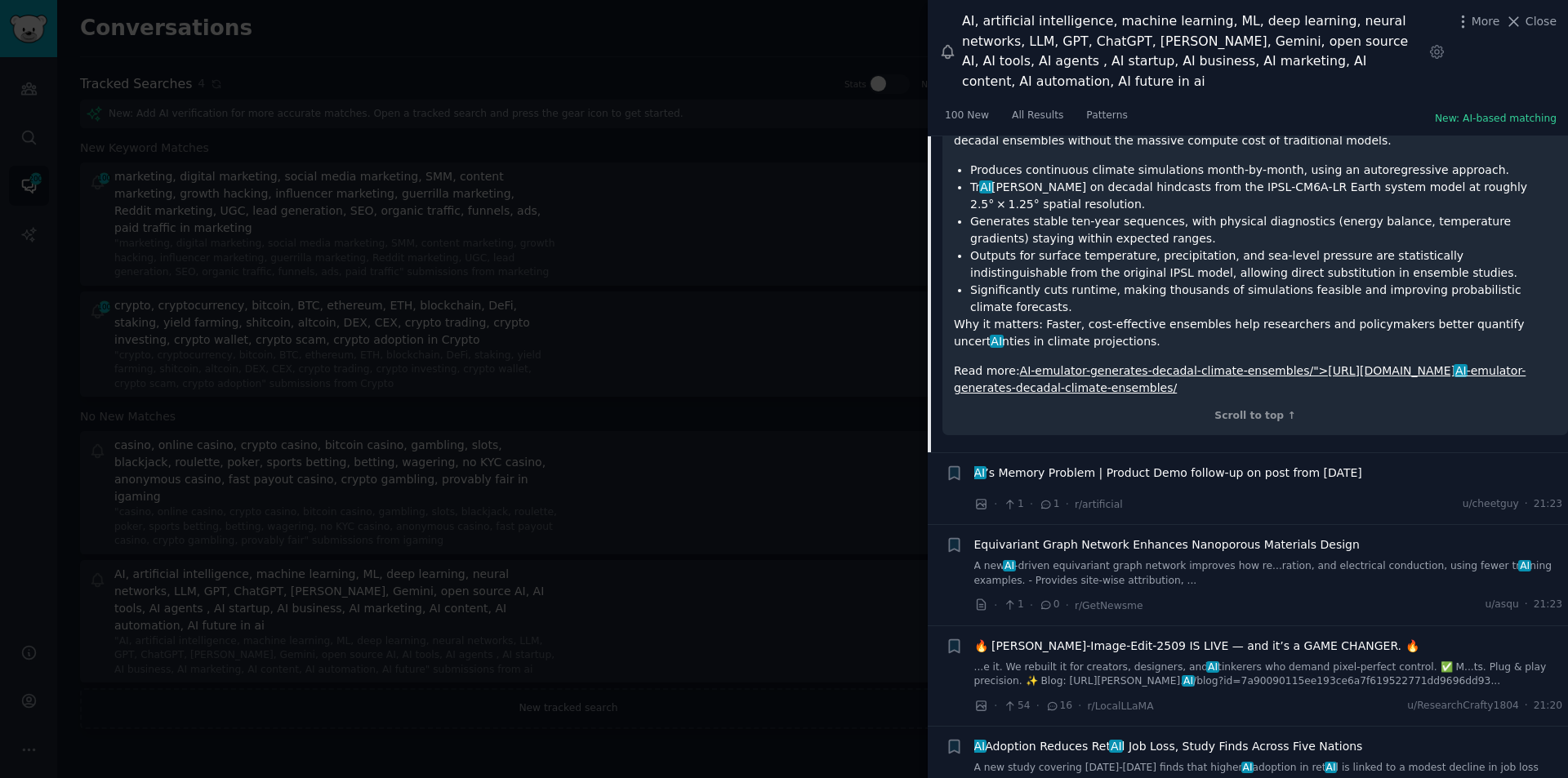
click at [1070, 453] on li "+ AI ’s Memory Problem | Product Demo follow-up on post from [DATE] · 1 · 1 · r…" at bounding box center [1248, 489] width 641 height 72
click at [1077, 464] on span "AI ’s Memory Problem | Product Demo follow-up on post from [DATE]" at bounding box center [1168, 473] width 388 height 18
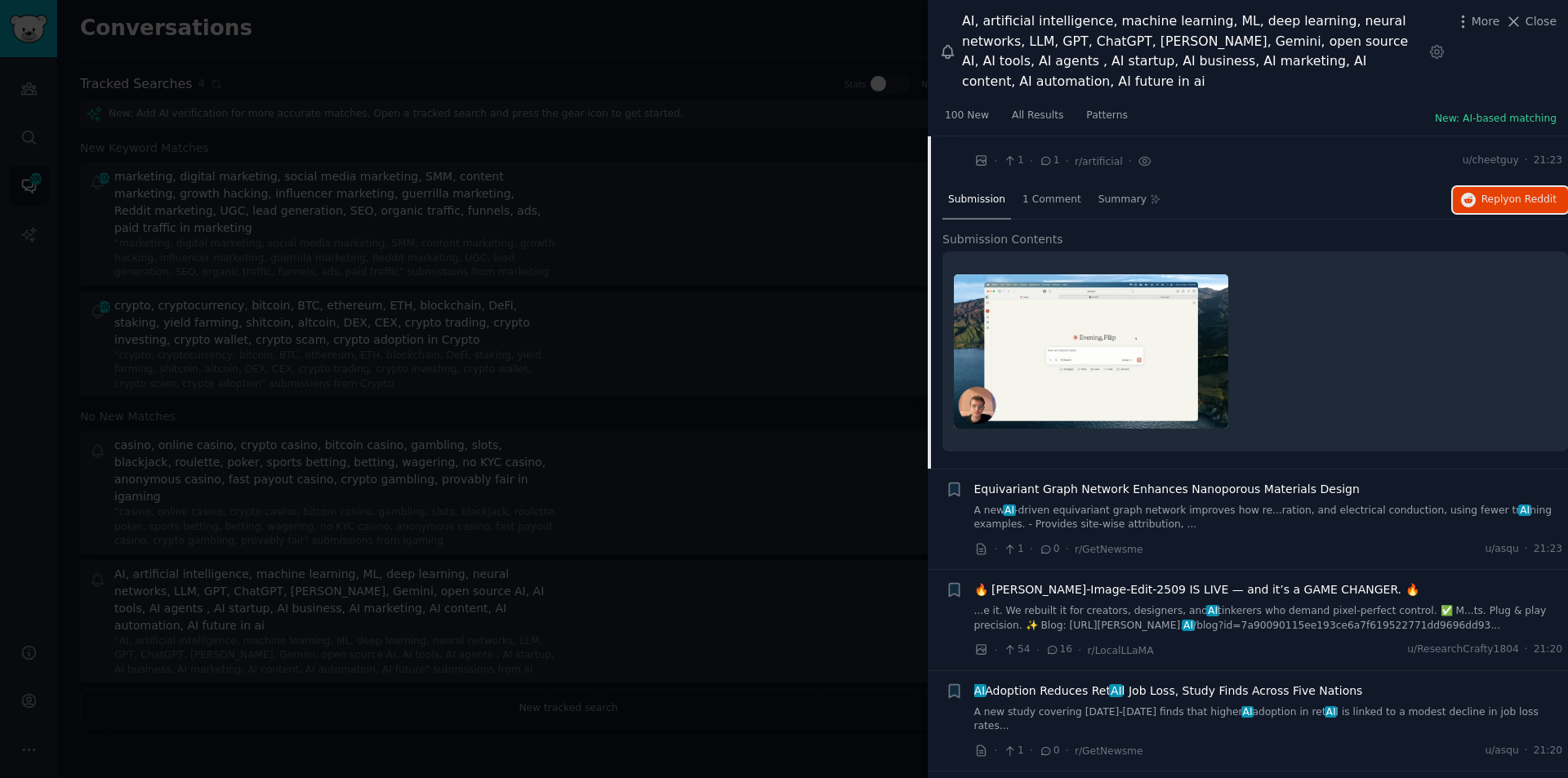
scroll to position [3811, 0]
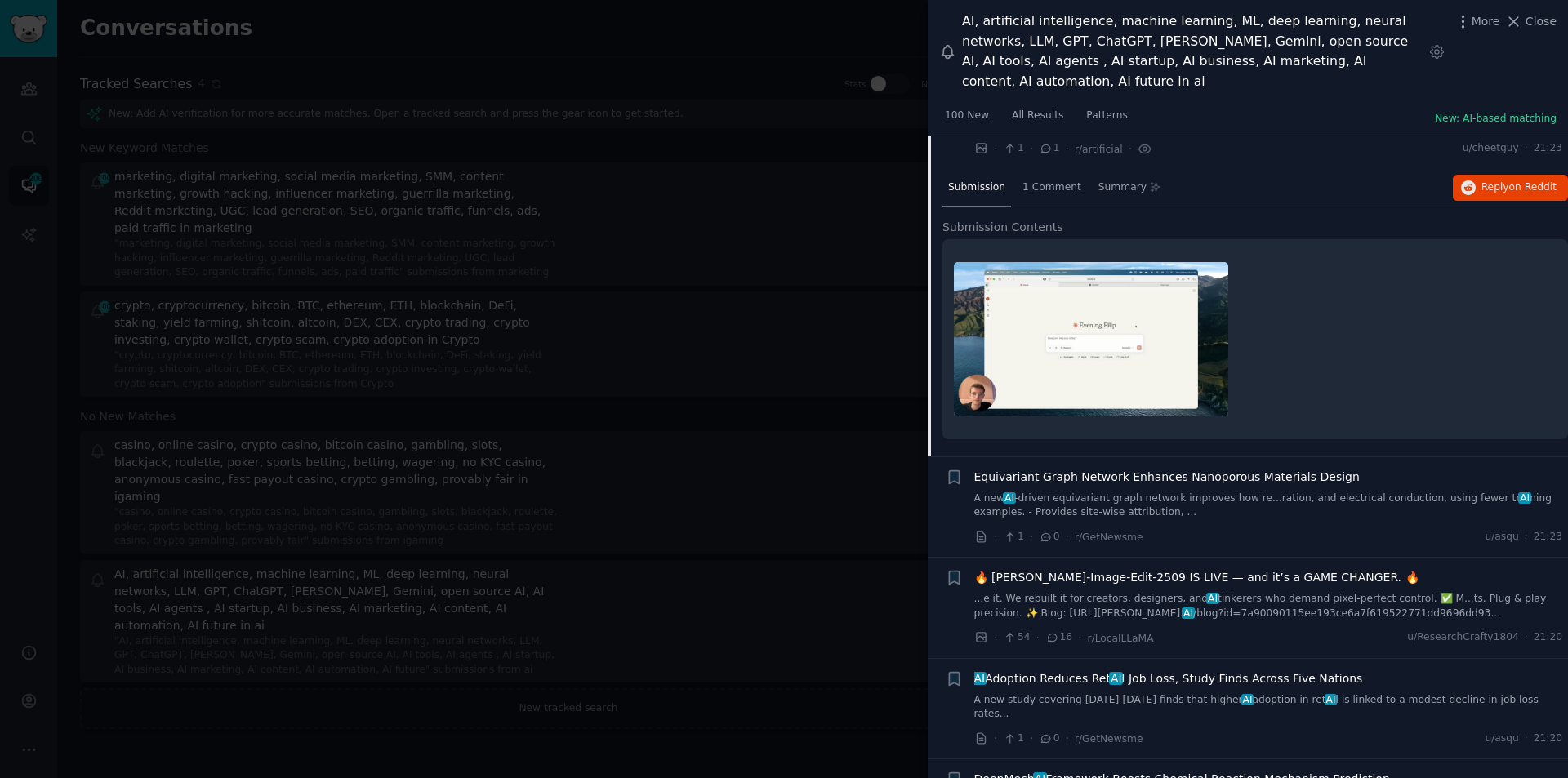
click at [1088, 670] on span "AI Adoption Reduces Ret AI l Job Loss, Study Finds Across Five Nations" at bounding box center [1168, 678] width 389 height 18
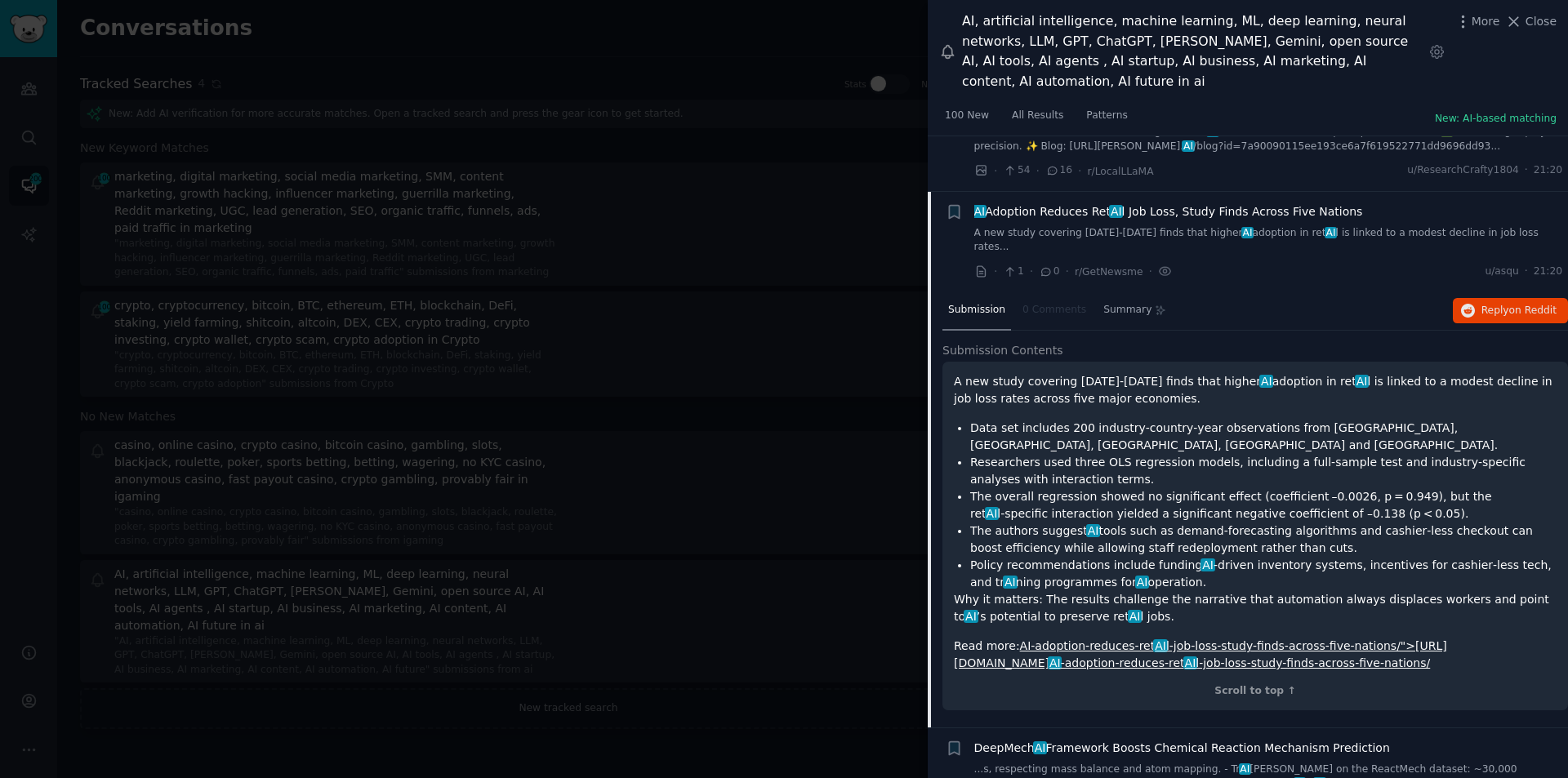
scroll to position [4003, 0]
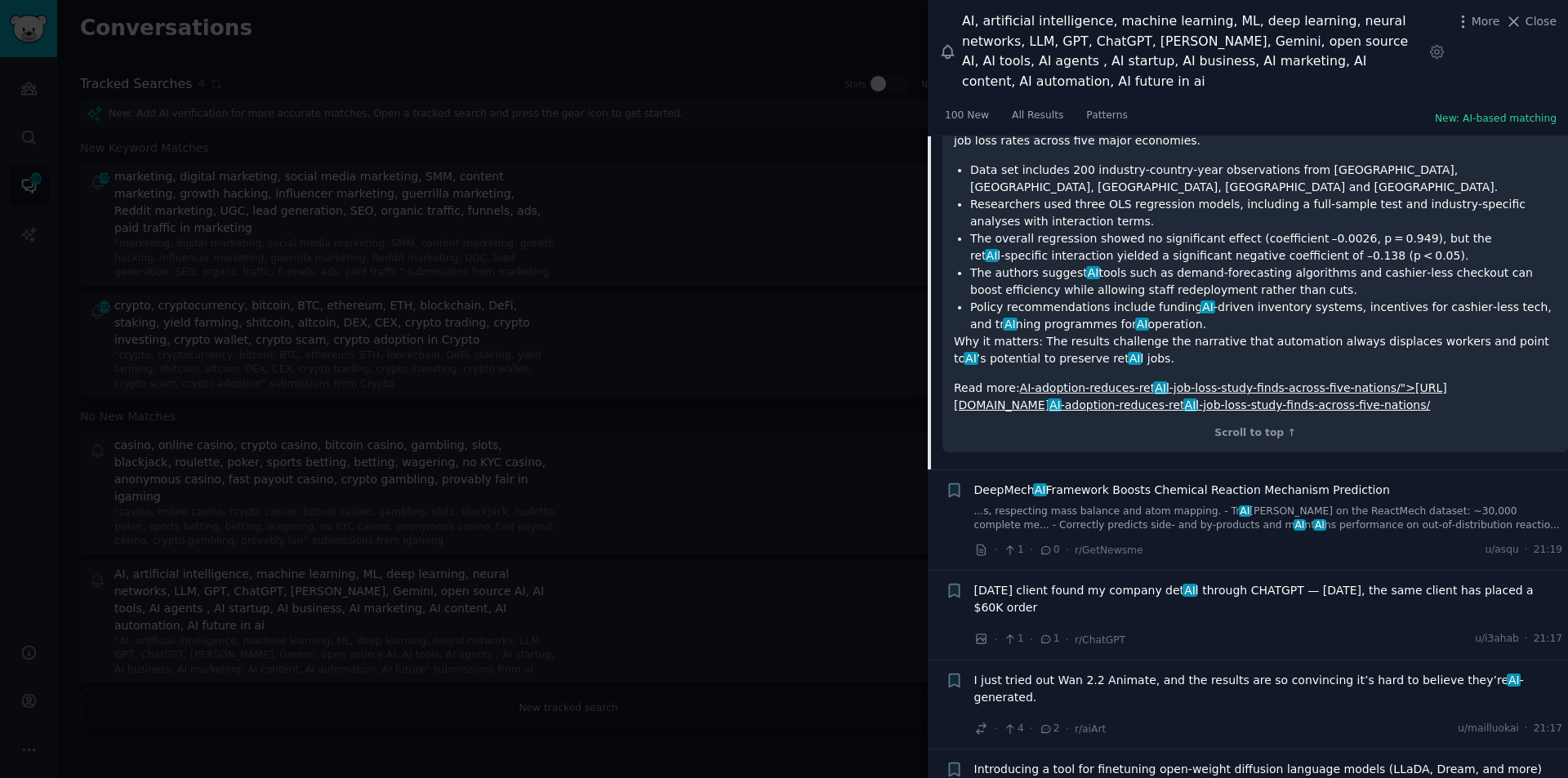
click at [1087, 505] on link "...s, respecting mass balance and atom mapping. - Tr AI [PERSON_NAME] on the Re…" at bounding box center [1269, 519] width 589 height 29
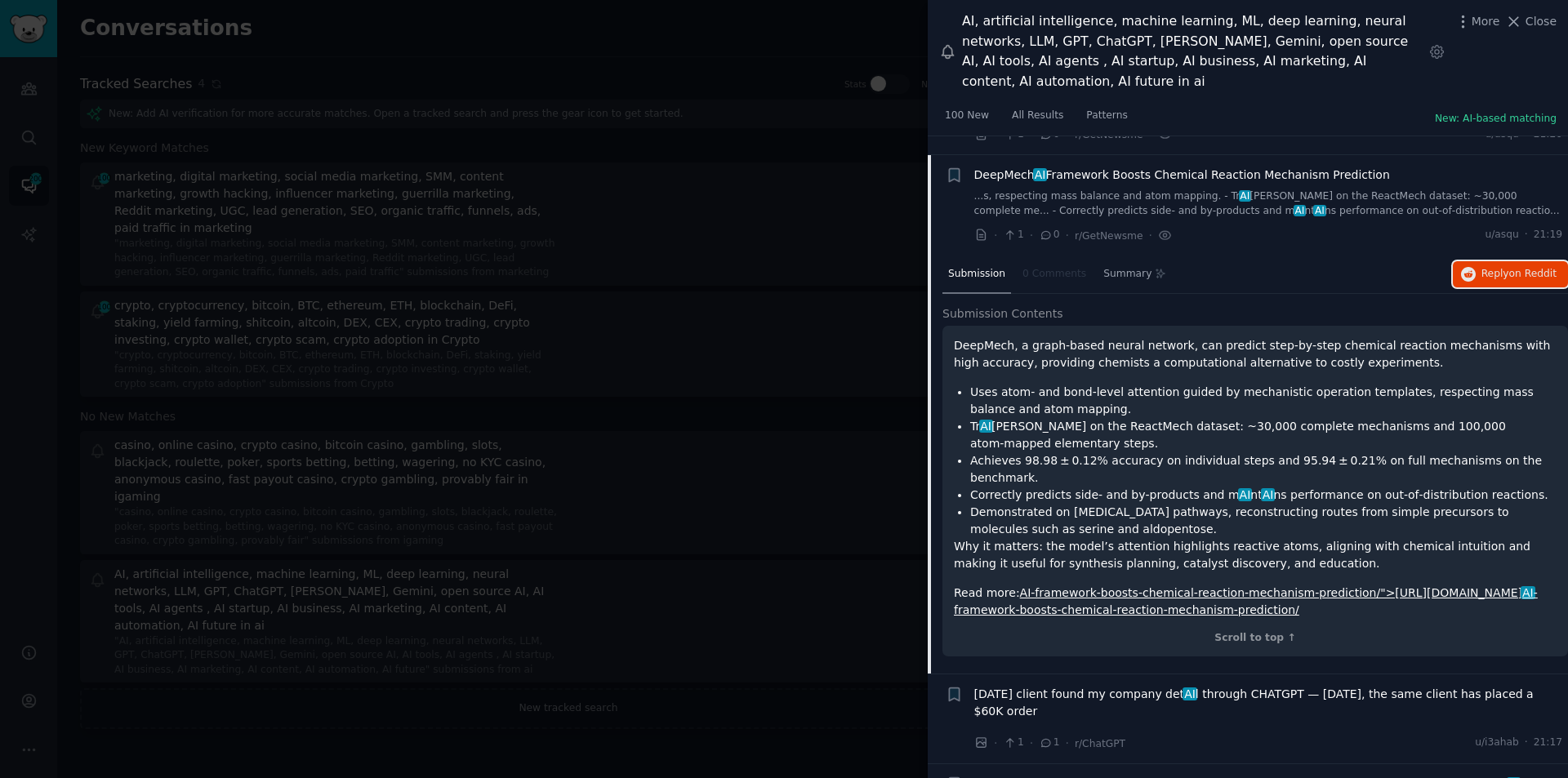
scroll to position [4253, 0]
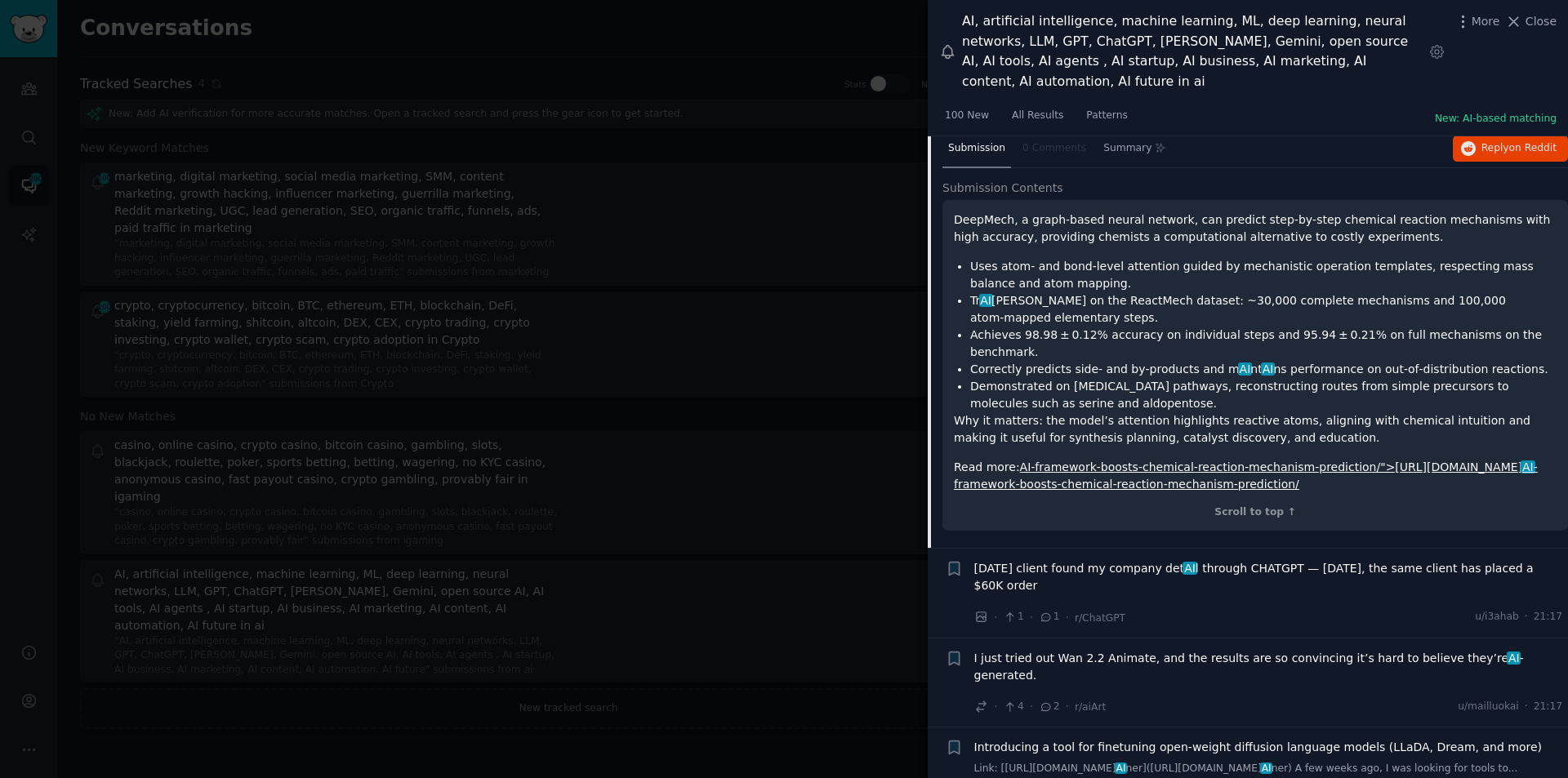
click at [1099, 560] on span "[DATE] client found my company det AI l through CHATGPT — [DATE], the same clie…" at bounding box center [1269, 577] width 589 height 34
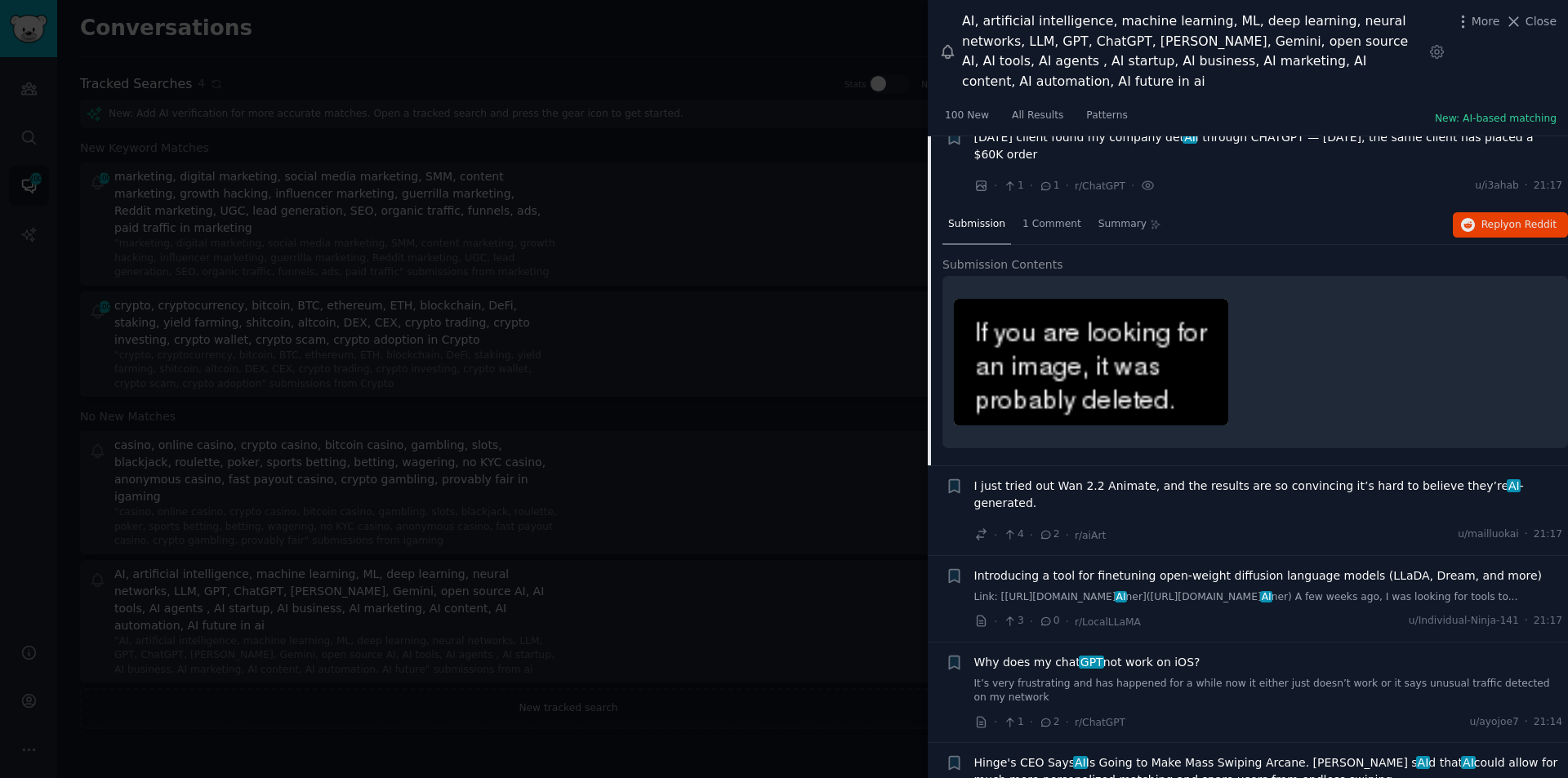
scroll to position [4271, 0]
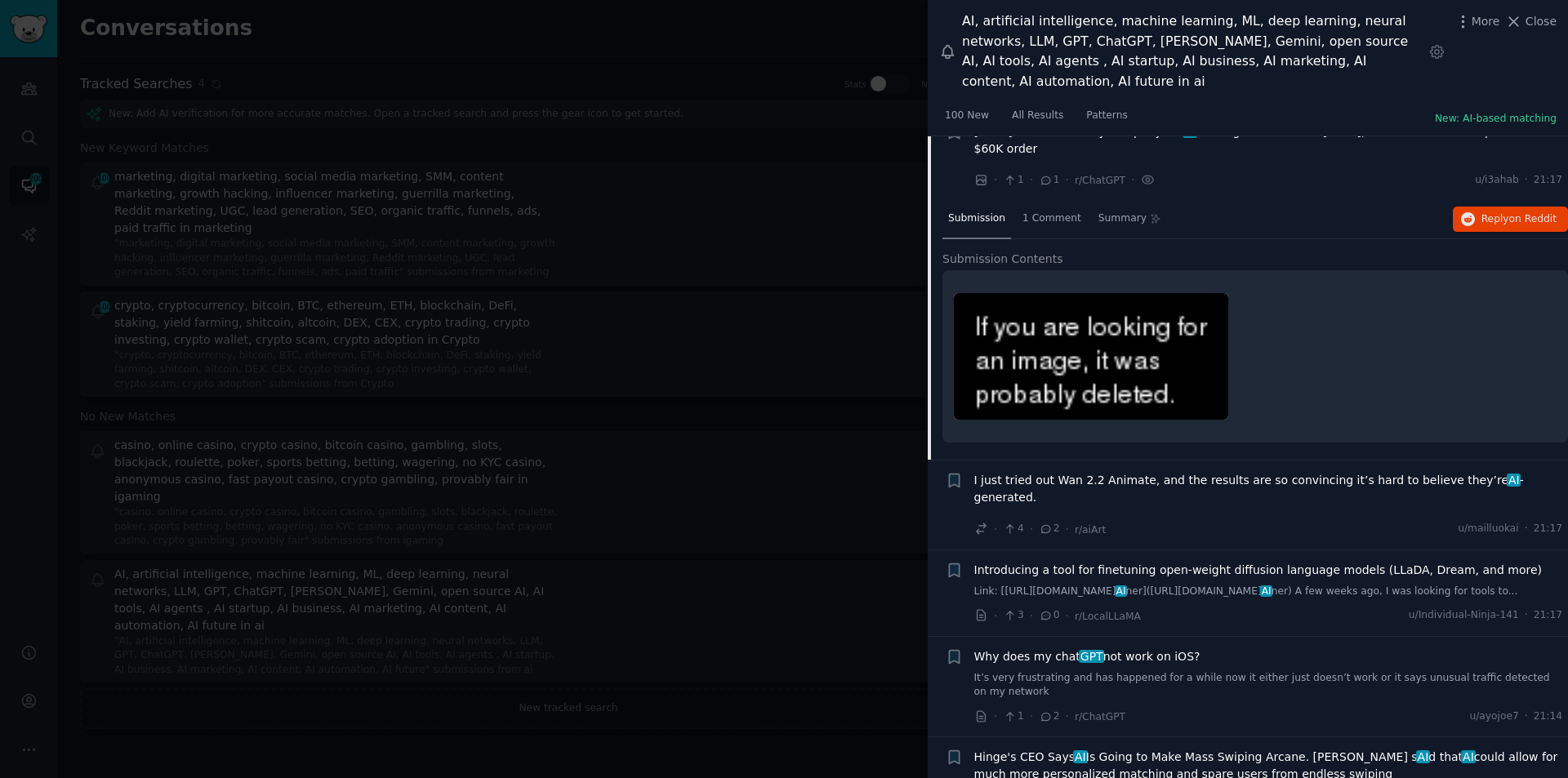
click at [1163, 472] on span "I just tried out Wan 2.2 Animate, and the results are so convincing it’s hard t…" at bounding box center [1269, 488] width 589 height 34
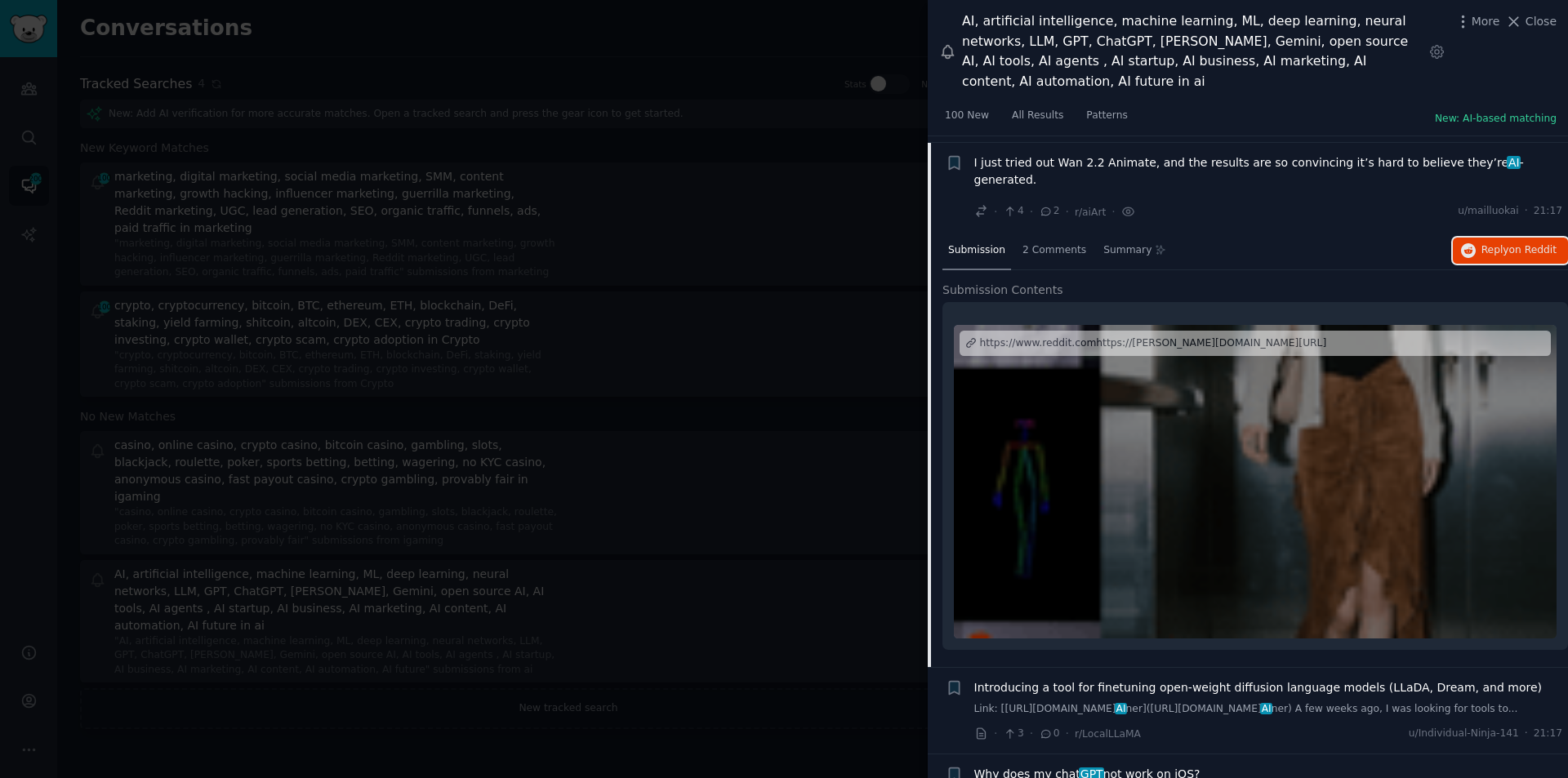
scroll to position [4362, 0]
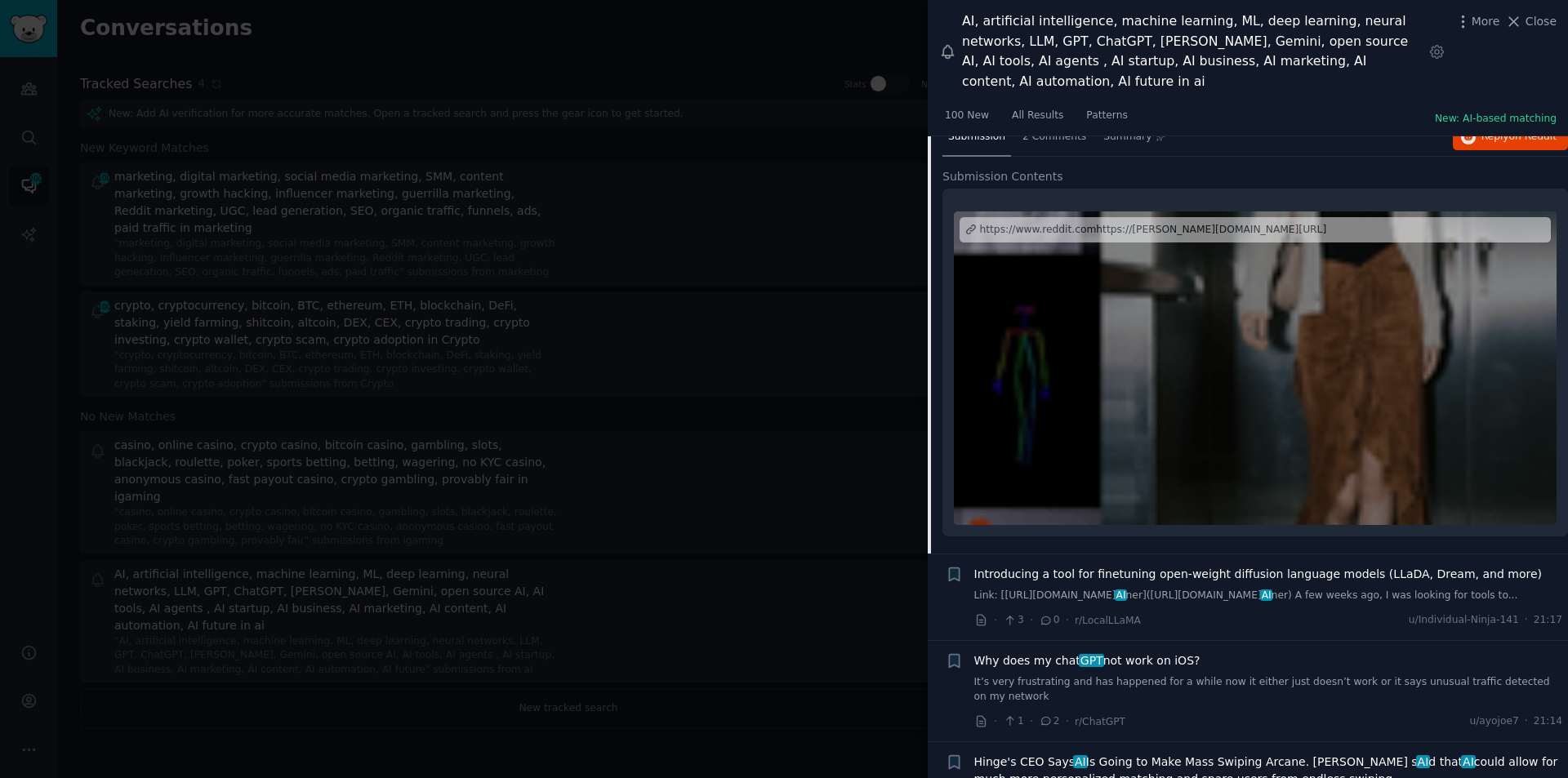
click at [1111, 652] on span "Why does my chat GPT not work on iOS?" at bounding box center [1087, 661] width 226 height 18
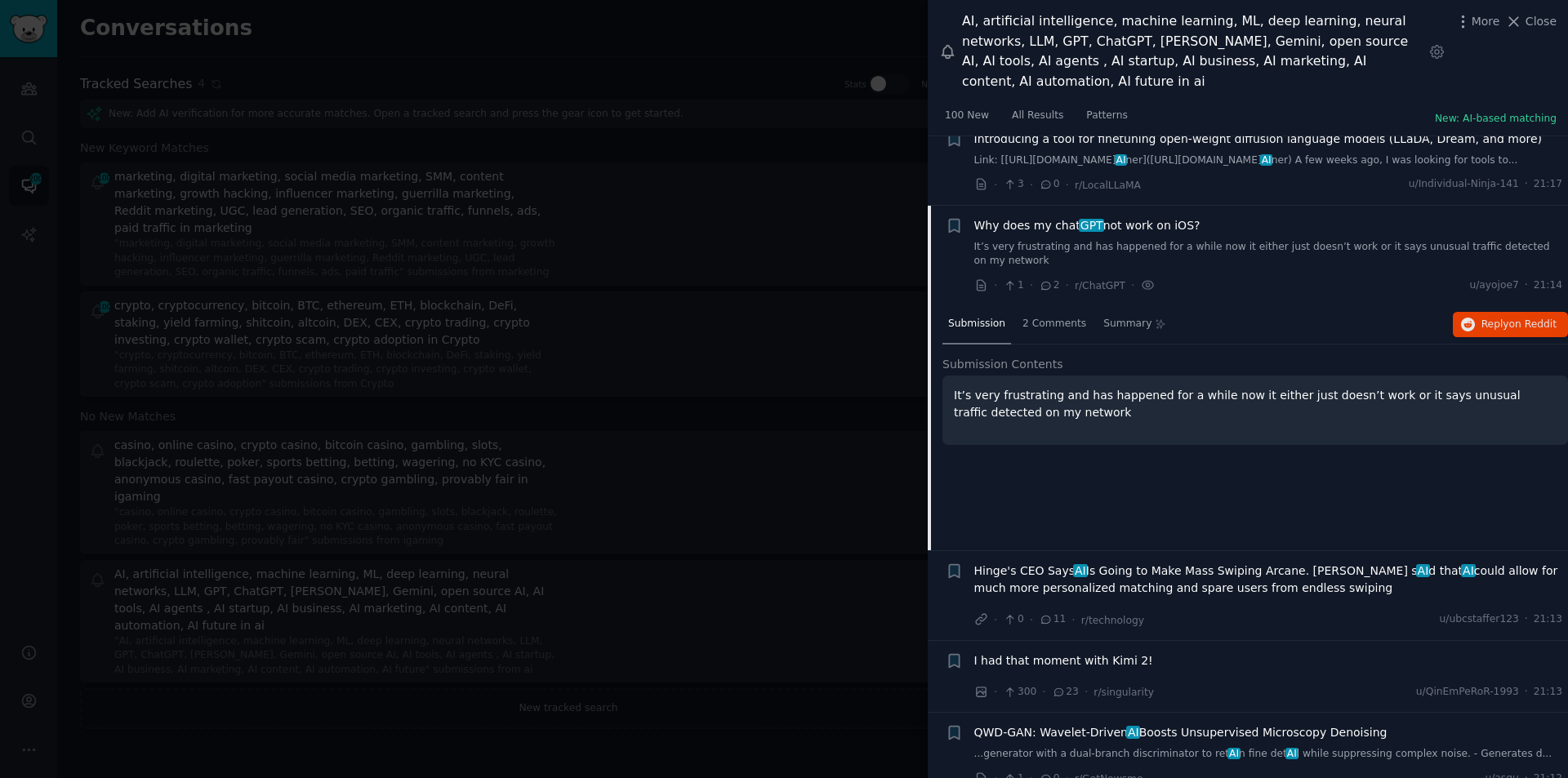
scroll to position [4453, 0]
